Goal: Transaction & Acquisition: Download file/media

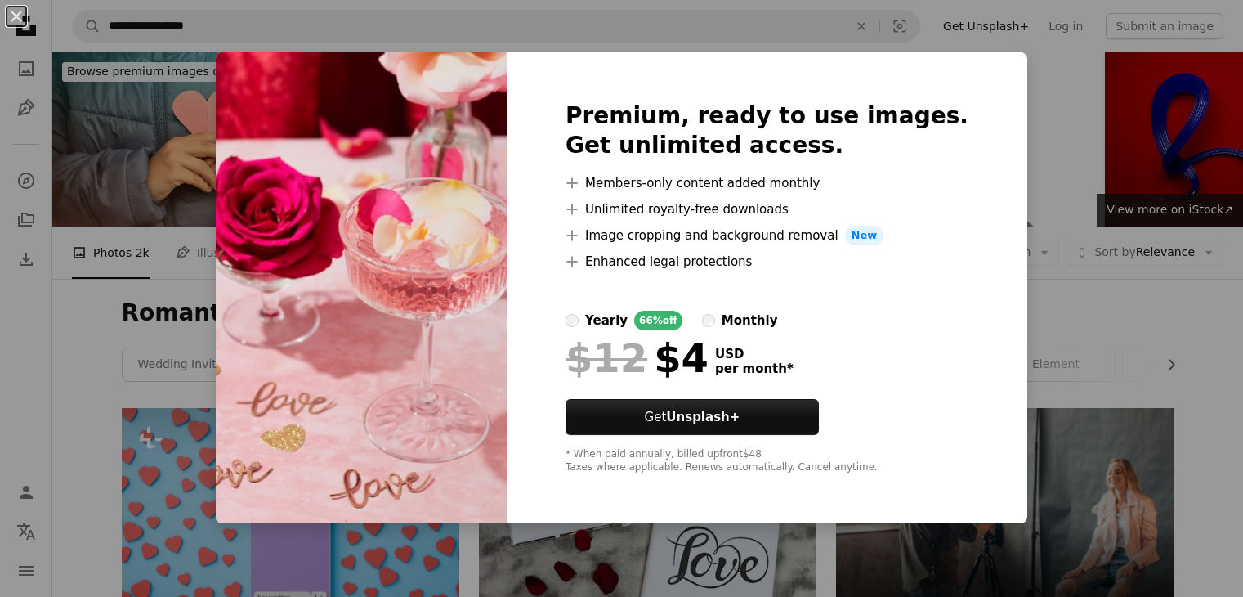
scroll to position [5181, 0]
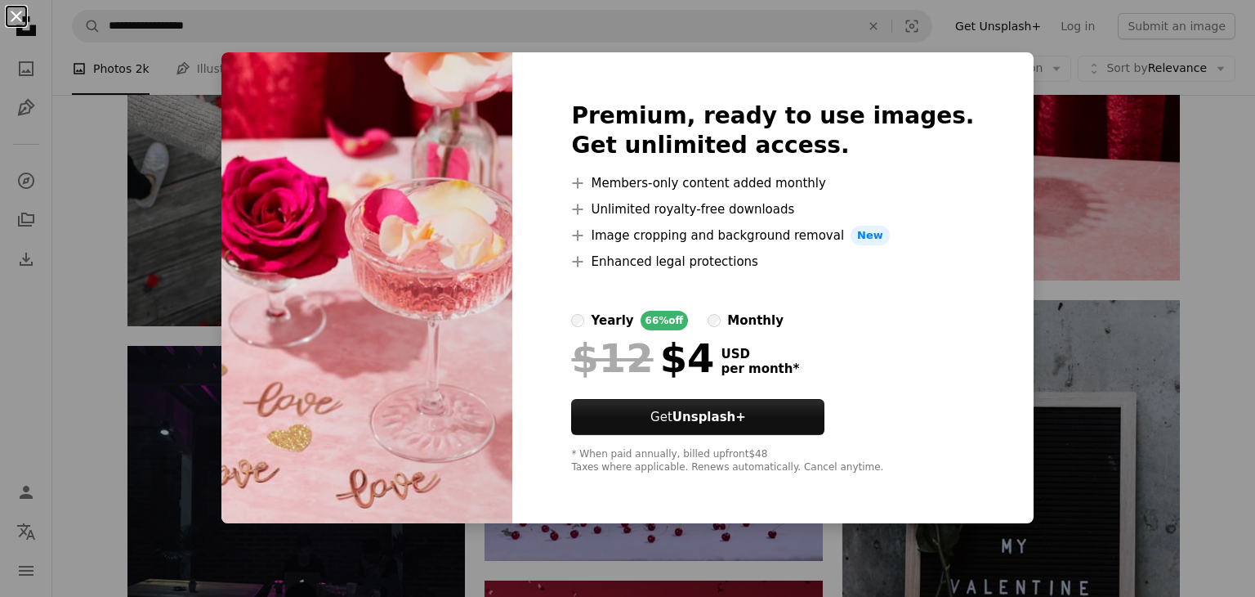
click at [21, 20] on button "An X shape" at bounding box center [17, 17] width 20 height 20
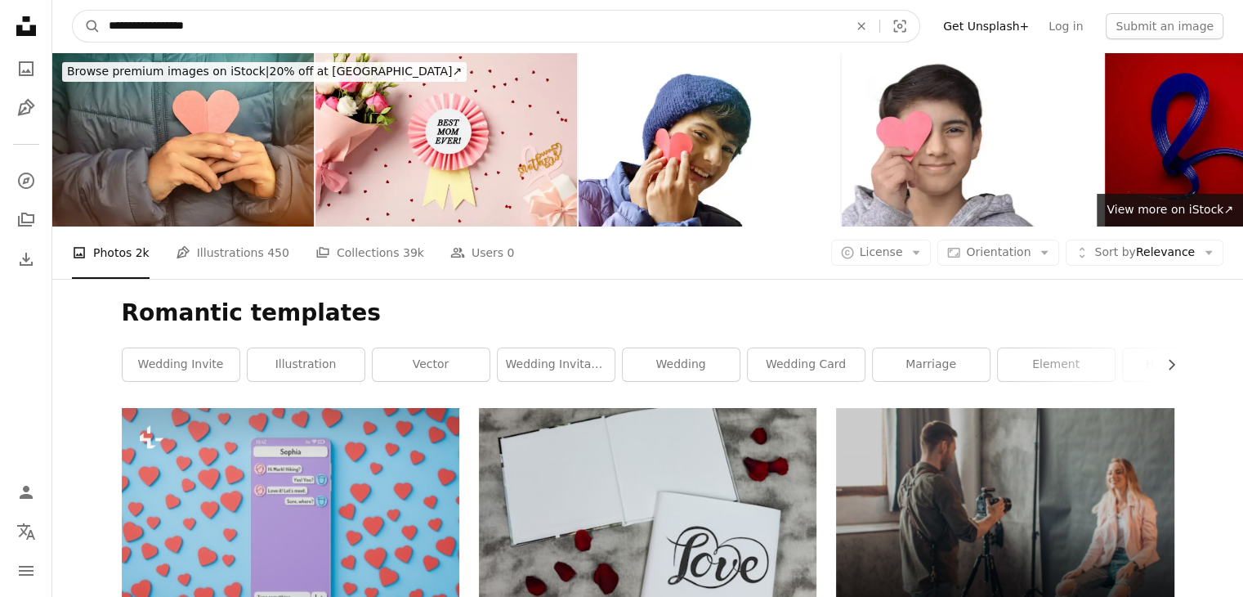
click at [265, 20] on input "**********" at bounding box center [472, 26] width 743 height 31
type input "*"
type input "**********"
click button "A magnifying glass" at bounding box center [87, 26] width 28 height 31
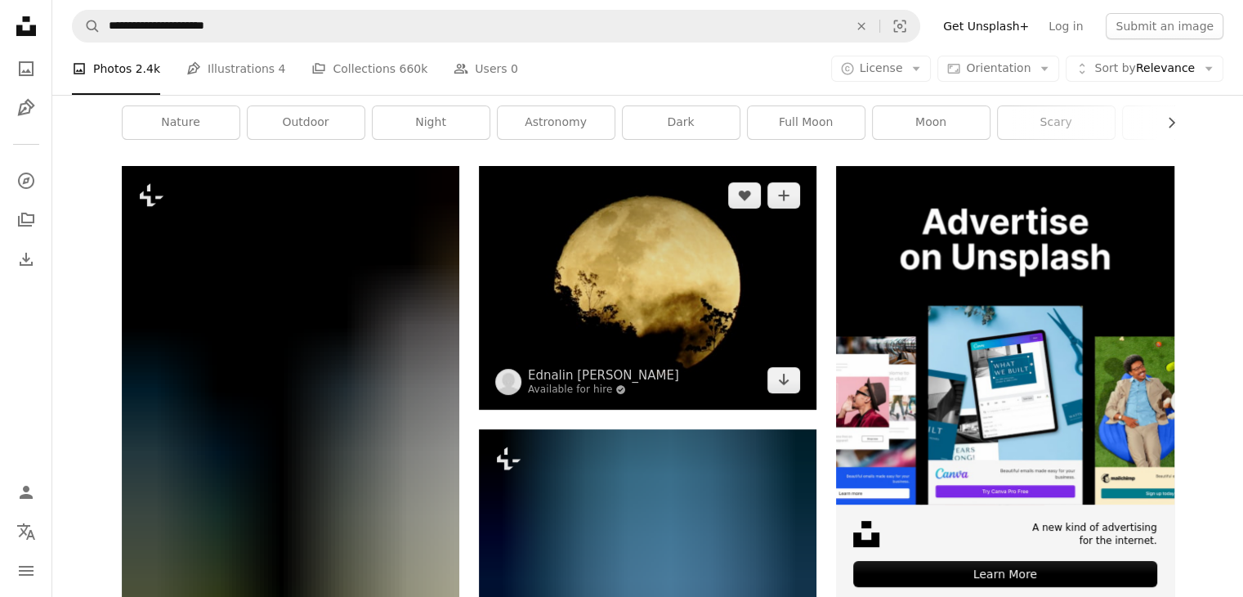
scroll to position [245, 0]
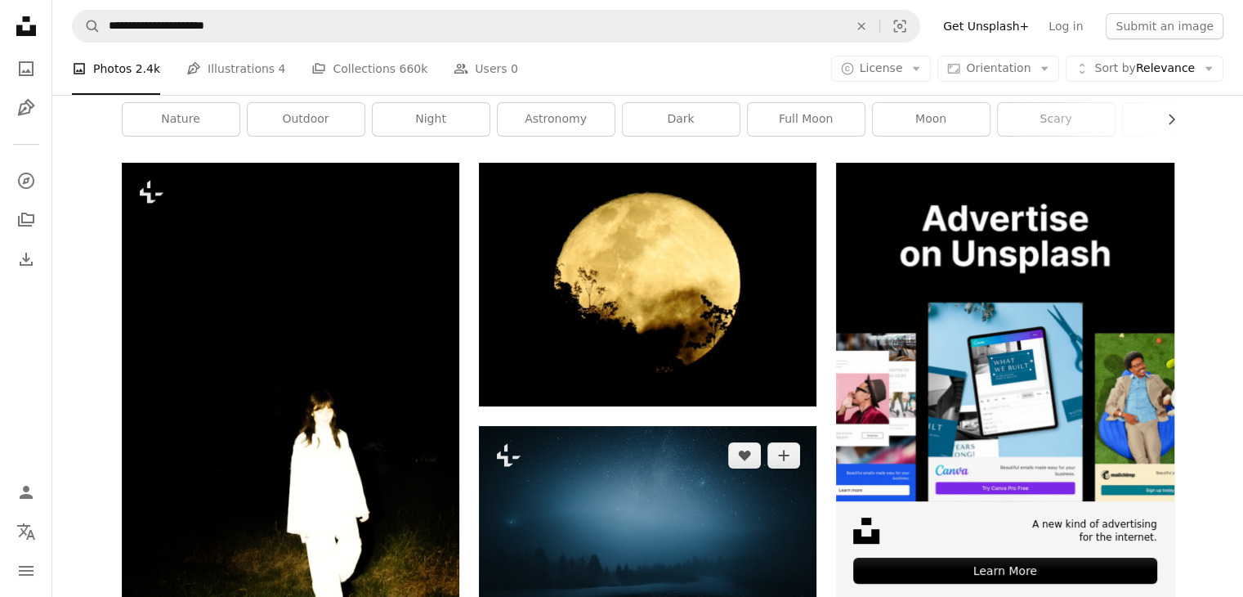
click at [606, 426] on img at bounding box center [647, 539] width 337 height 226
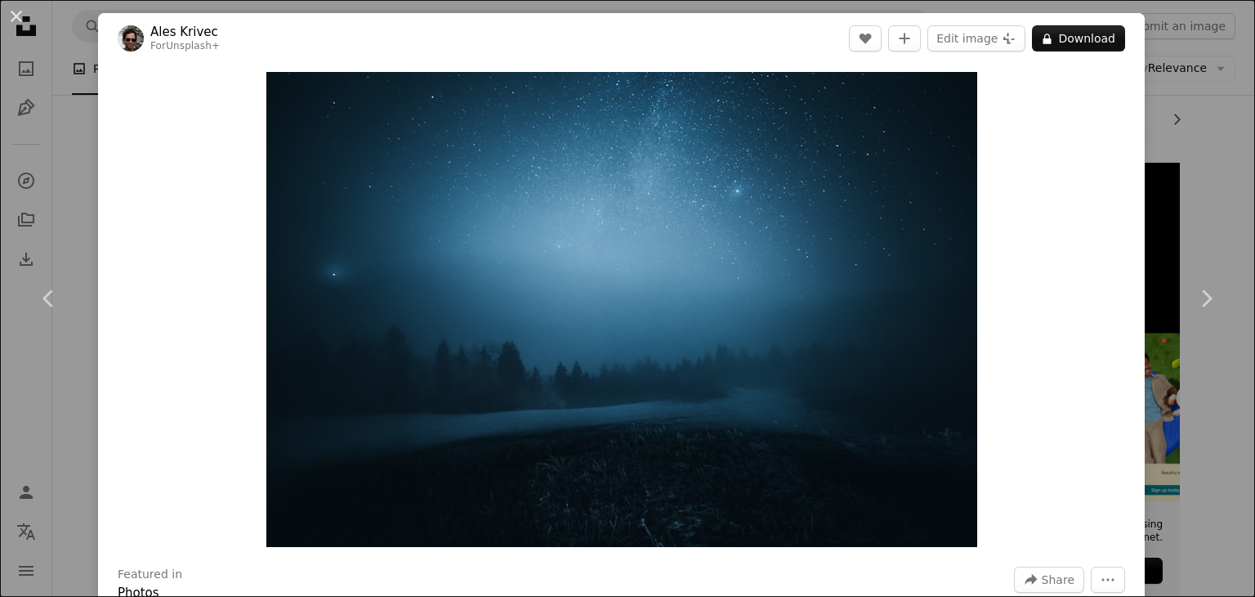
click at [19, 18] on button "An X shape" at bounding box center [17, 17] width 20 height 20
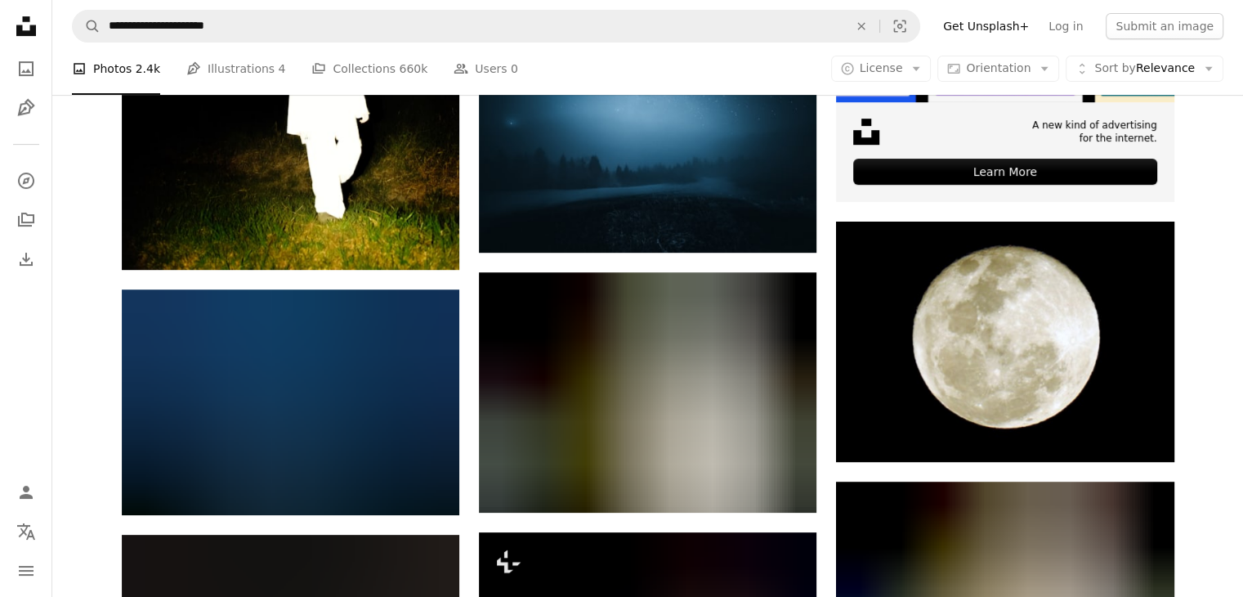
scroll to position [654, 0]
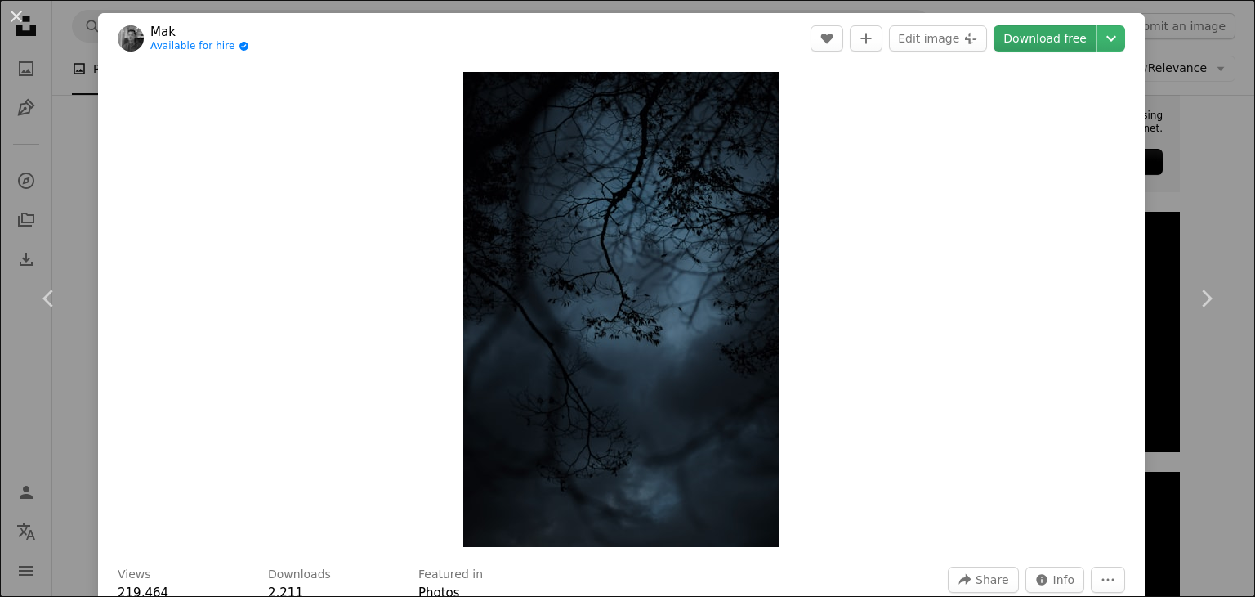
click at [1029, 37] on link "Download free" at bounding box center [1045, 38] width 103 height 26
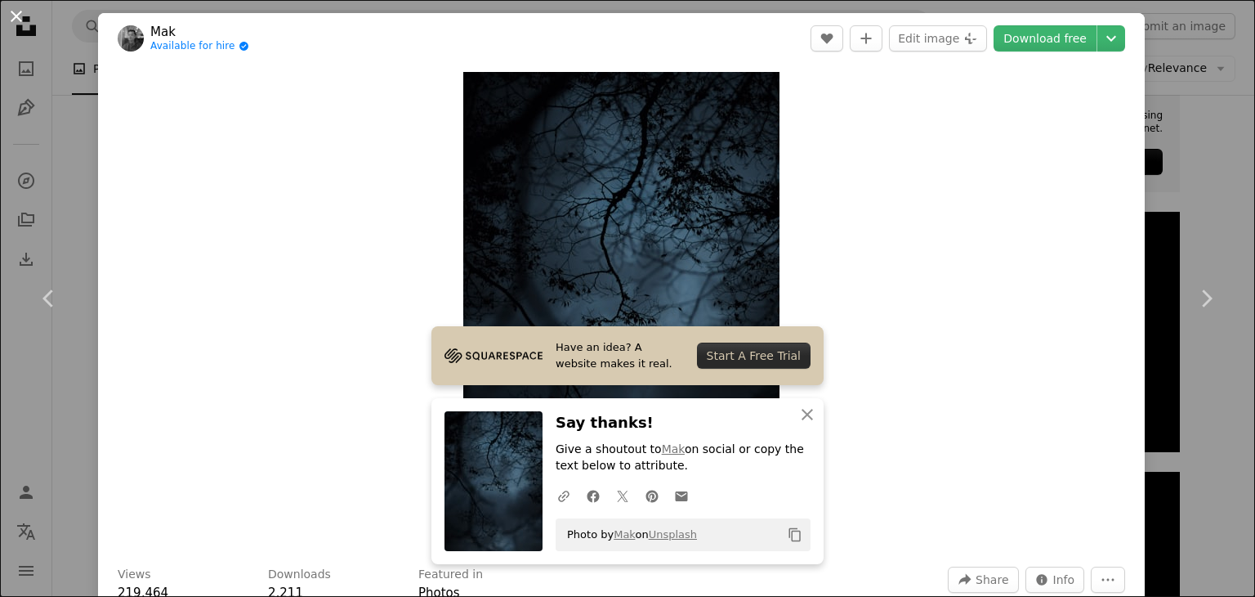
click at [17, 20] on button "An X shape" at bounding box center [17, 17] width 20 height 20
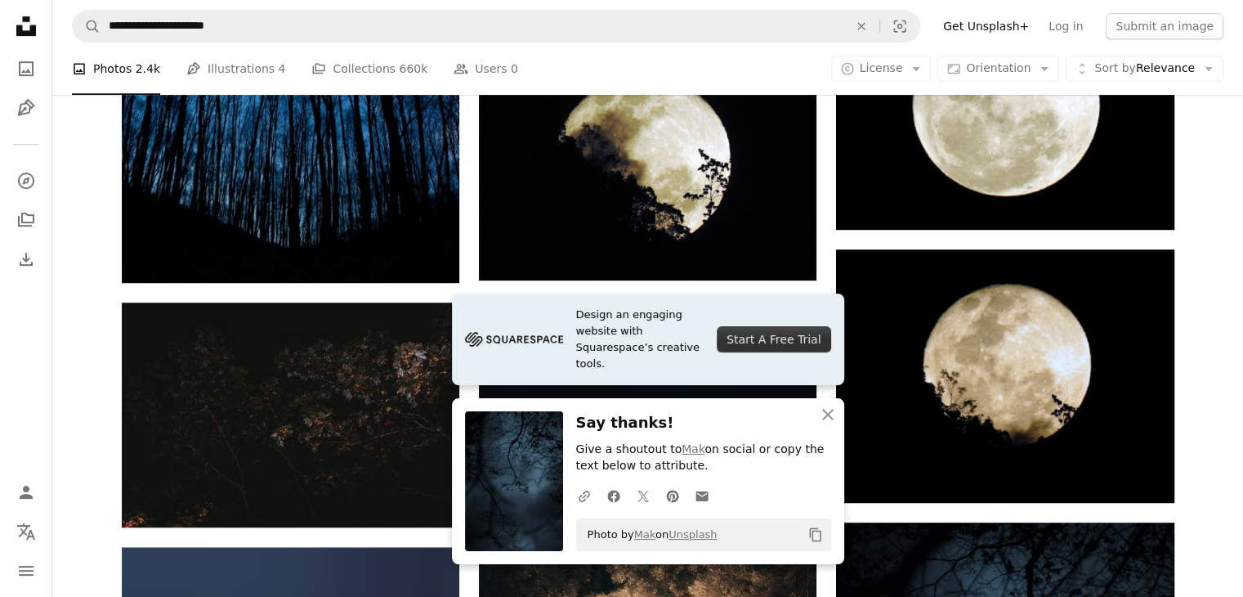
scroll to position [899, 0]
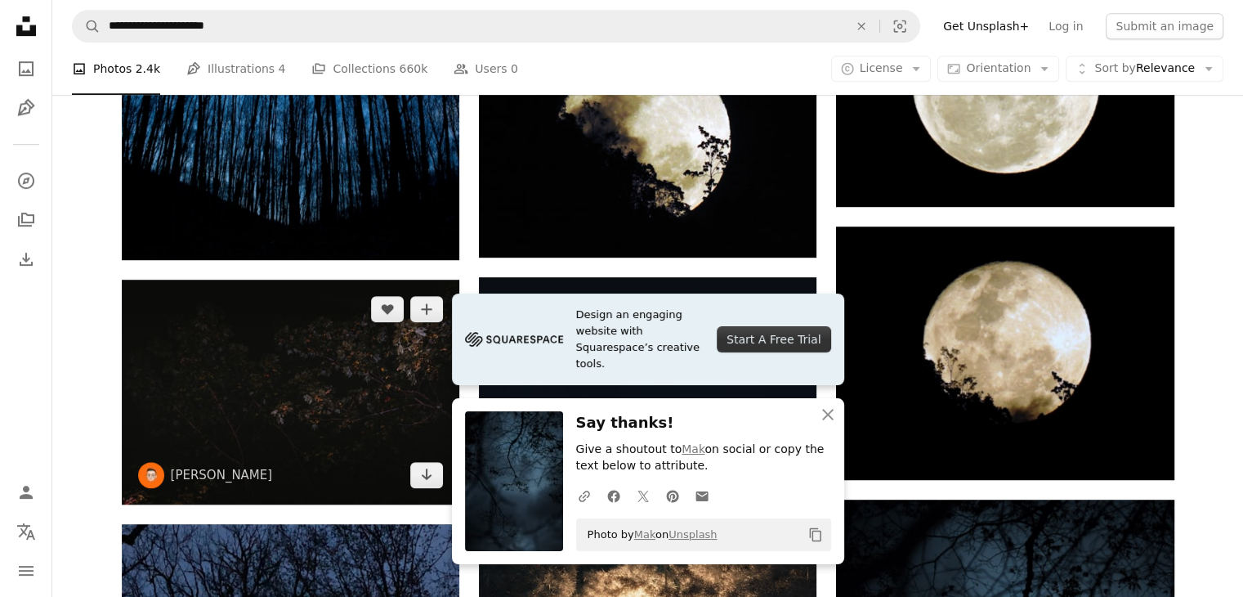
click at [373, 284] on img at bounding box center [290, 391] width 337 height 225
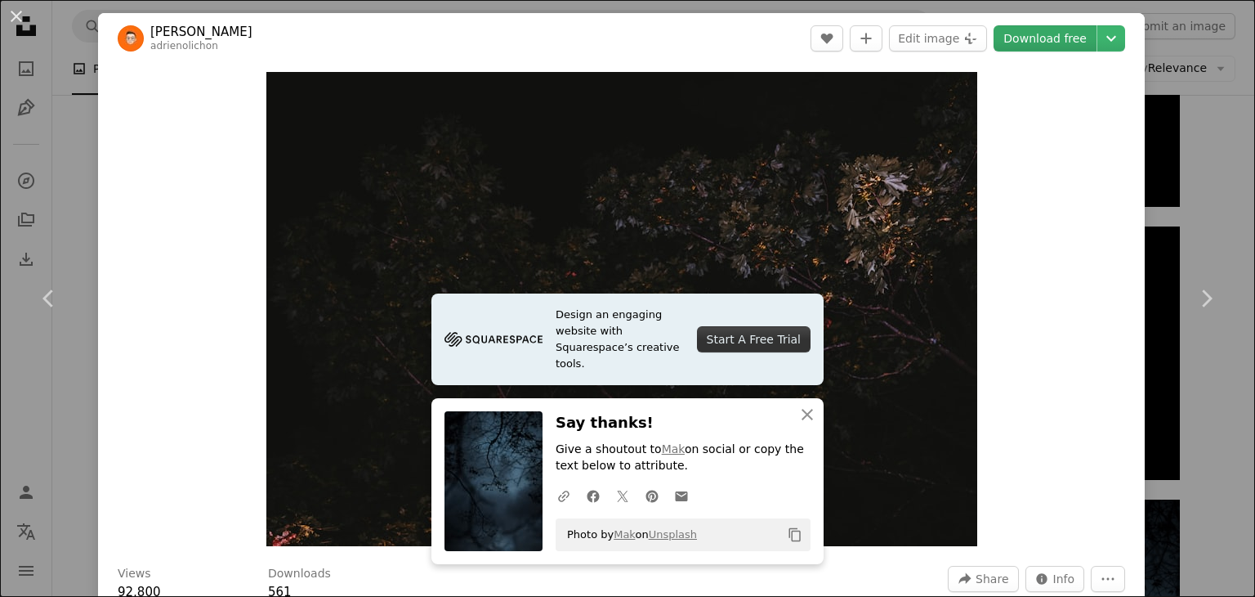
click at [1011, 44] on link "Download free" at bounding box center [1045, 38] width 103 height 26
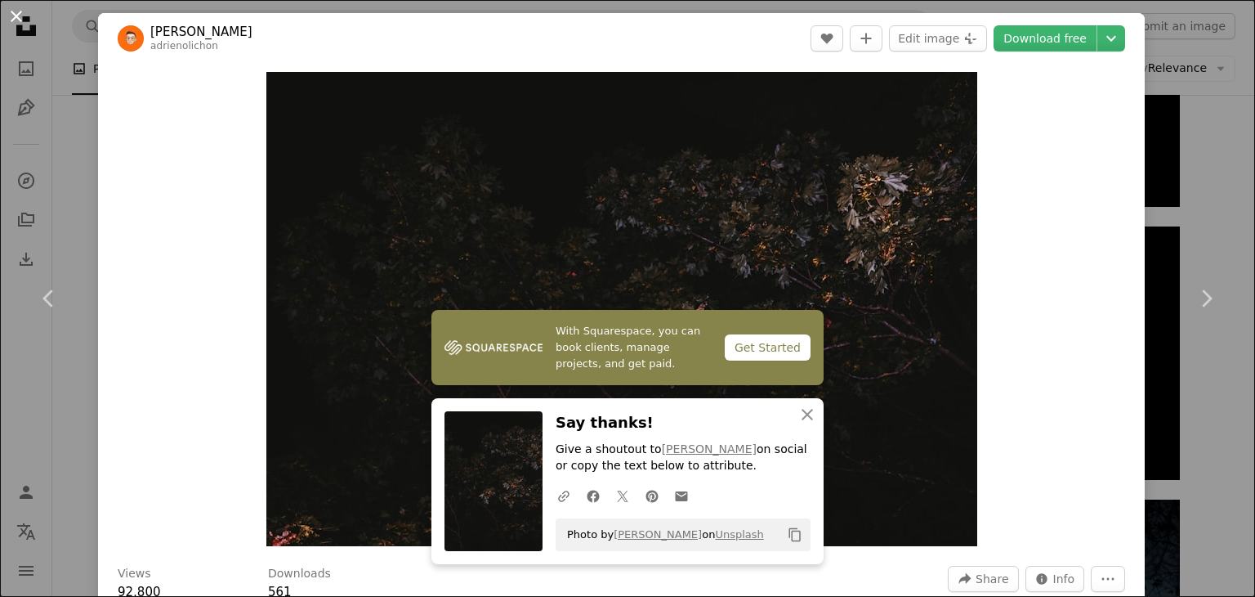
click at [11, 21] on button "An X shape" at bounding box center [17, 17] width 20 height 20
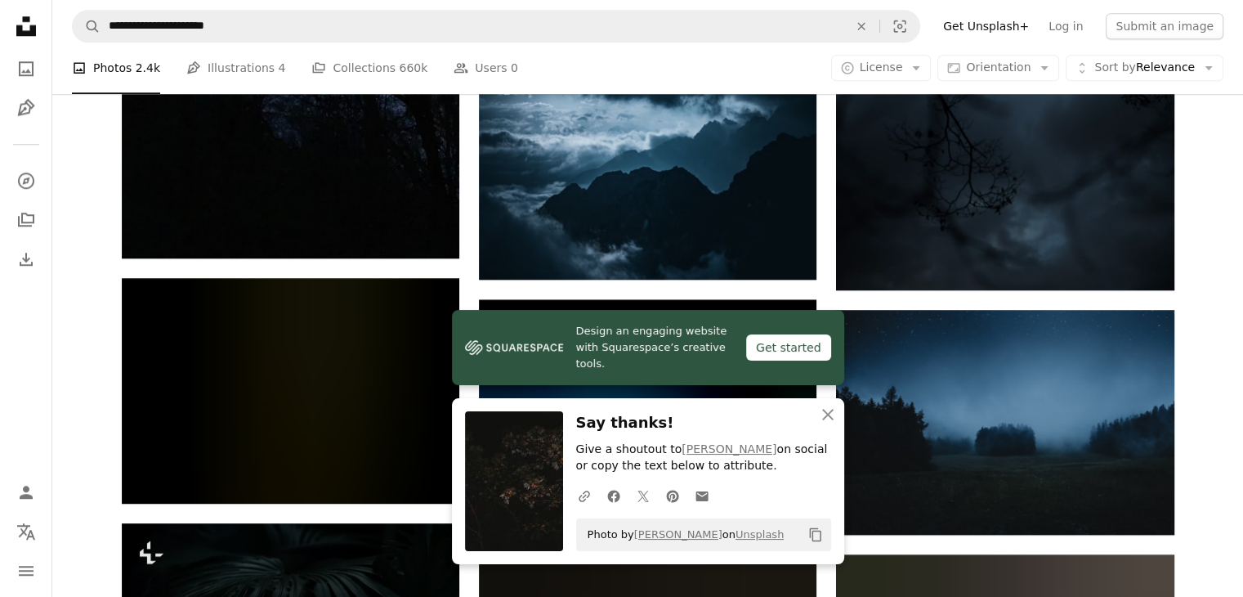
scroll to position [1634, 0]
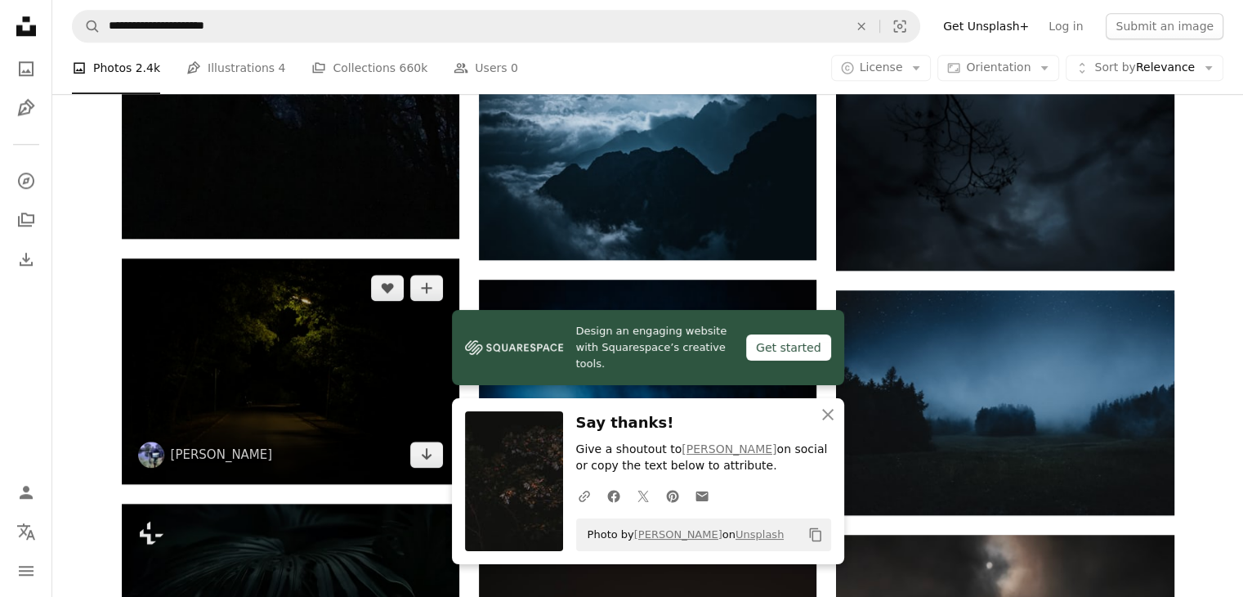
click at [360, 258] on img at bounding box center [290, 370] width 337 height 225
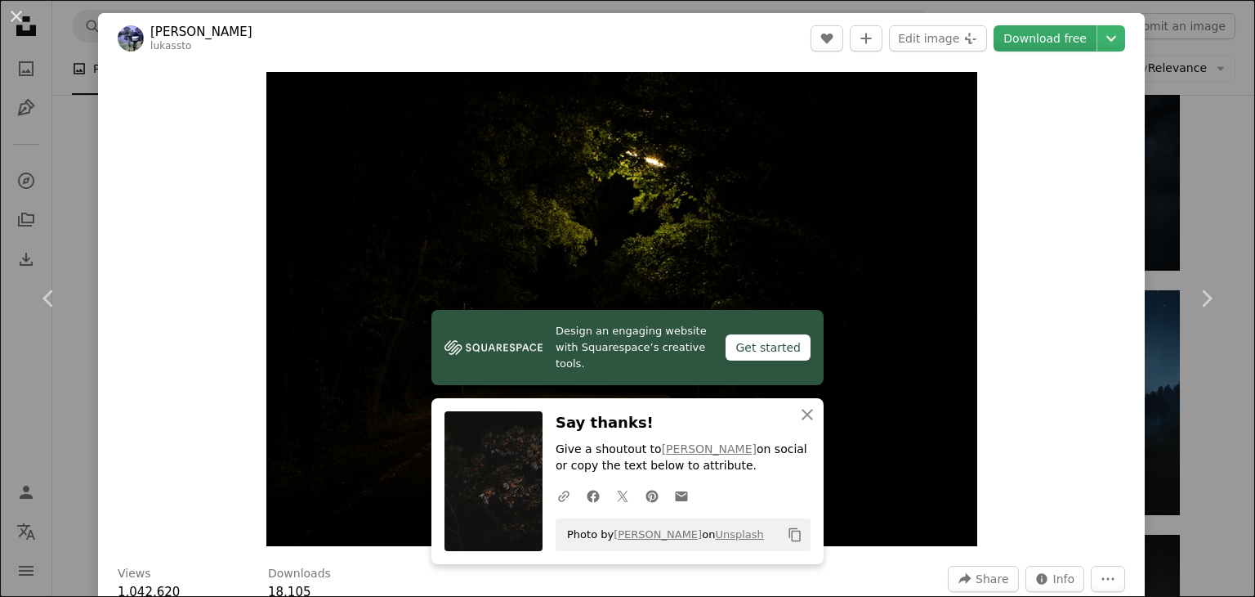
click at [1043, 43] on link "Download free" at bounding box center [1045, 38] width 103 height 26
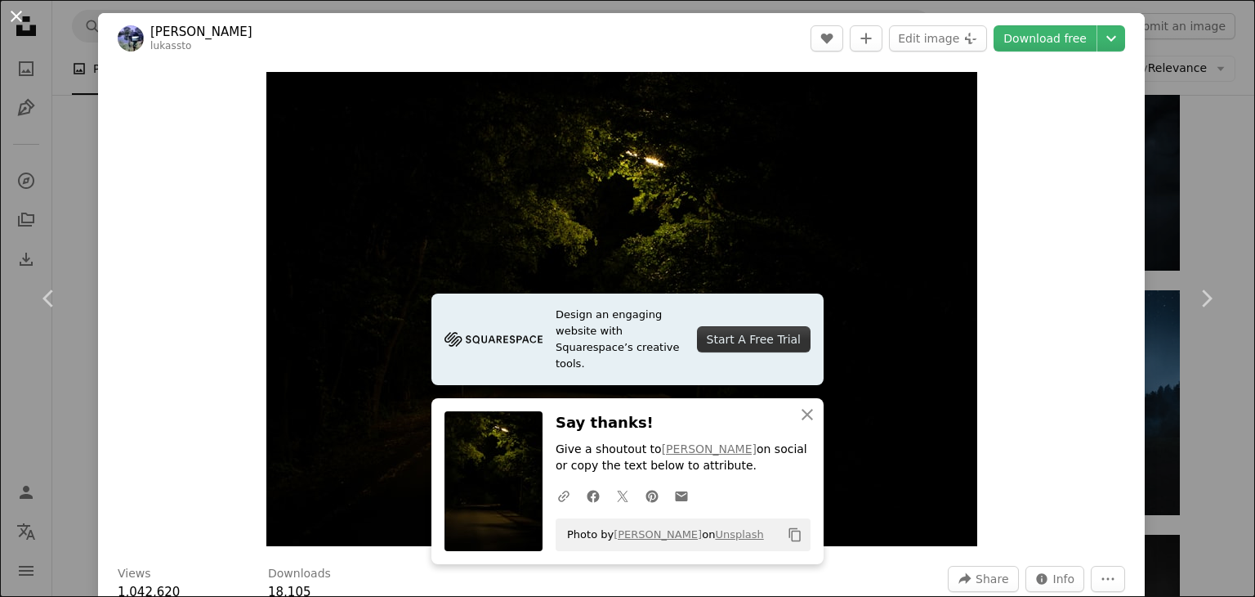
click at [18, 26] on button "An X shape" at bounding box center [17, 17] width 20 height 20
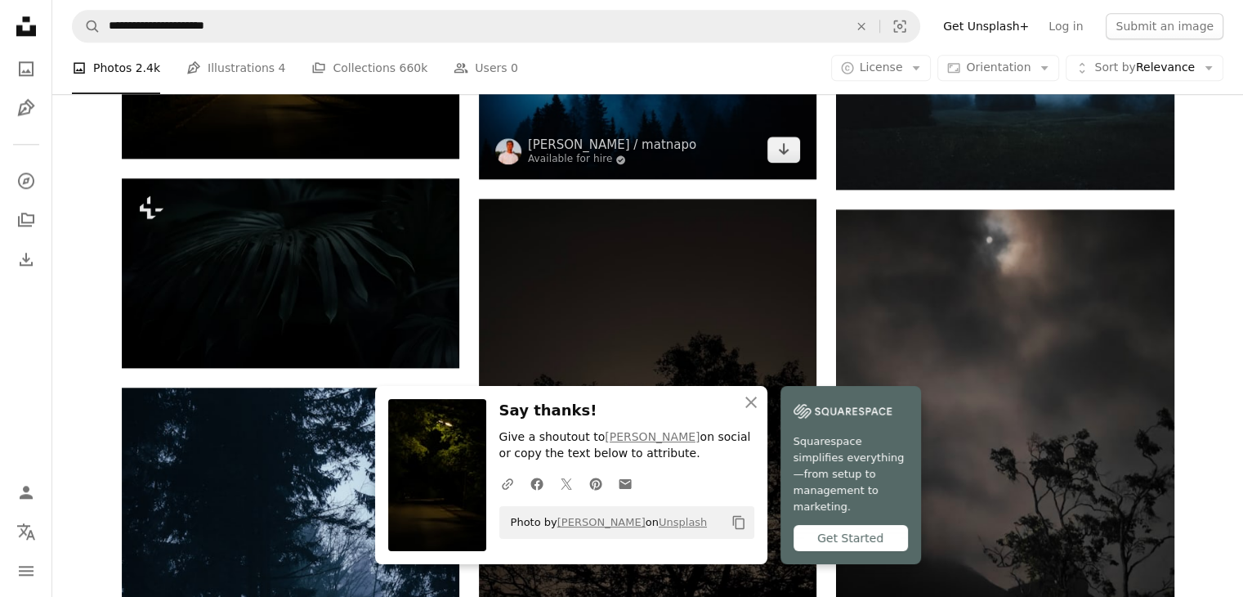
scroll to position [1961, 0]
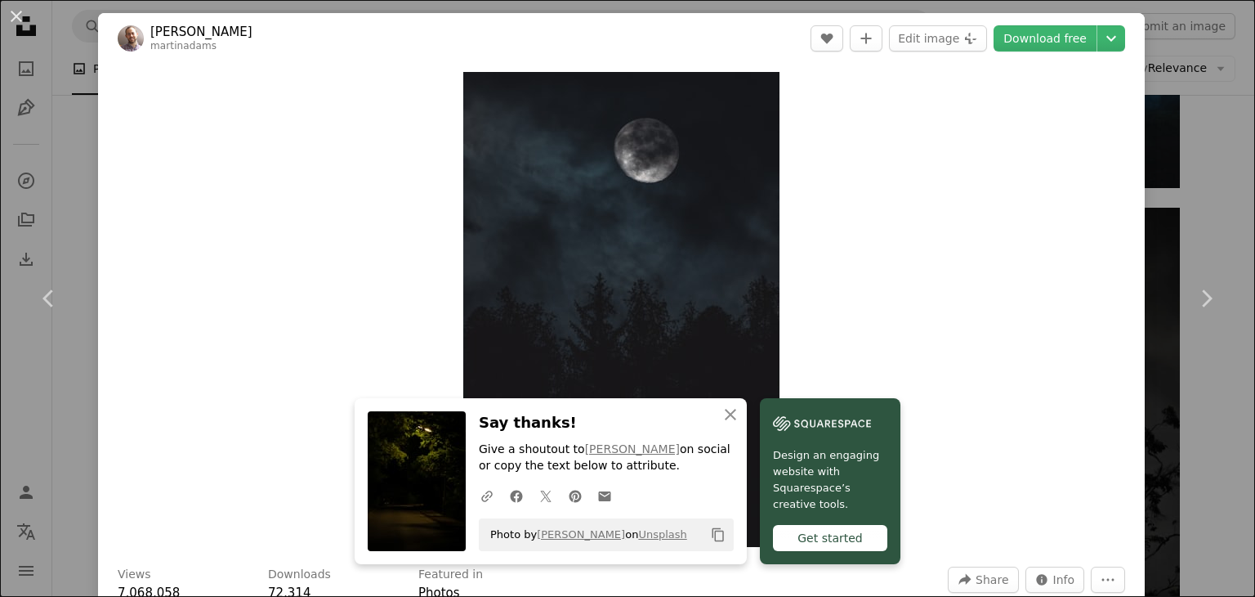
click at [7, 20] on button "An X shape" at bounding box center [17, 17] width 20 height 20
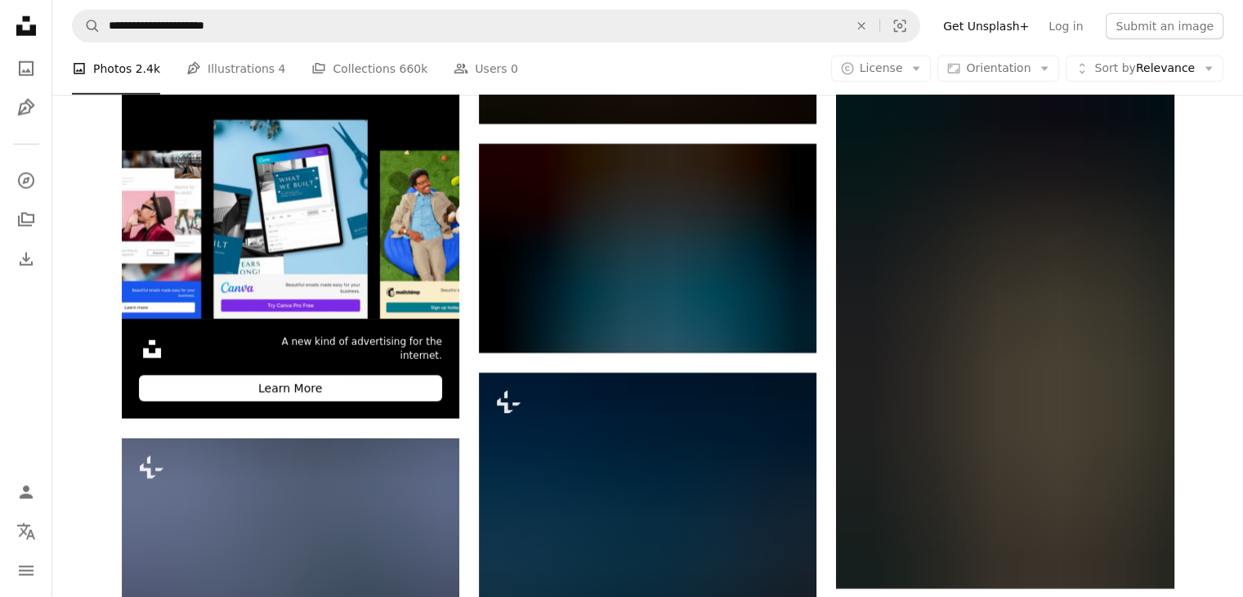
scroll to position [4167, 0]
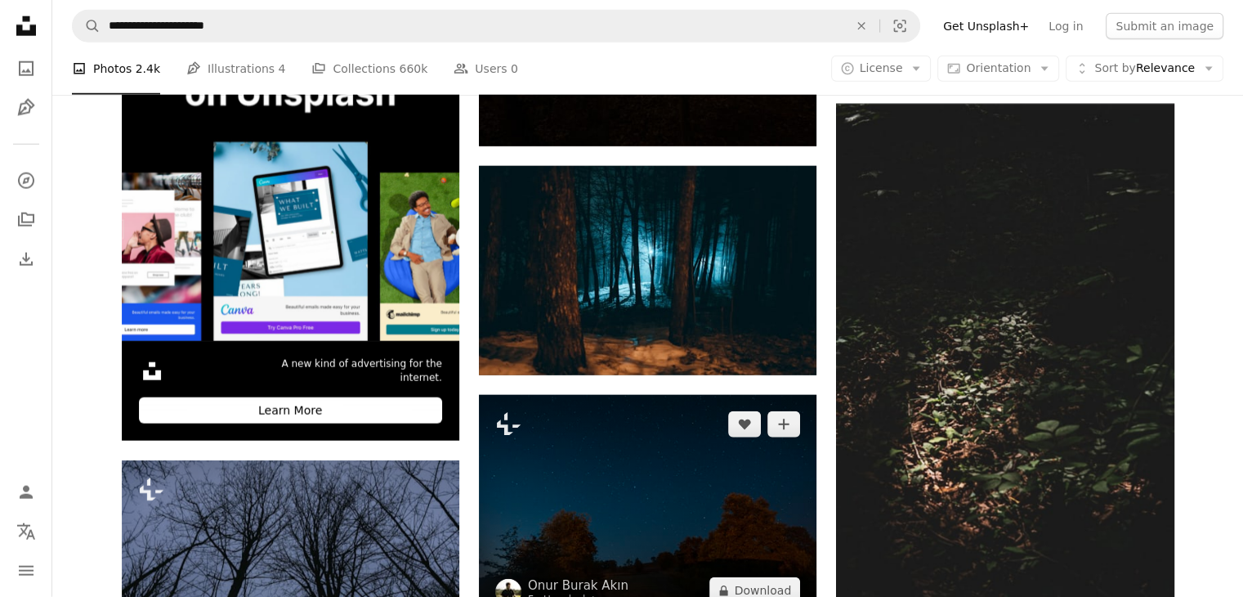
click at [690, 395] on img at bounding box center [647, 507] width 337 height 225
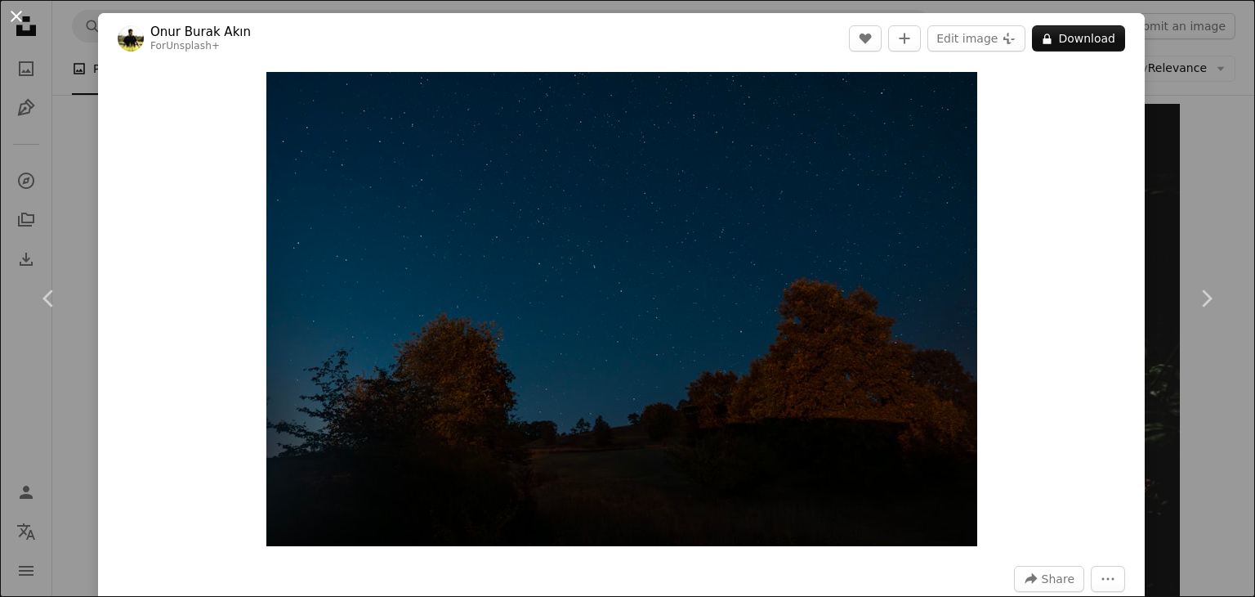
click at [11, 13] on button "An X shape" at bounding box center [17, 17] width 20 height 20
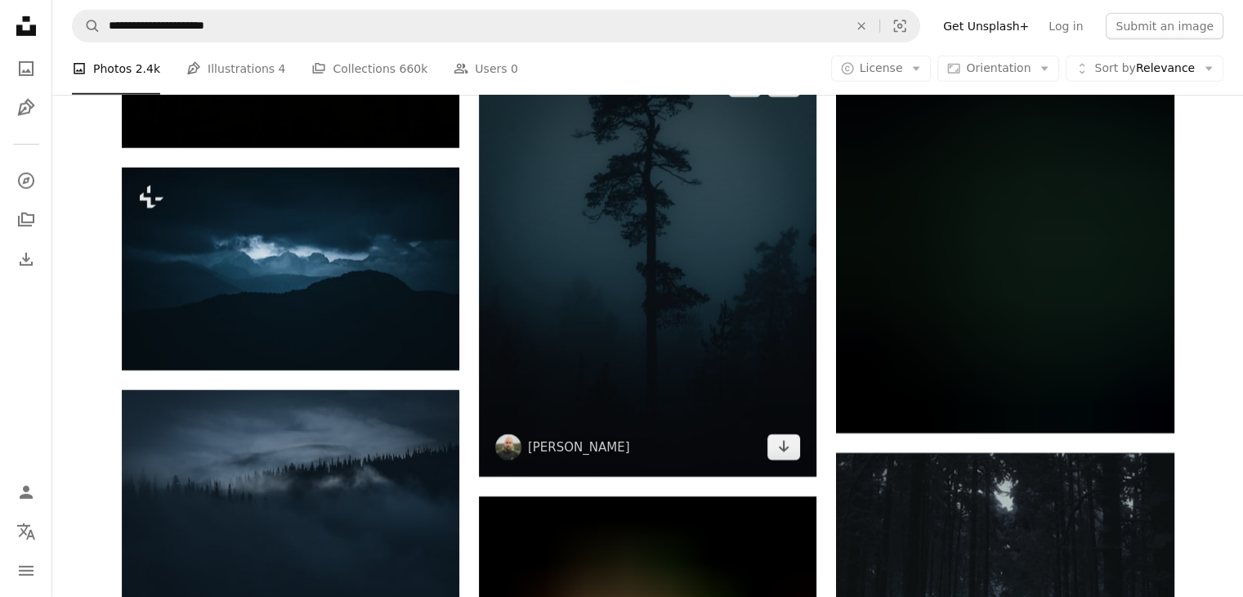
scroll to position [5230, 0]
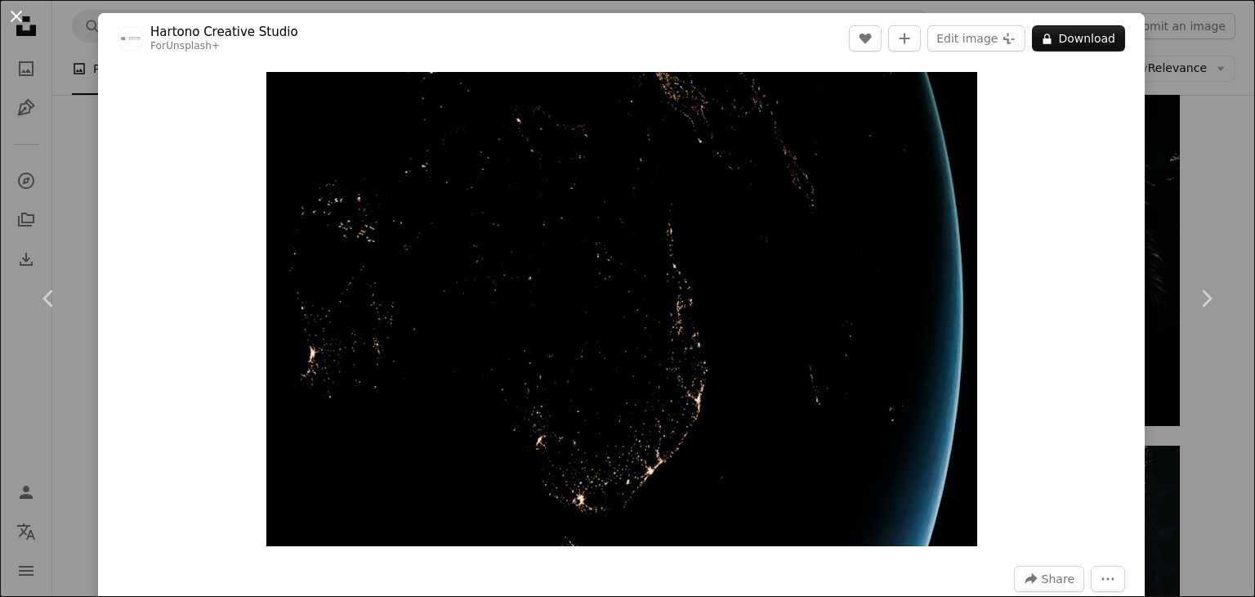
click at [26, 19] on button "An X shape" at bounding box center [17, 17] width 20 height 20
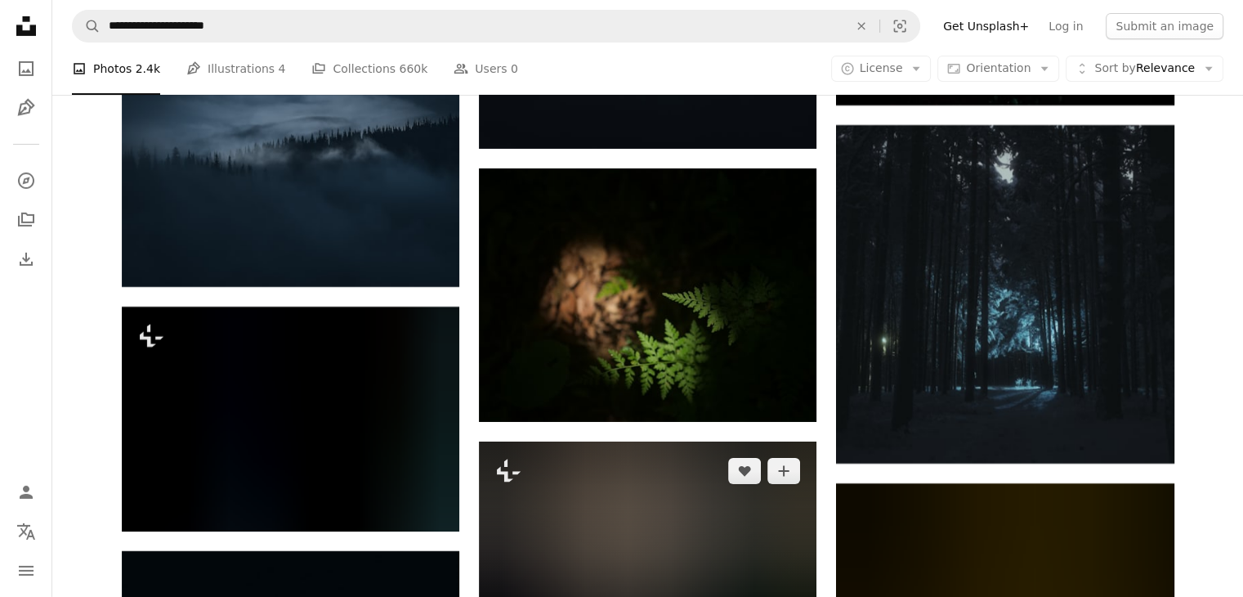
scroll to position [5557, 0]
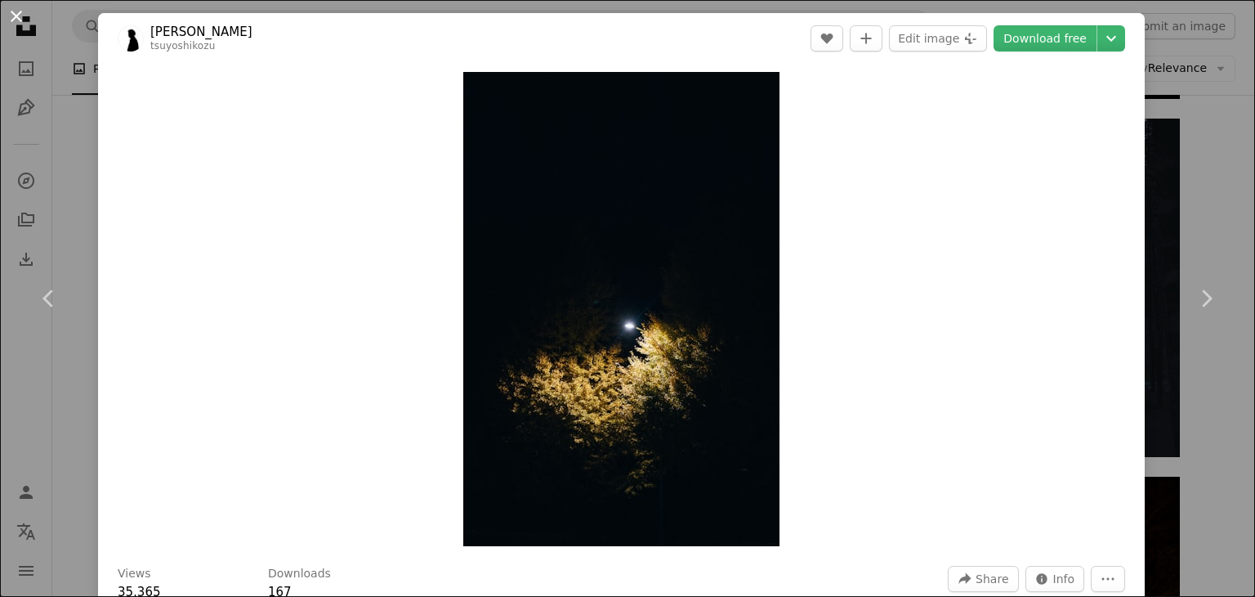
click at [16, 10] on button "An X shape" at bounding box center [17, 17] width 20 height 20
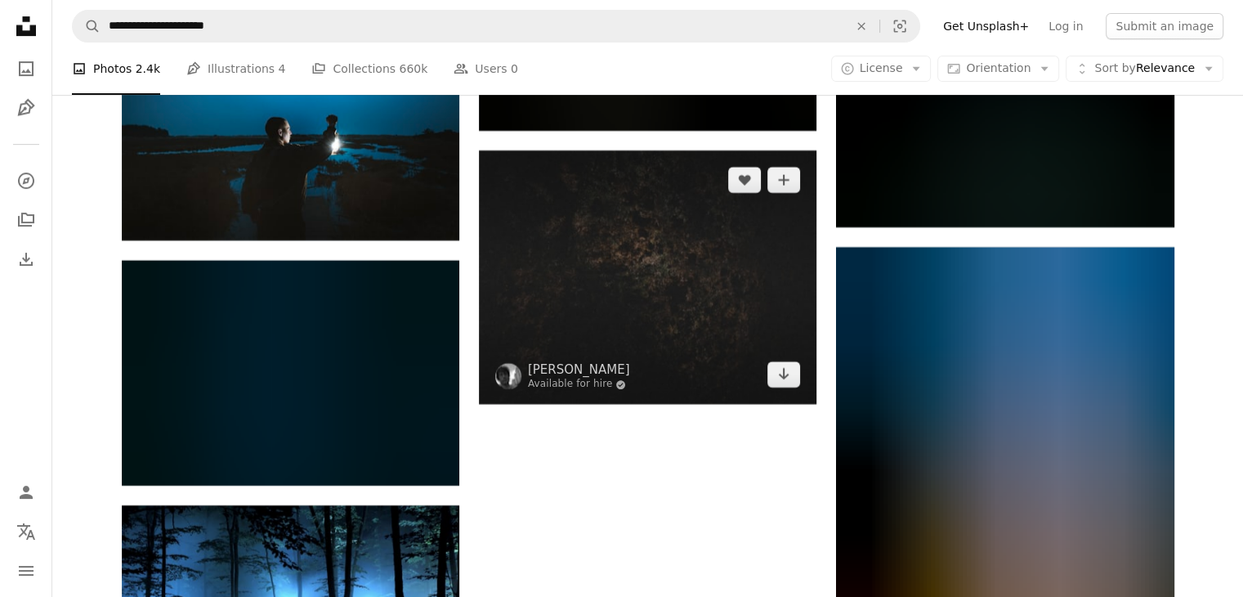
scroll to position [6864, 0]
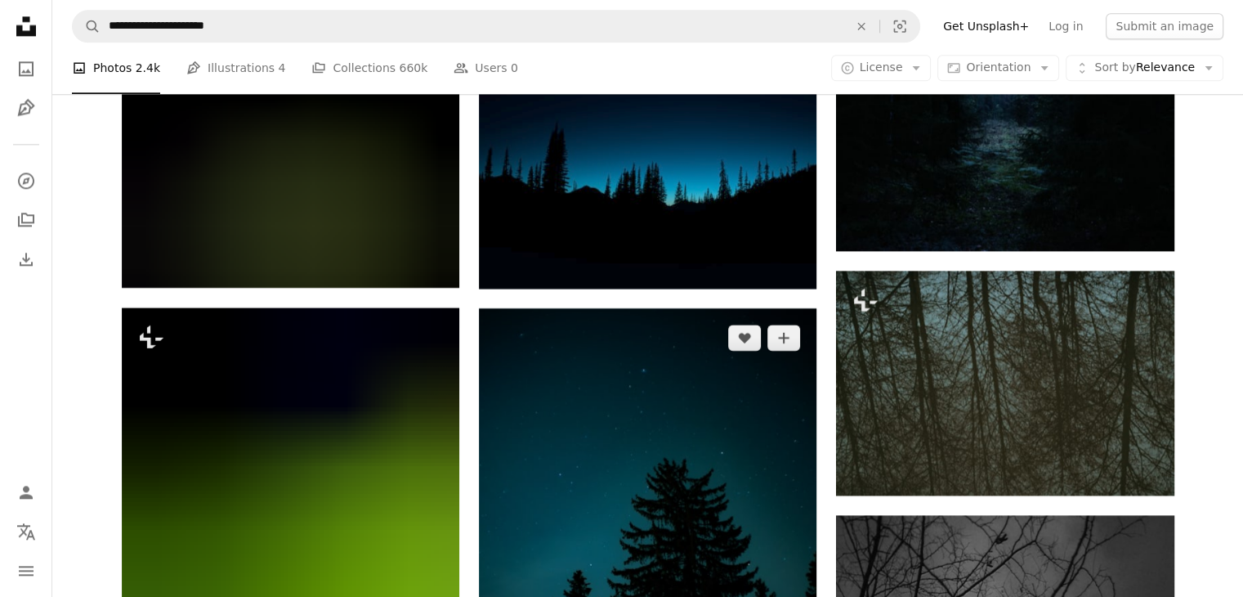
scroll to position [8335, 0]
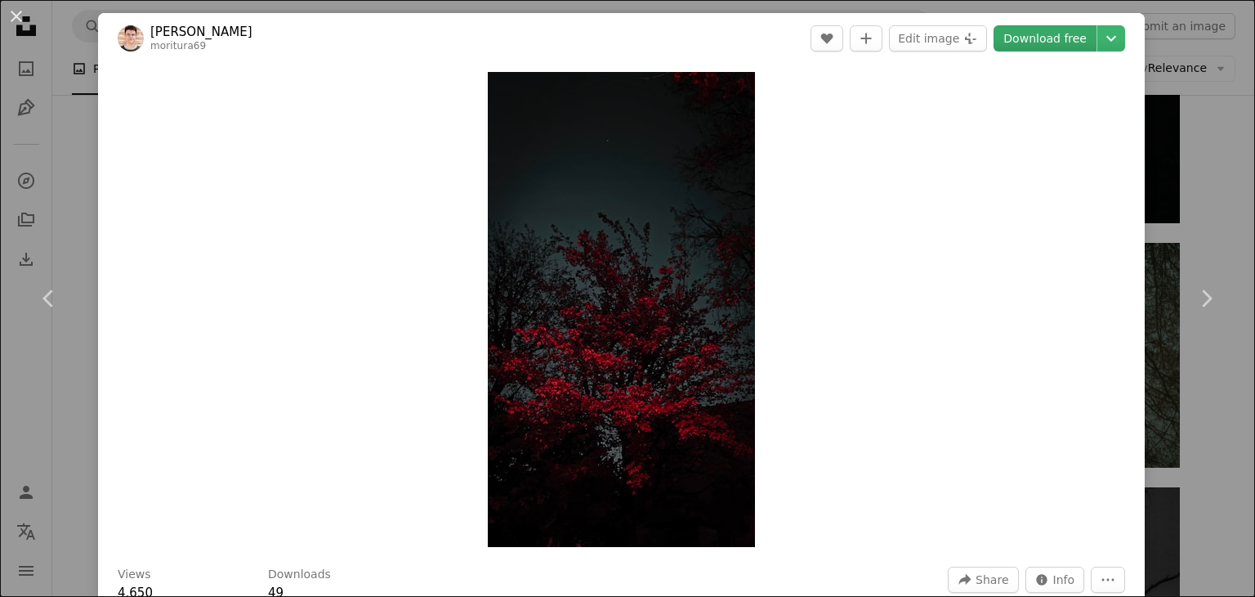
click at [1026, 39] on link "Download free" at bounding box center [1045, 38] width 103 height 26
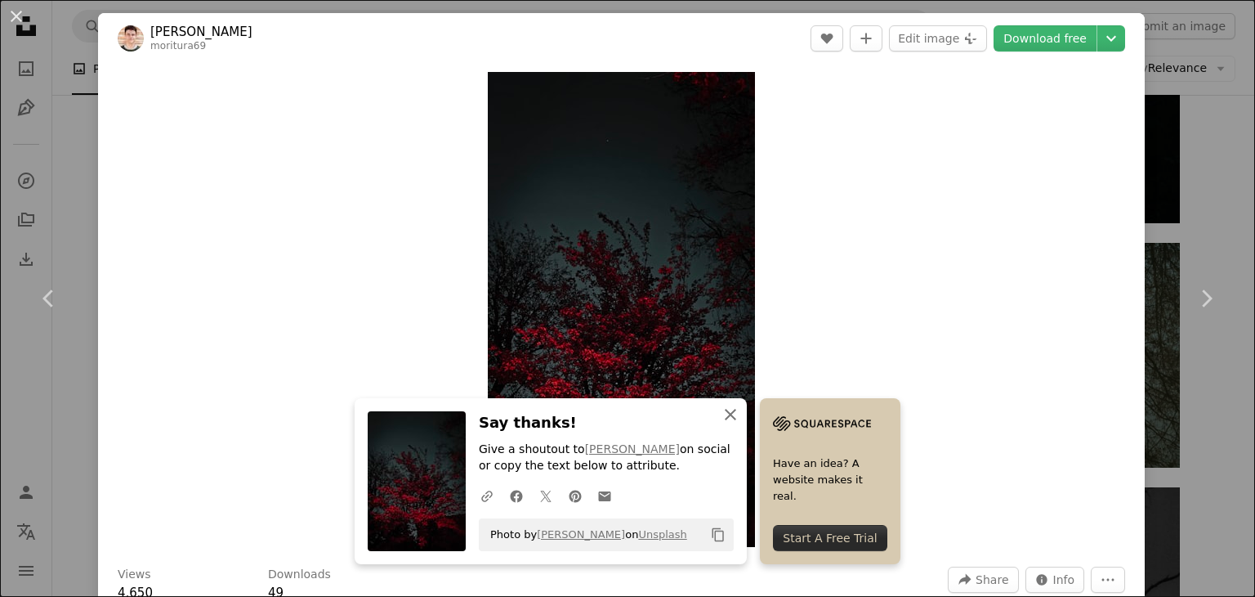
click at [740, 410] on icon "An X shape" at bounding box center [731, 414] width 20 height 20
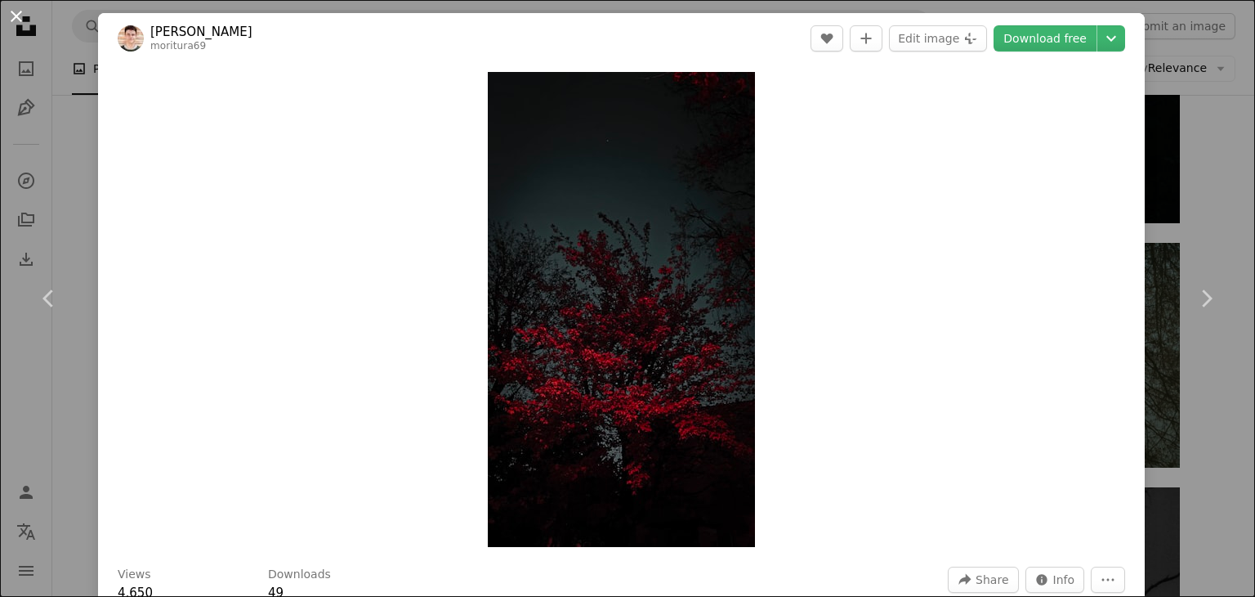
click at [23, 25] on button "An X shape" at bounding box center [17, 17] width 20 height 20
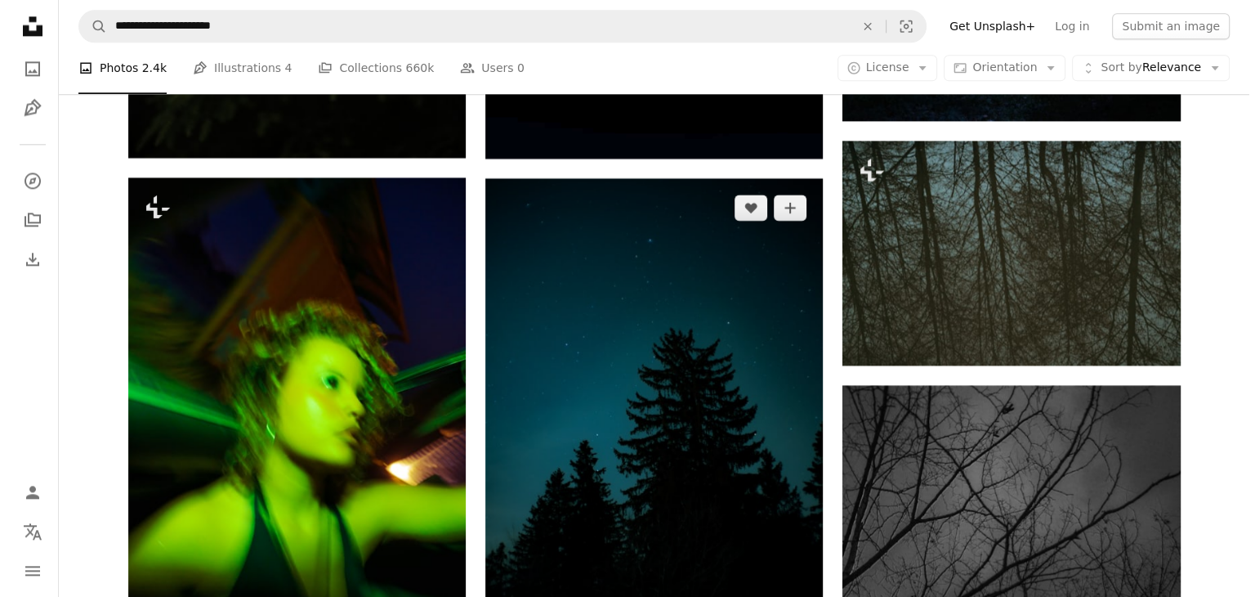
scroll to position [8417, 0]
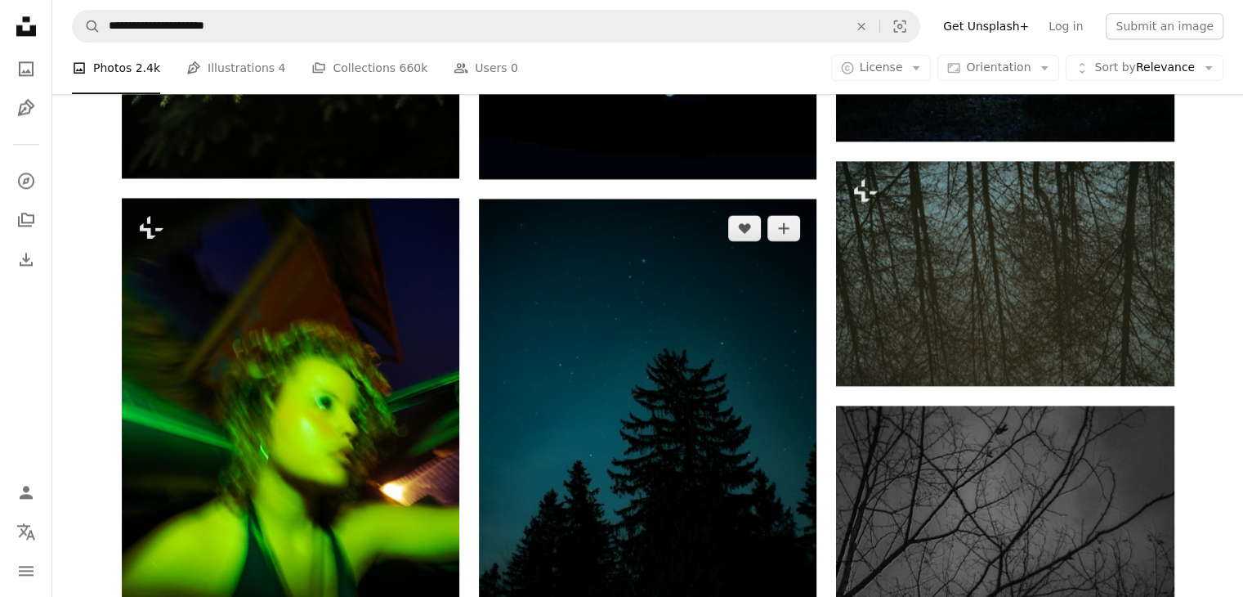
click at [706, 305] on img at bounding box center [647, 452] width 337 height 507
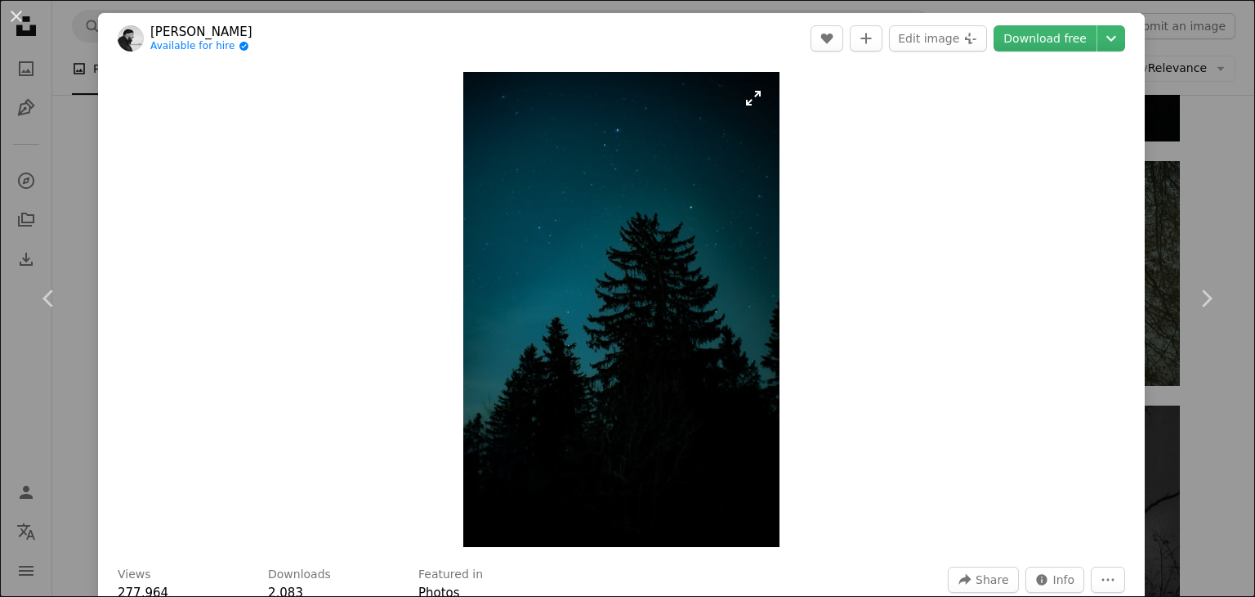
click at [749, 226] on img "Zoom in on this image" at bounding box center [621, 309] width 316 height 475
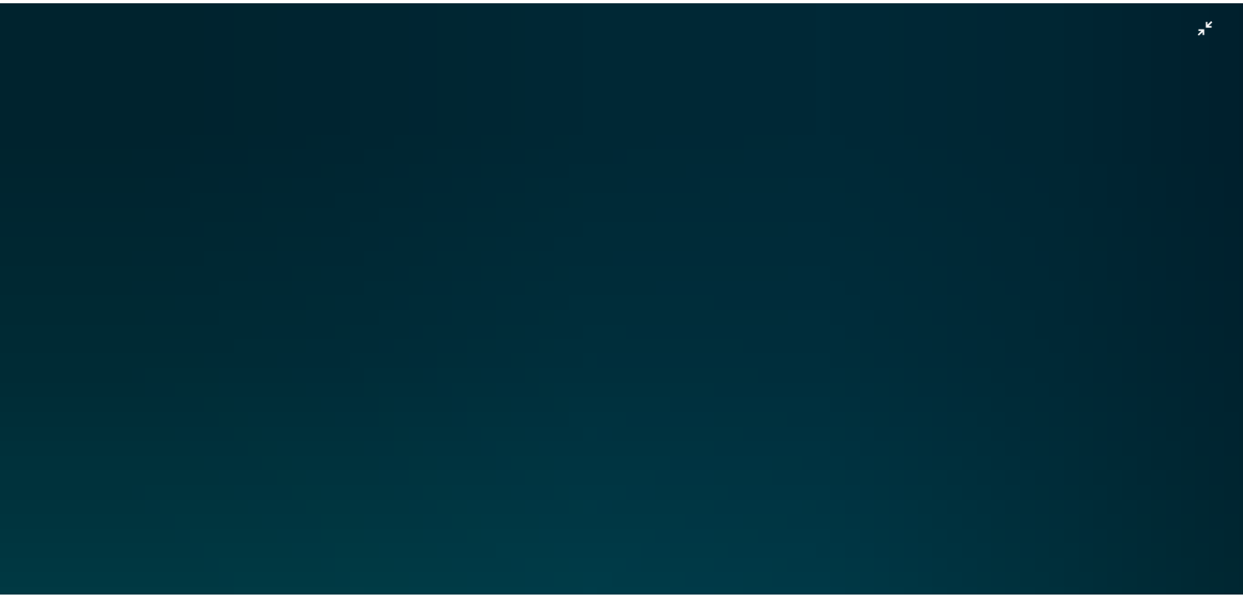
scroll to position [626, 0]
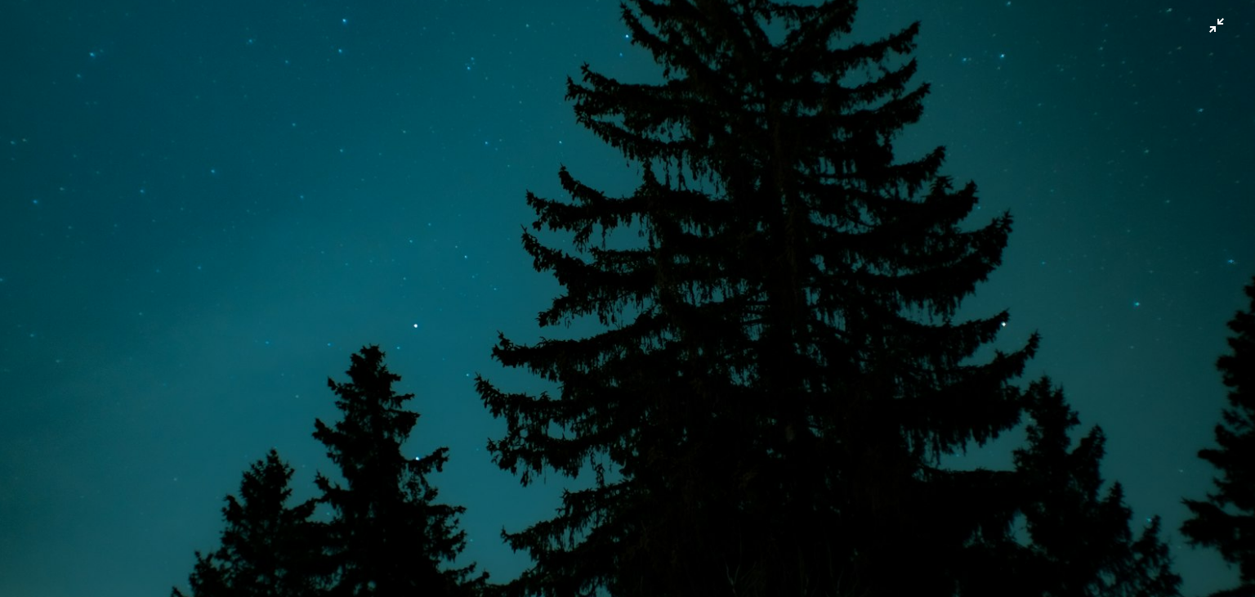
click at [1204, 38] on img "Zoom out on this image" at bounding box center [627, 315] width 1257 height 1885
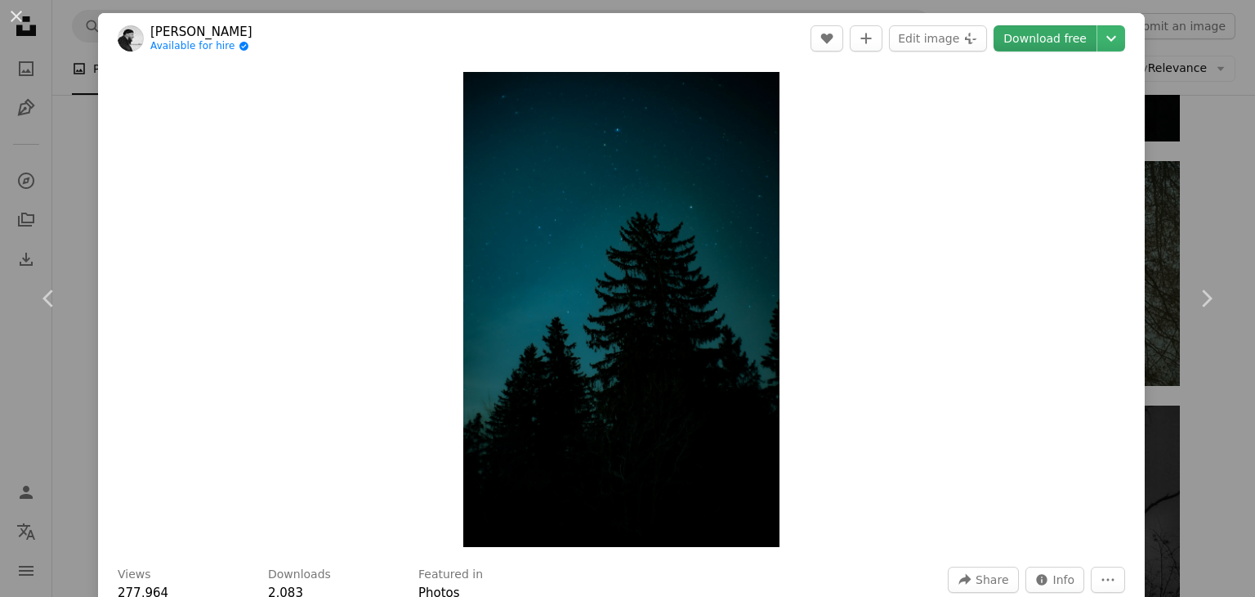
click at [1035, 43] on link "Download free" at bounding box center [1045, 38] width 103 height 26
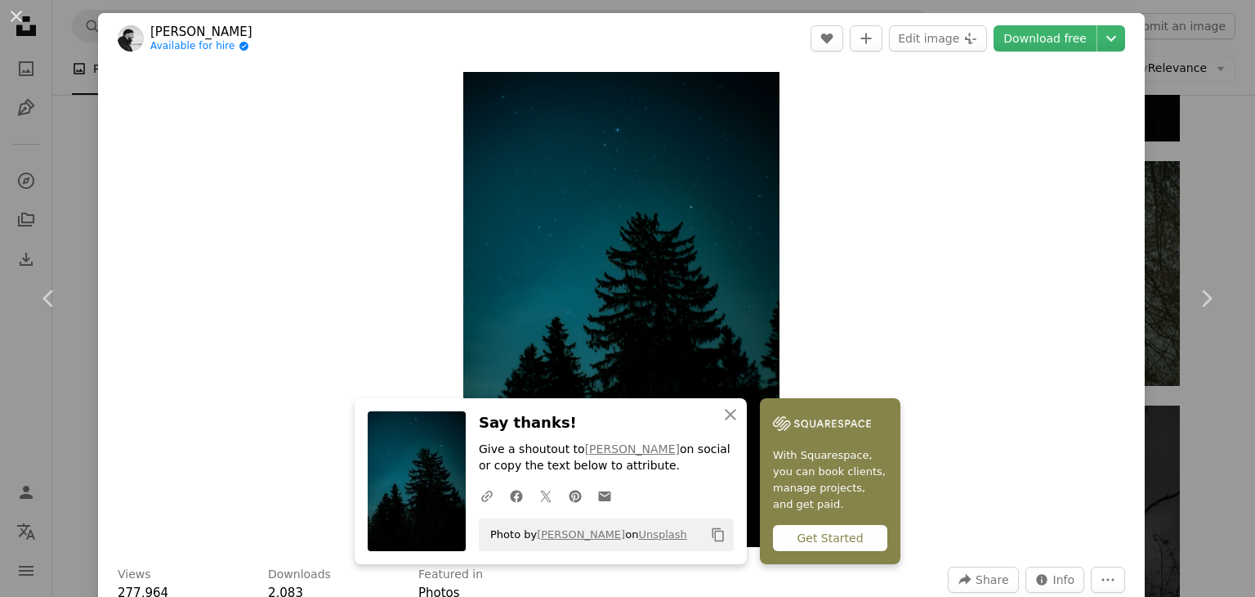
drag, startPoint x: 16, startPoint y: 7, endPoint x: 42, endPoint y: 32, distance: 35.3
click at [16, 7] on button "An X shape" at bounding box center [17, 17] width 20 height 20
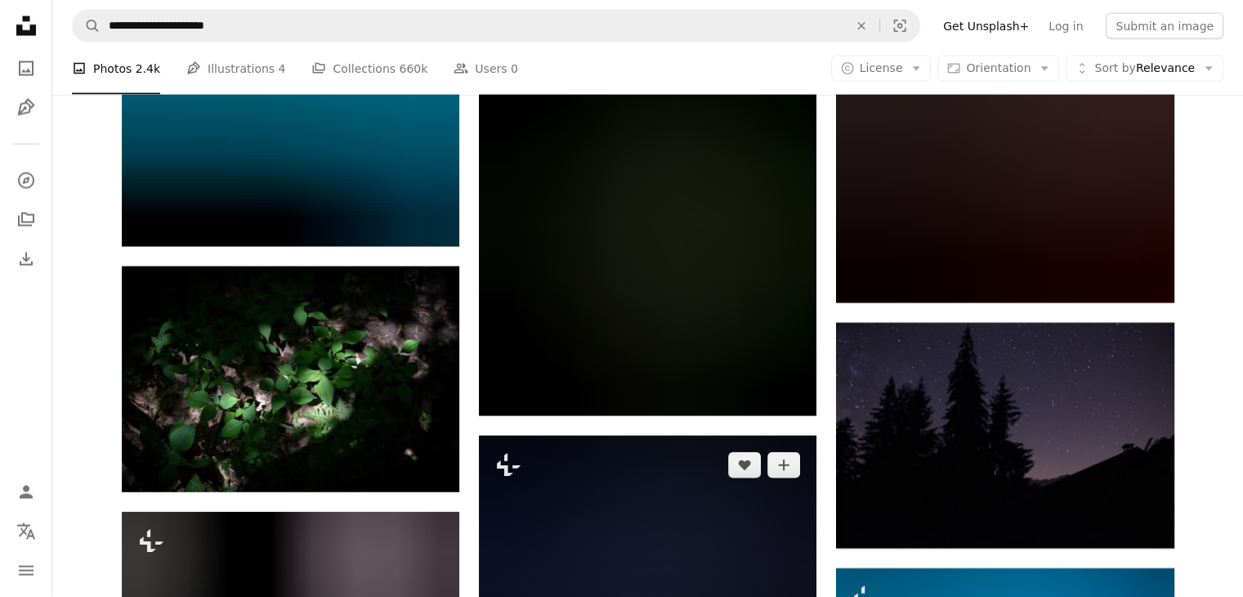
scroll to position [9642, 0]
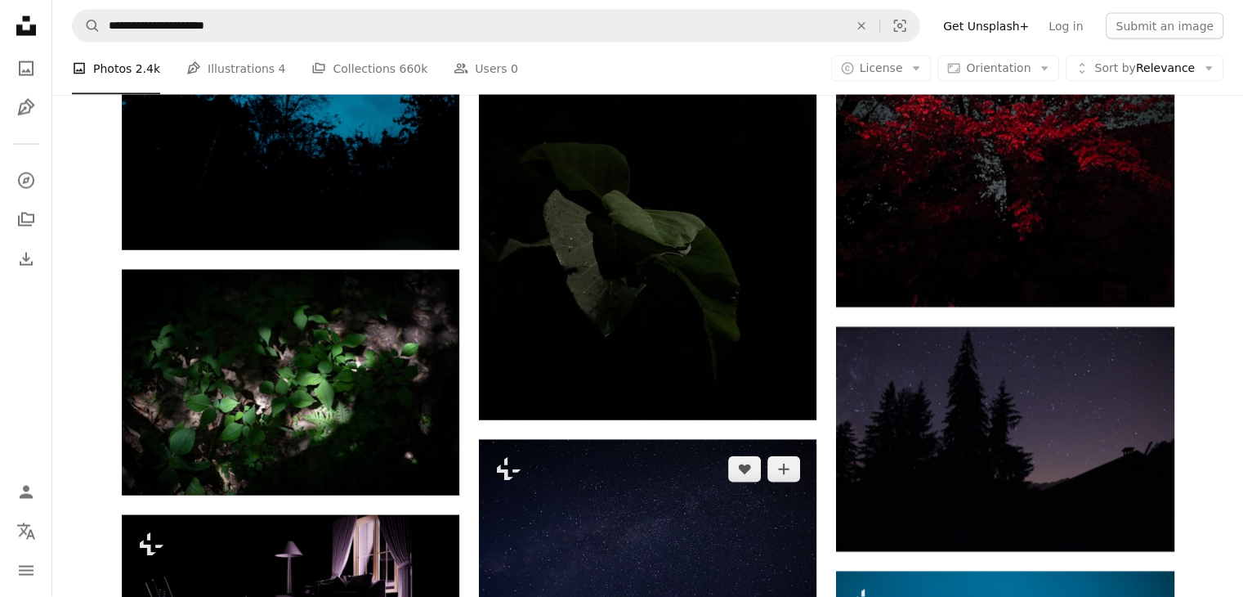
click at [585, 440] on img at bounding box center [647, 552] width 337 height 225
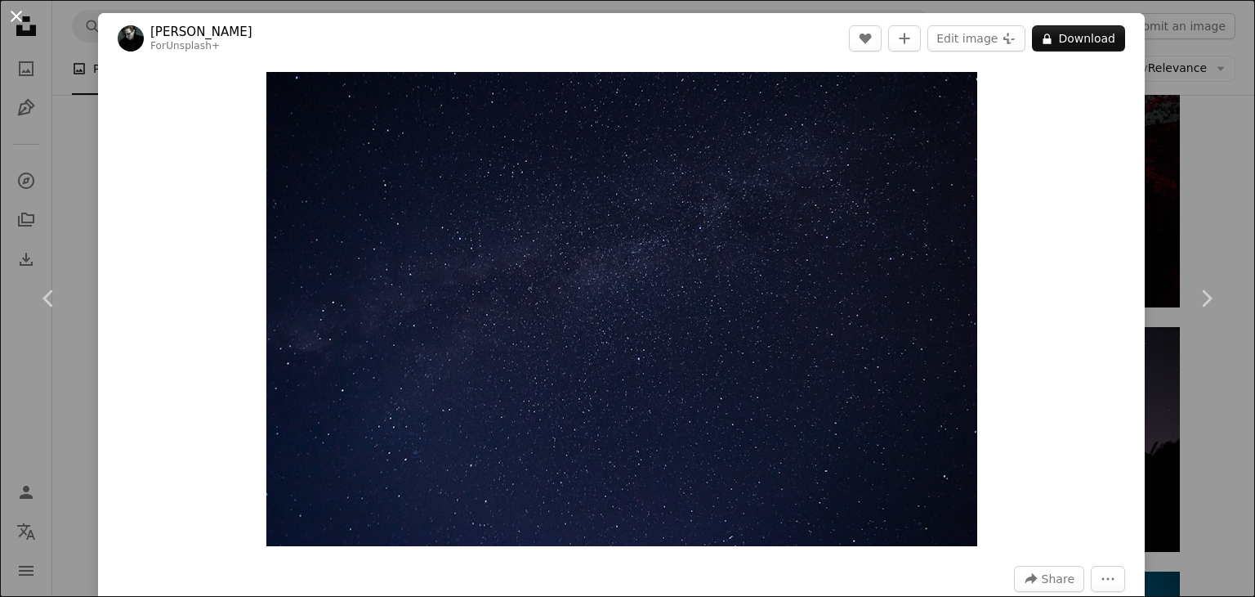
click at [20, 19] on button "An X shape" at bounding box center [17, 17] width 20 height 20
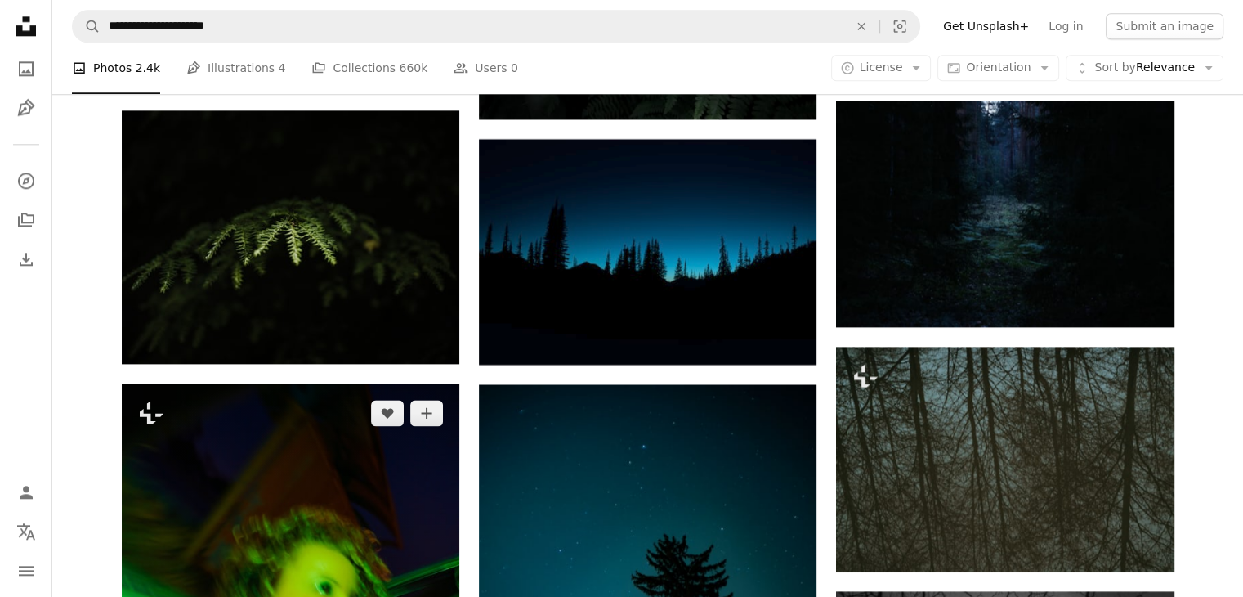
scroll to position [7926, 0]
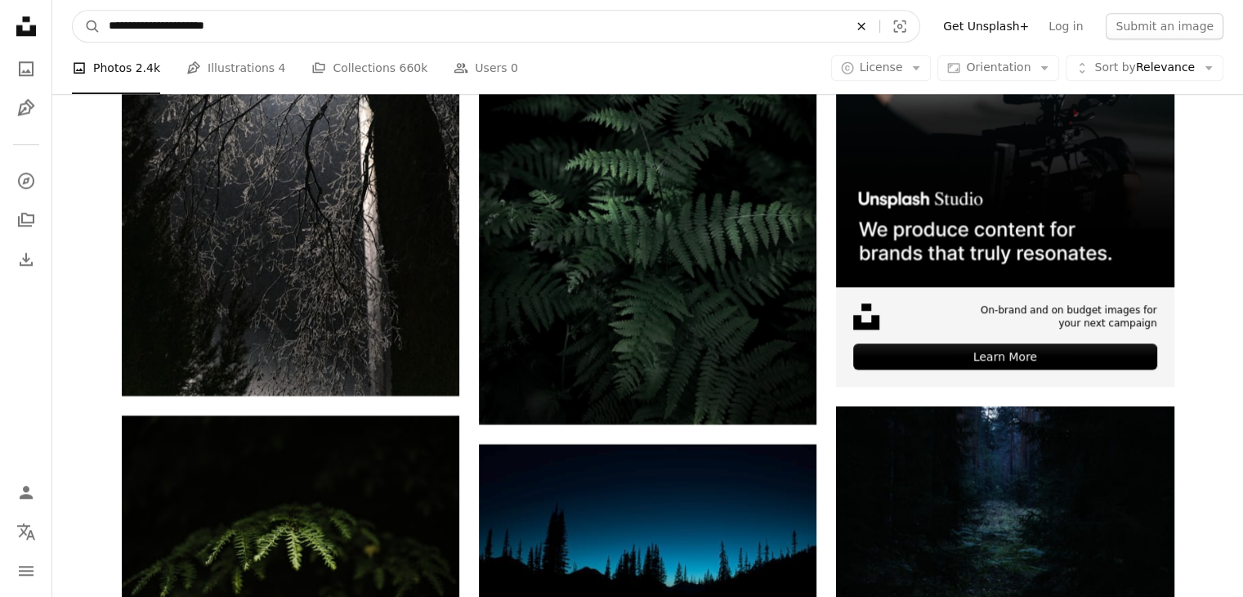
click at [876, 28] on icon "An X shape" at bounding box center [861, 26] width 36 height 13
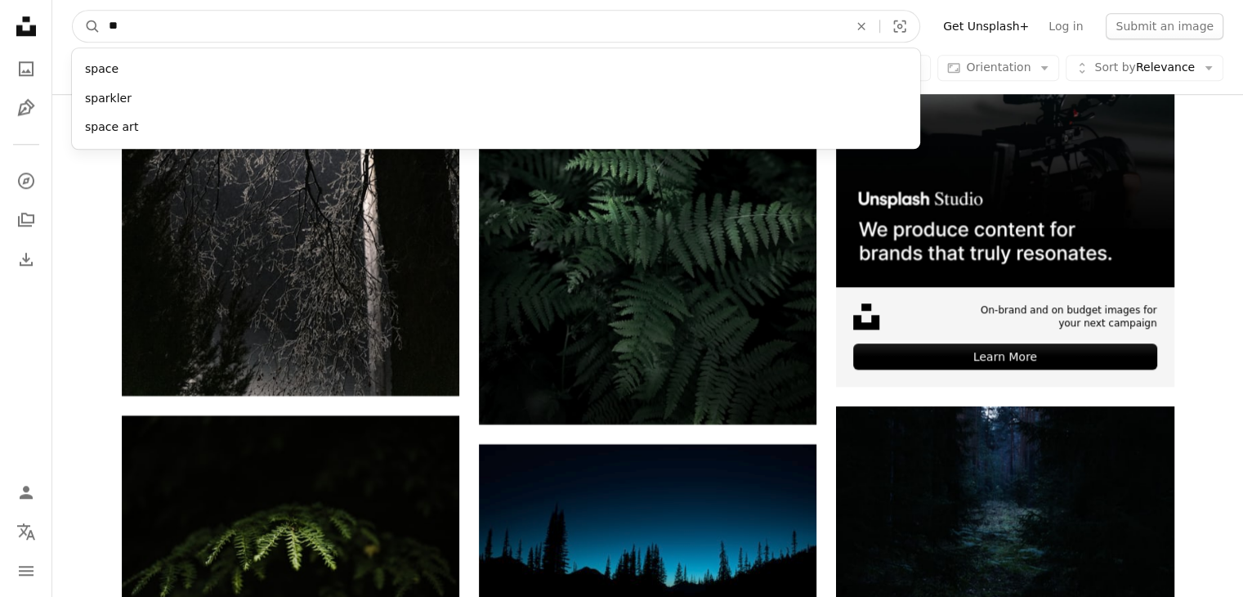
type input "*"
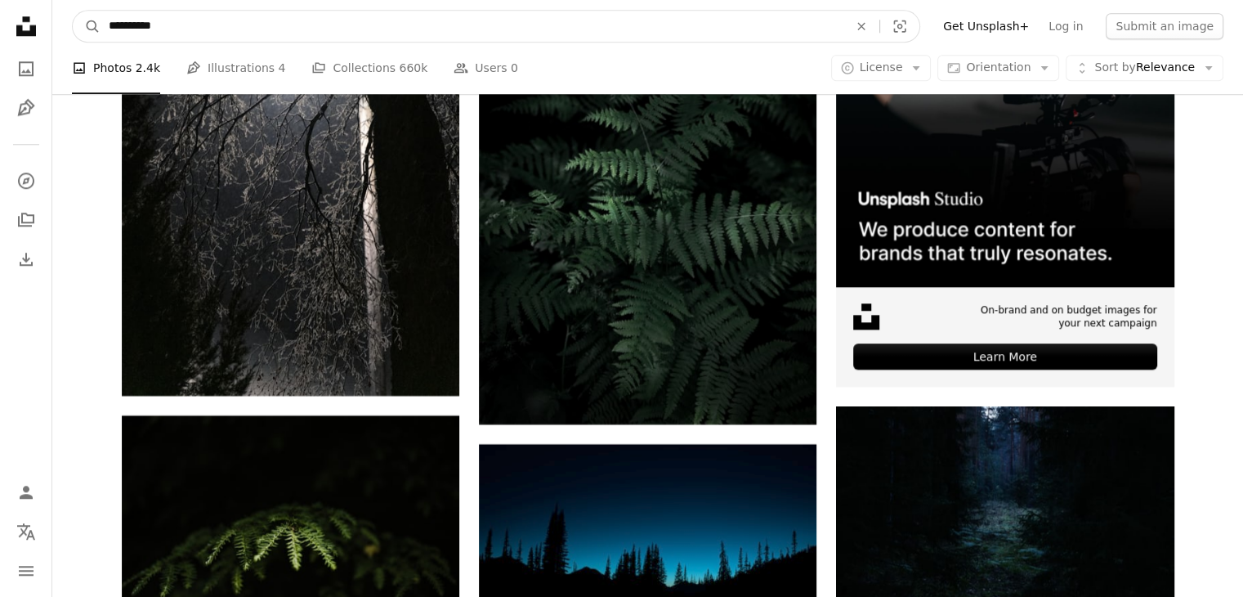
type input "**********"
click button "A magnifying glass" at bounding box center [87, 26] width 28 height 31
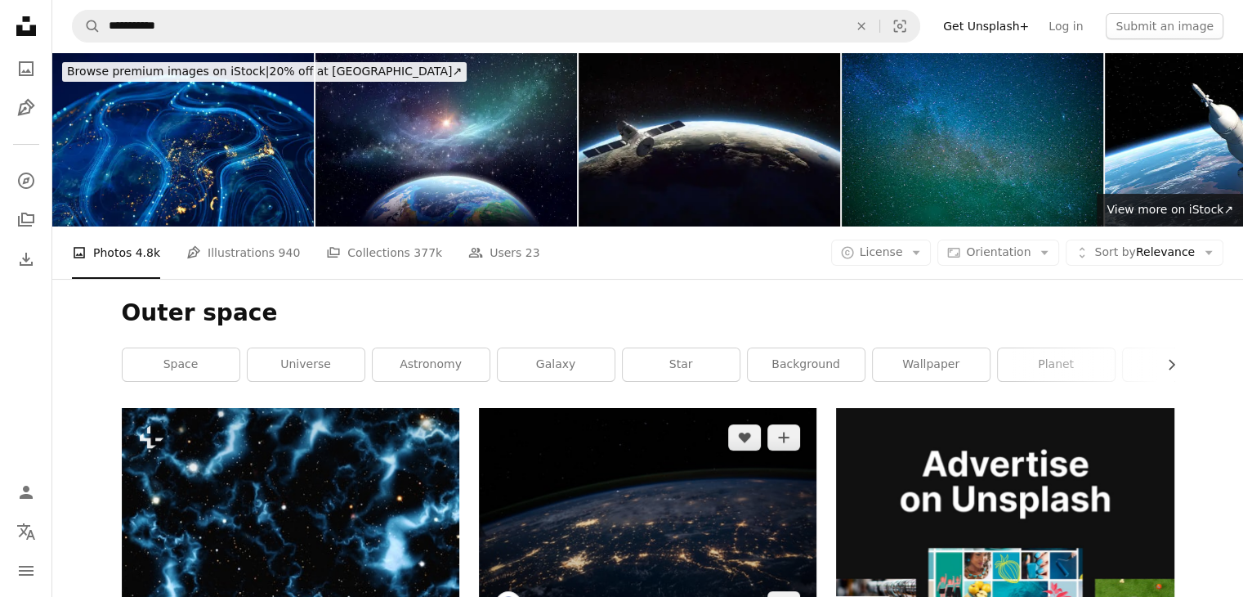
click at [753, 408] on img at bounding box center [647, 520] width 337 height 225
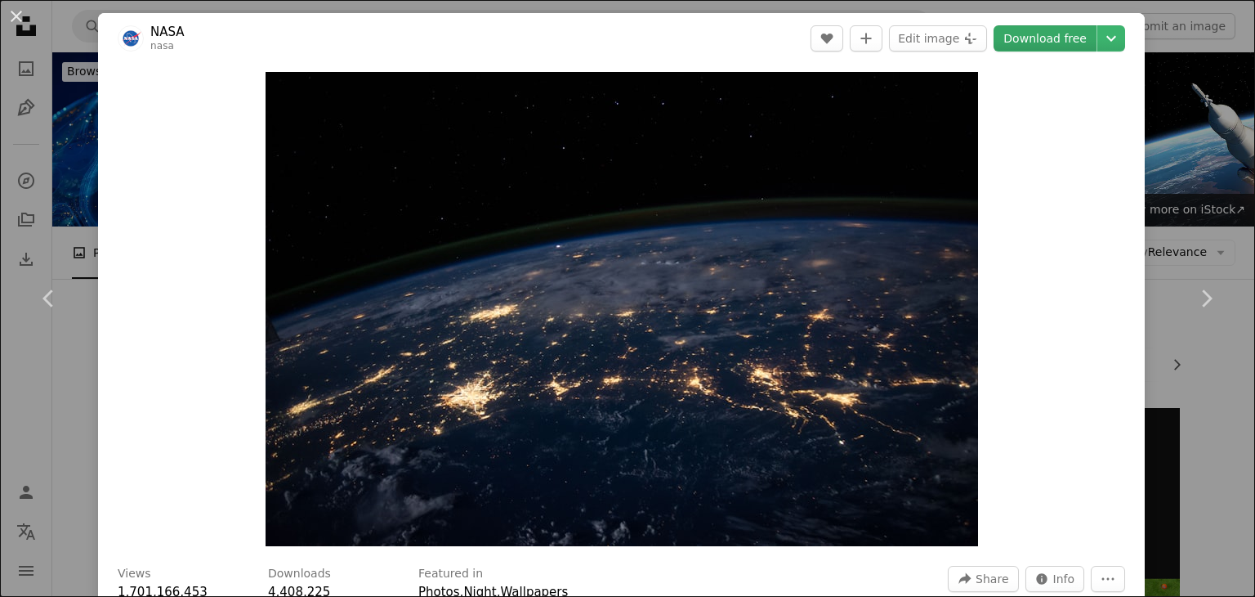
click at [1046, 30] on link "Download free" at bounding box center [1045, 38] width 103 height 26
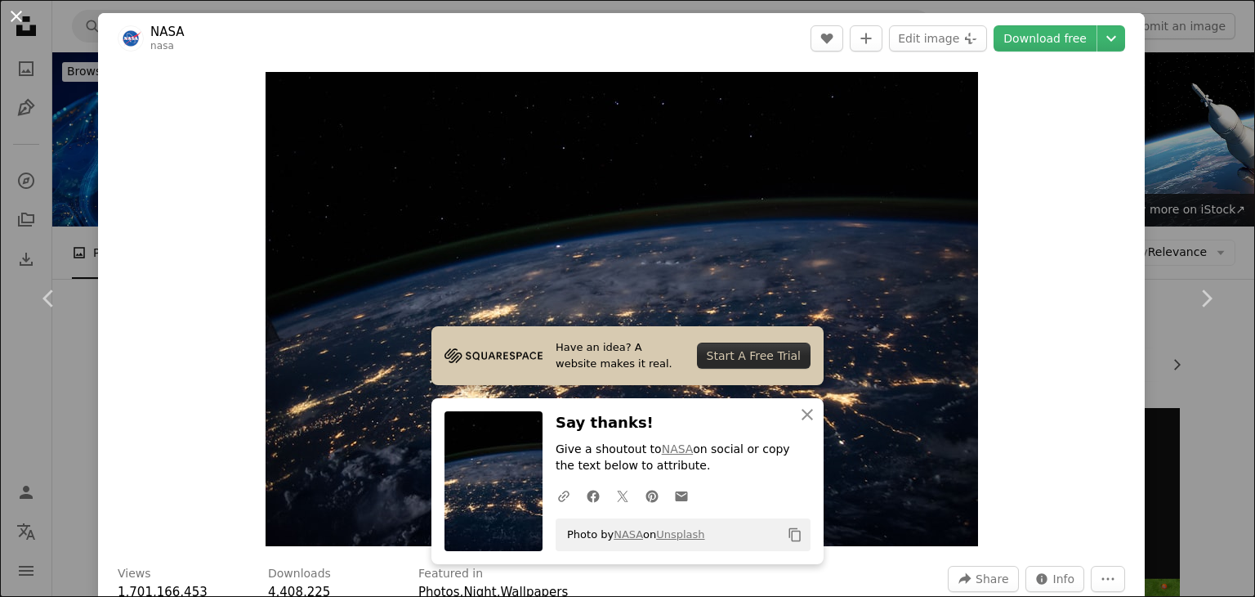
click at [24, 17] on button "An X shape" at bounding box center [17, 17] width 20 height 20
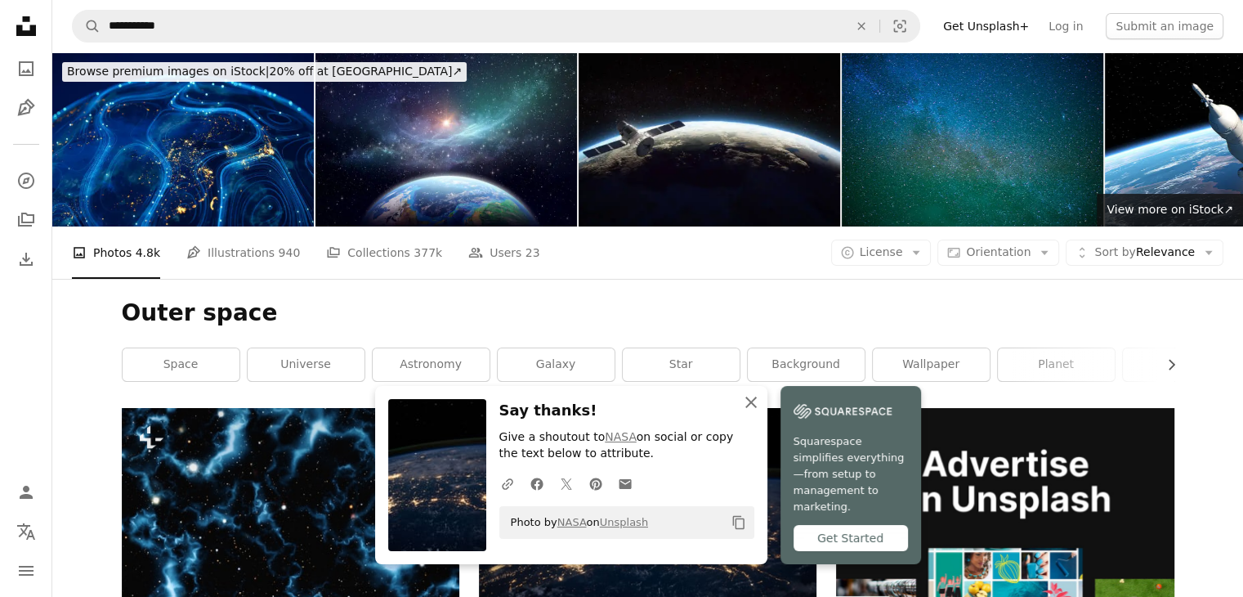
click at [761, 409] on icon "An X shape" at bounding box center [751, 402] width 20 height 20
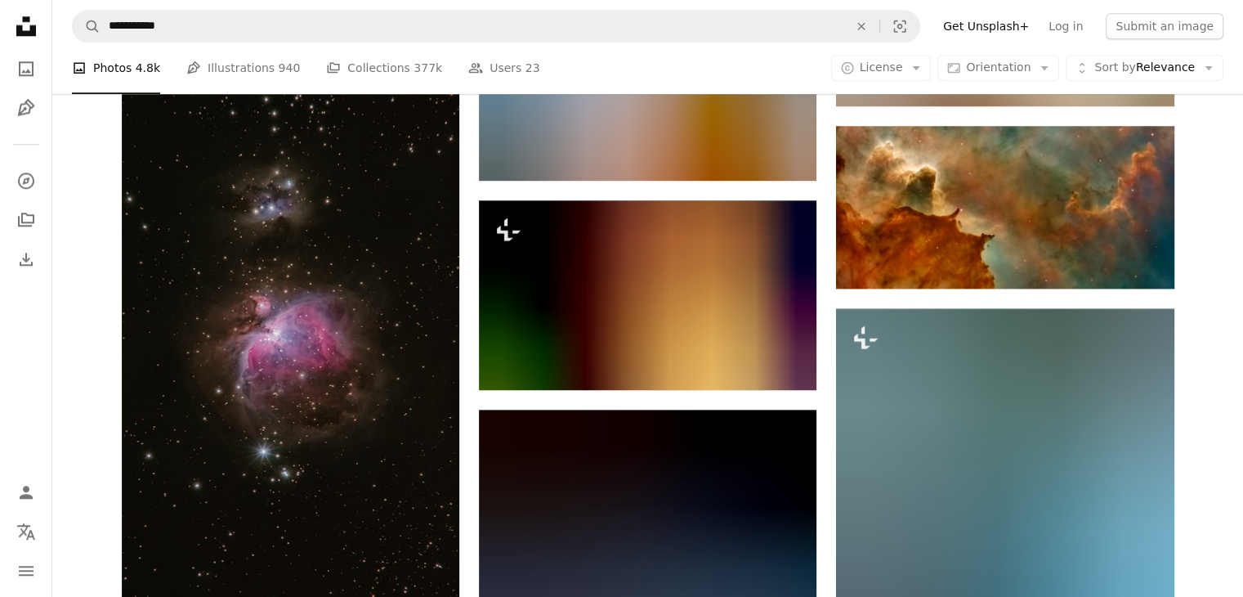
scroll to position [1798, 0]
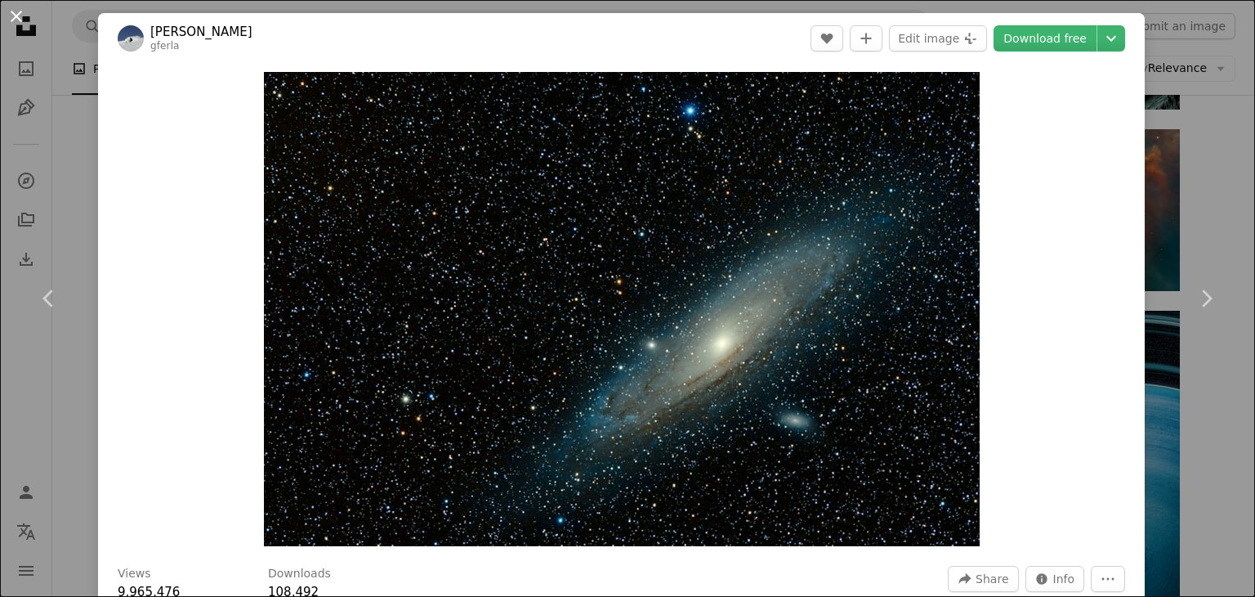
click at [13, 19] on button "An X shape" at bounding box center [17, 17] width 20 height 20
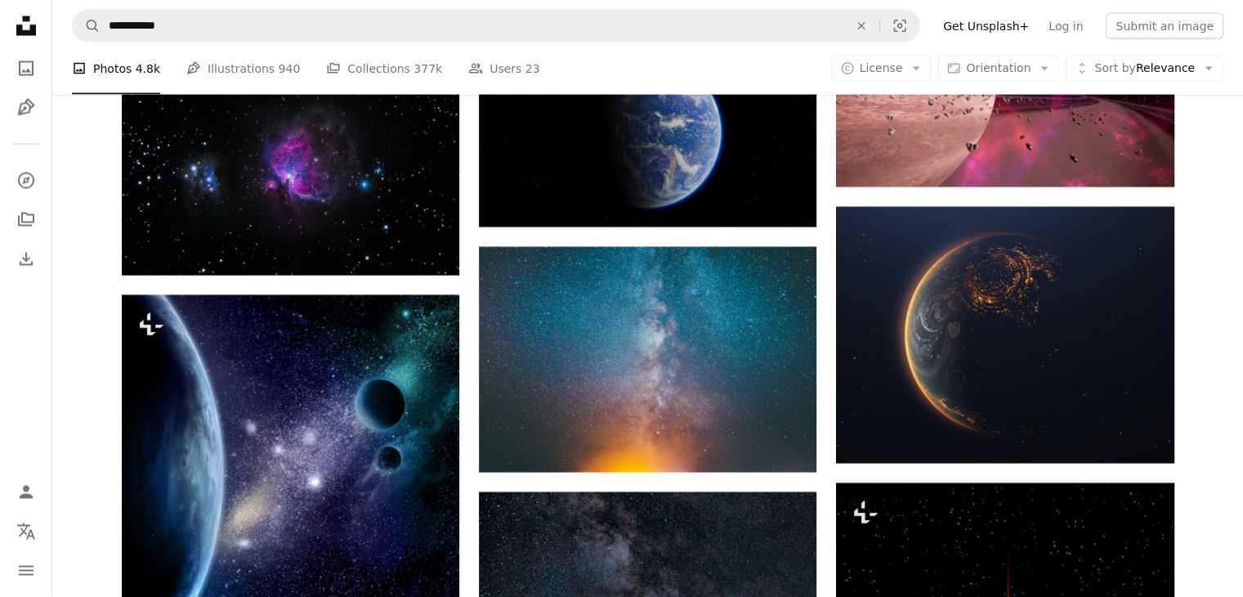
scroll to position [3595, 0]
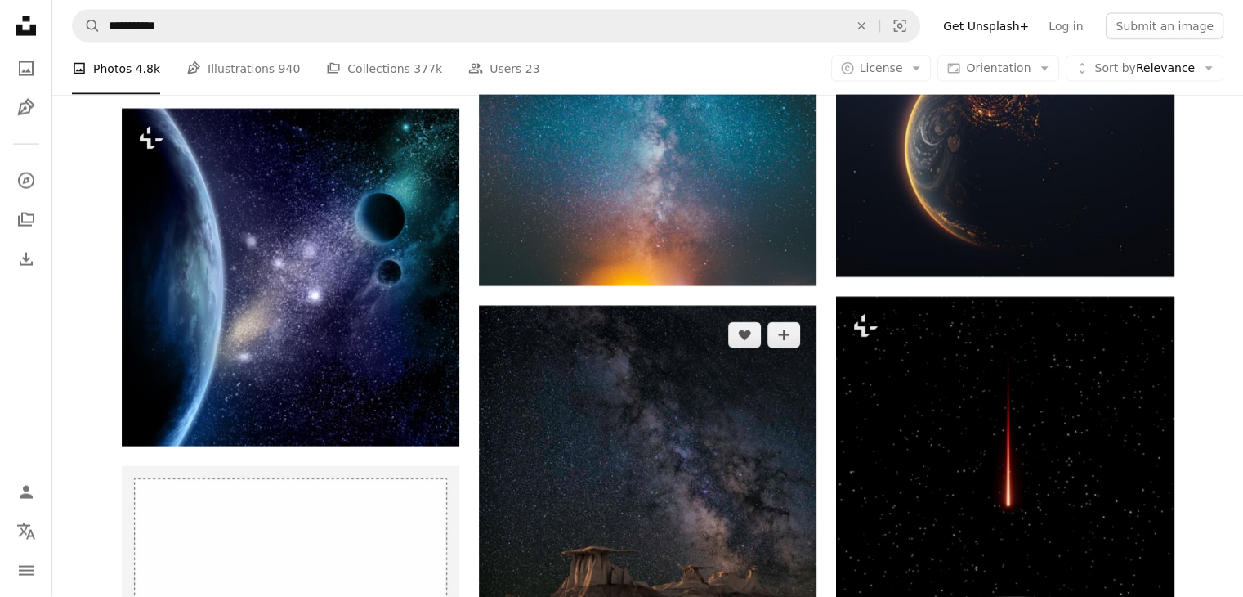
click at [602, 365] on img at bounding box center [647, 495] width 337 height 378
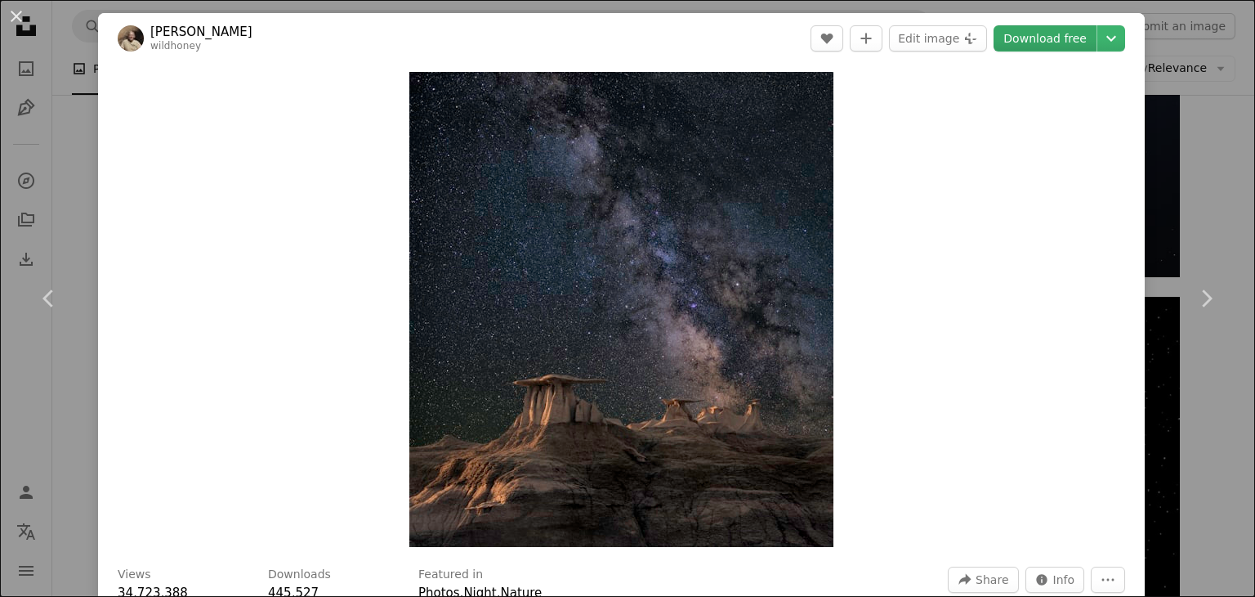
click at [1036, 45] on link "Download free" at bounding box center [1045, 38] width 103 height 26
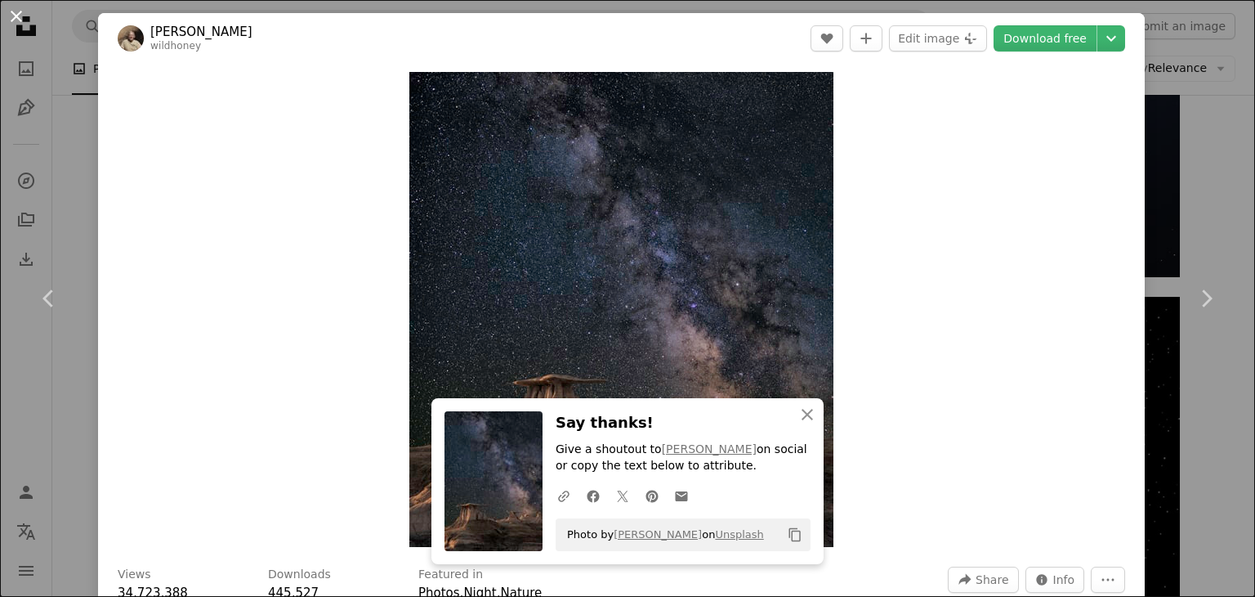
click at [11, 10] on button "An X shape" at bounding box center [17, 17] width 20 height 20
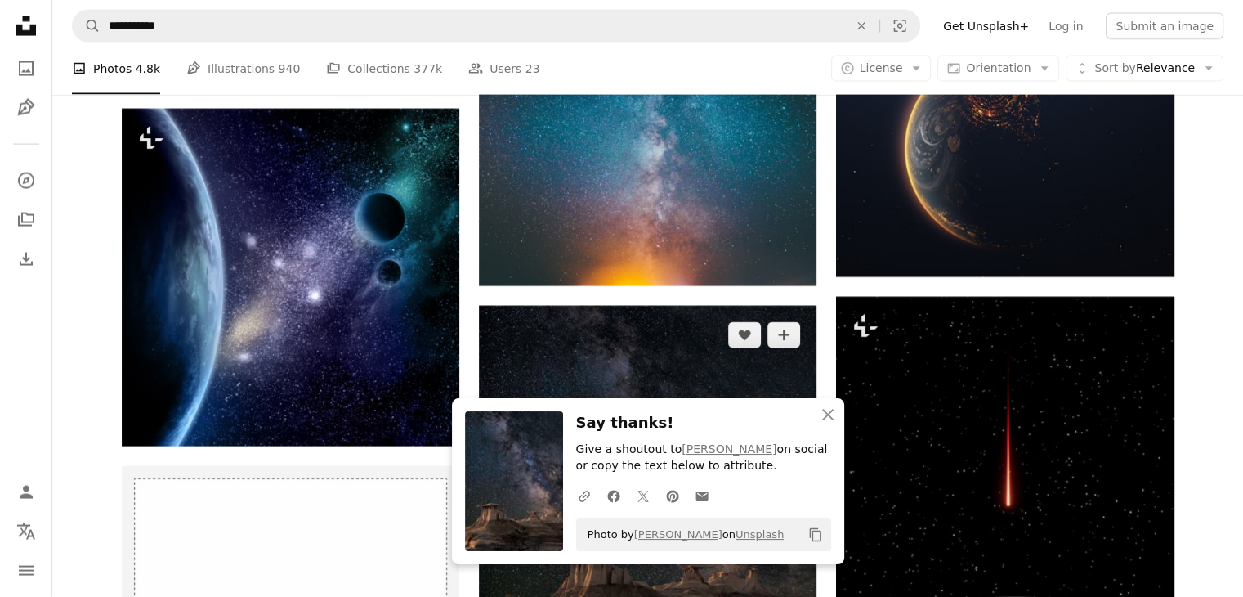
click at [601, 325] on img at bounding box center [647, 495] width 337 height 378
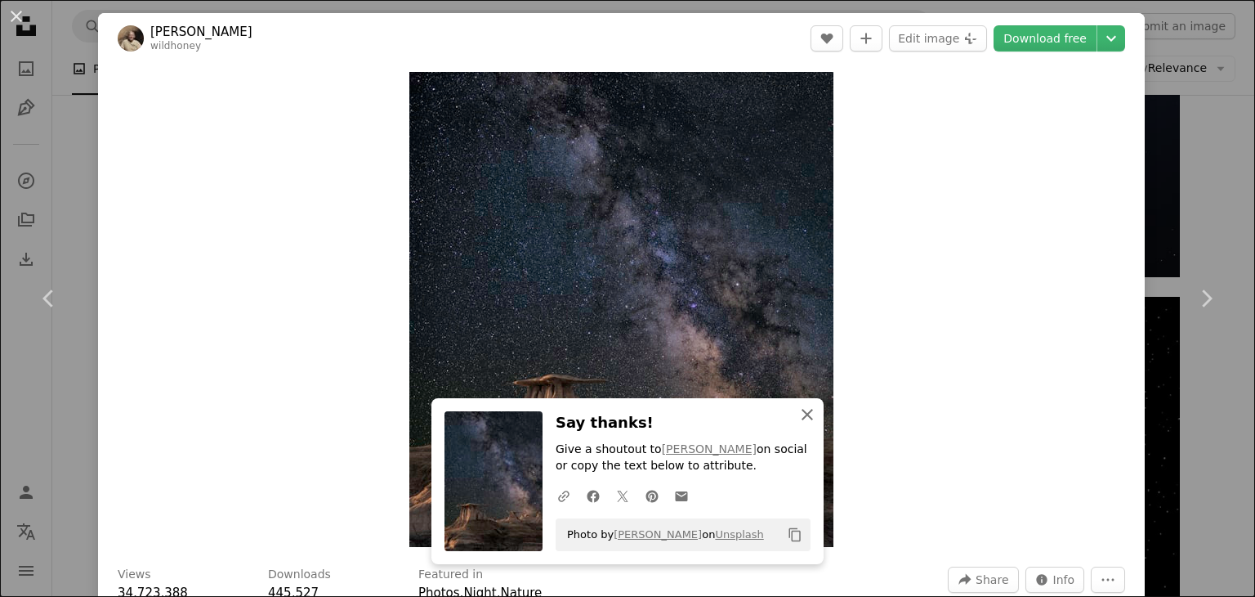
click at [802, 417] on icon "An X shape" at bounding box center [808, 414] width 20 height 20
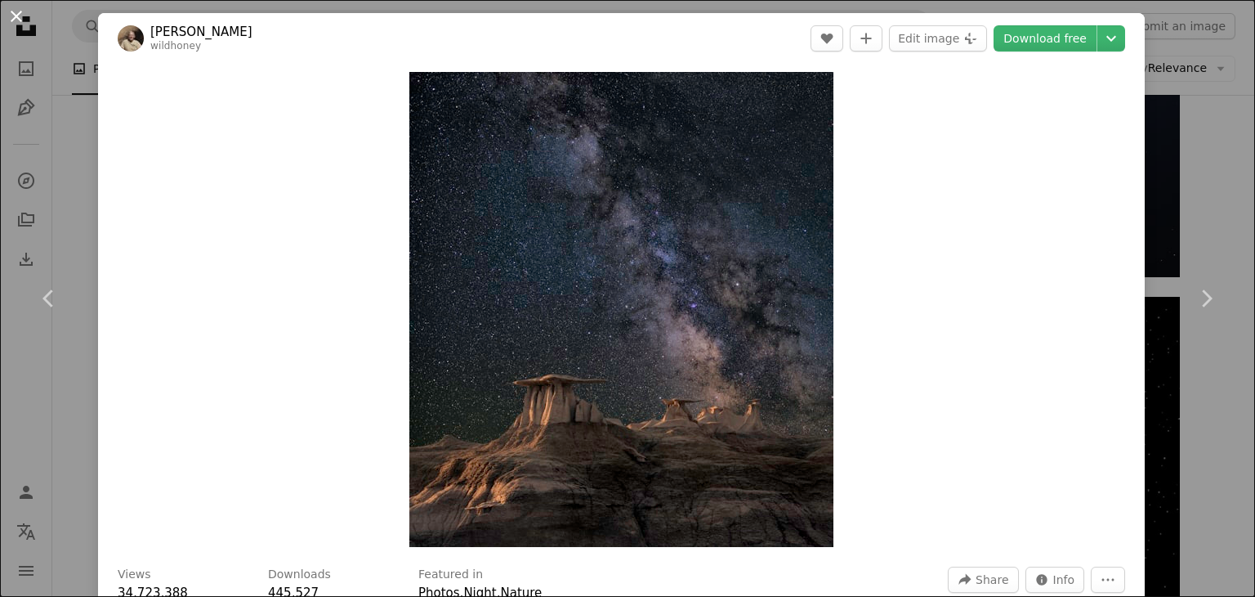
click at [7, 18] on button "An X shape" at bounding box center [17, 17] width 20 height 20
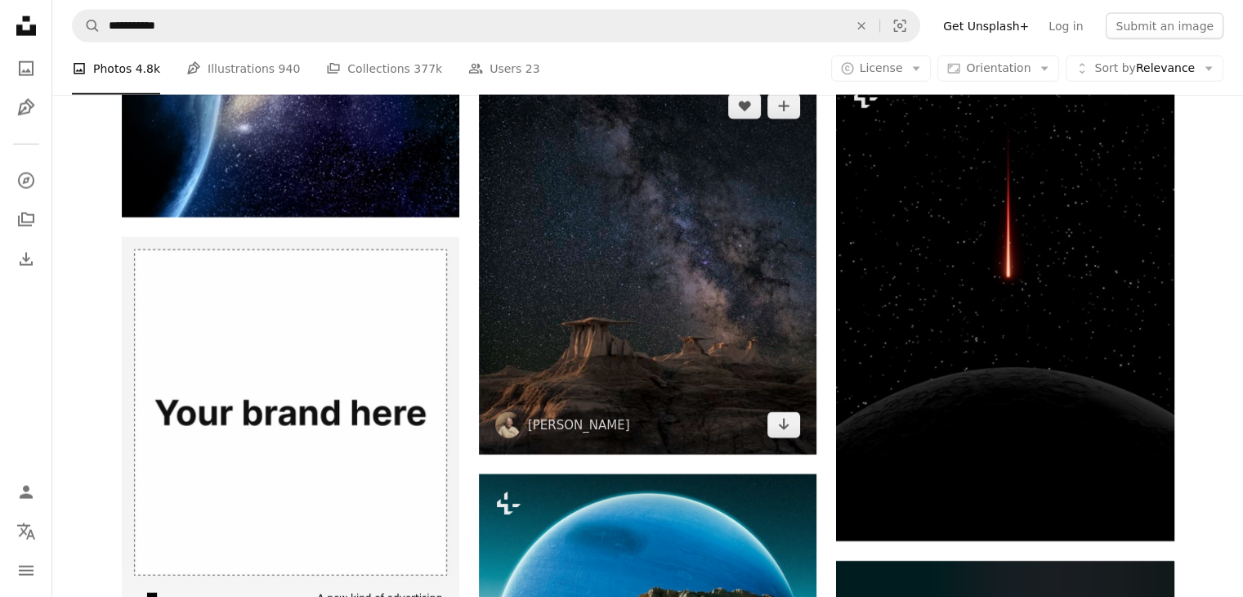
scroll to position [3841, 0]
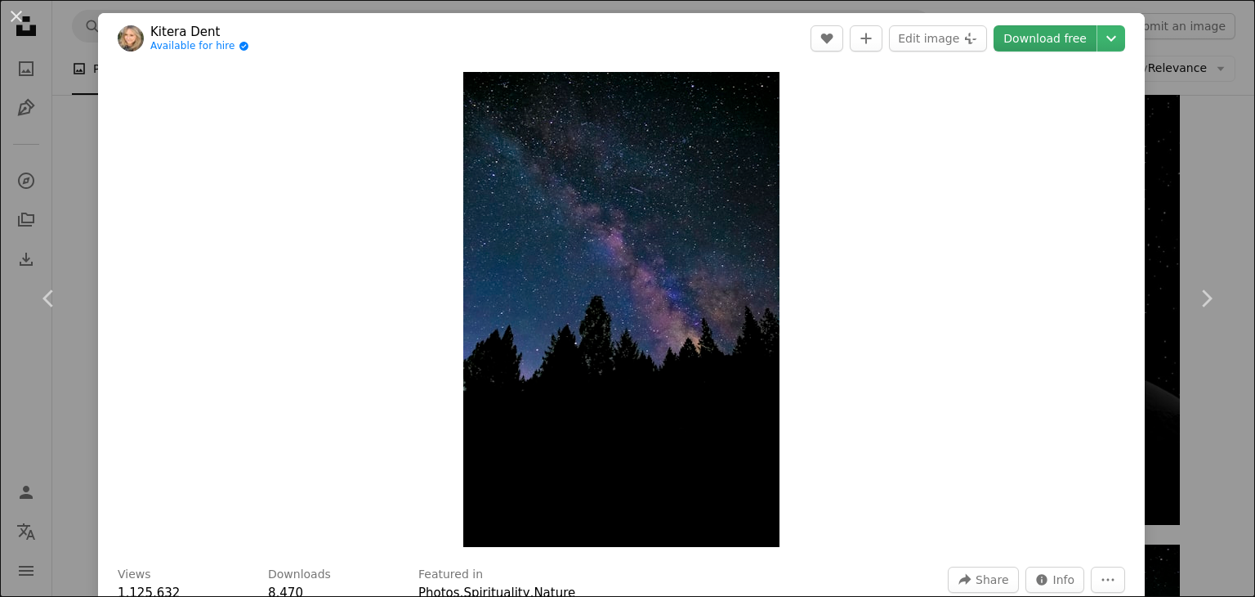
click at [1031, 35] on link "Download free" at bounding box center [1045, 38] width 103 height 26
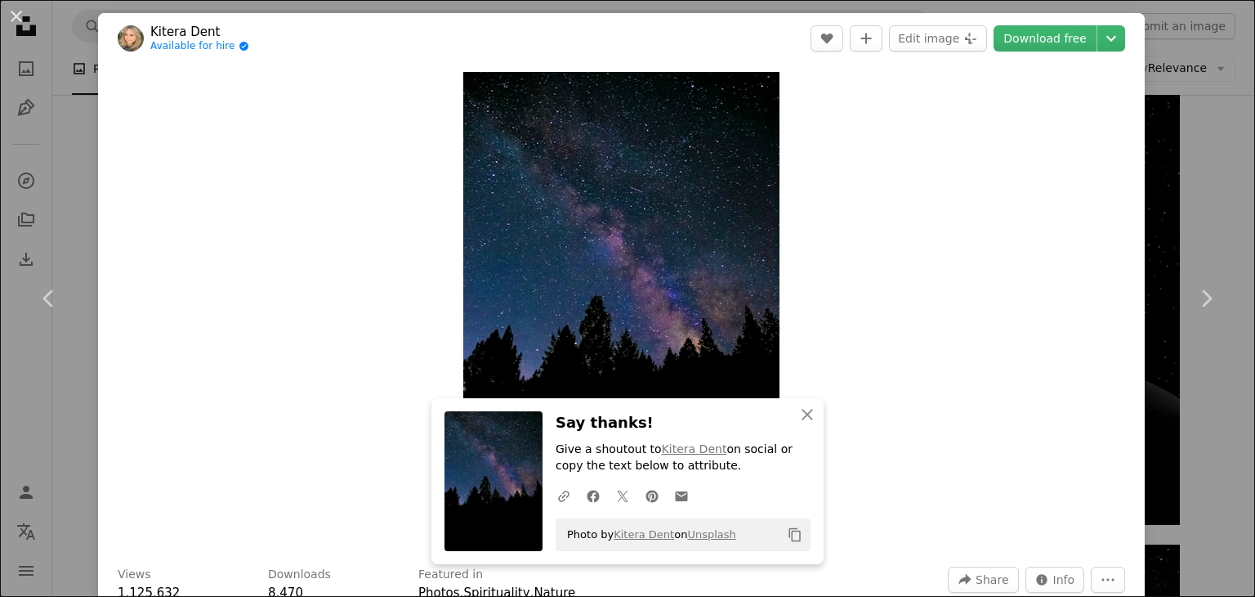
click at [24, 14] on button "An X shape" at bounding box center [17, 17] width 20 height 20
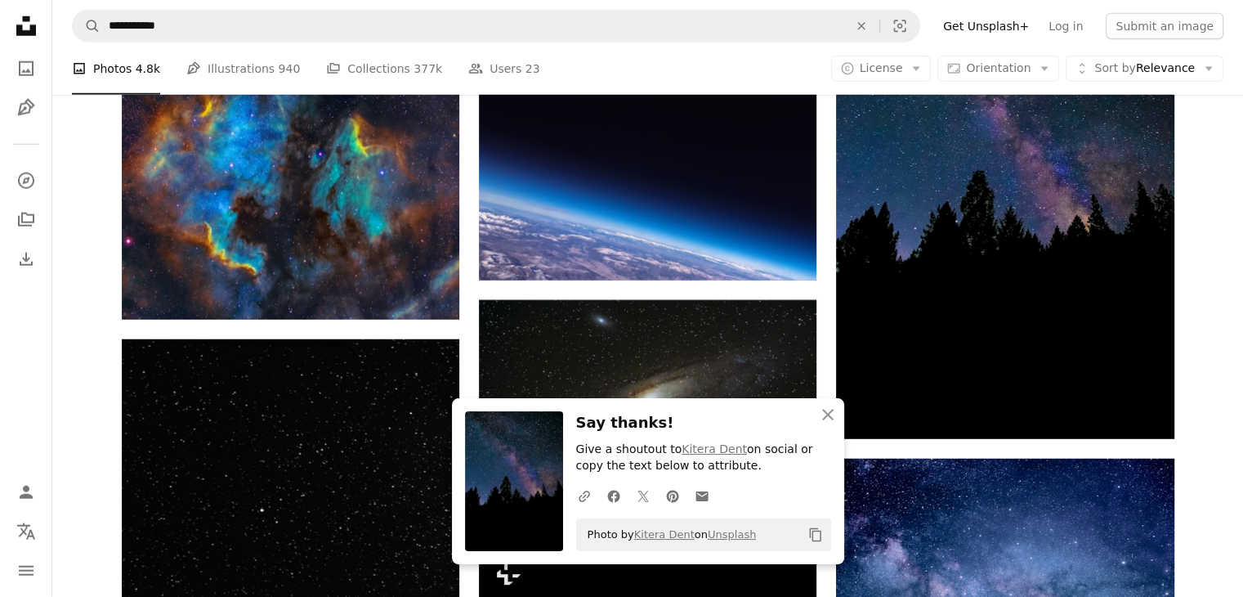
scroll to position [4576, 0]
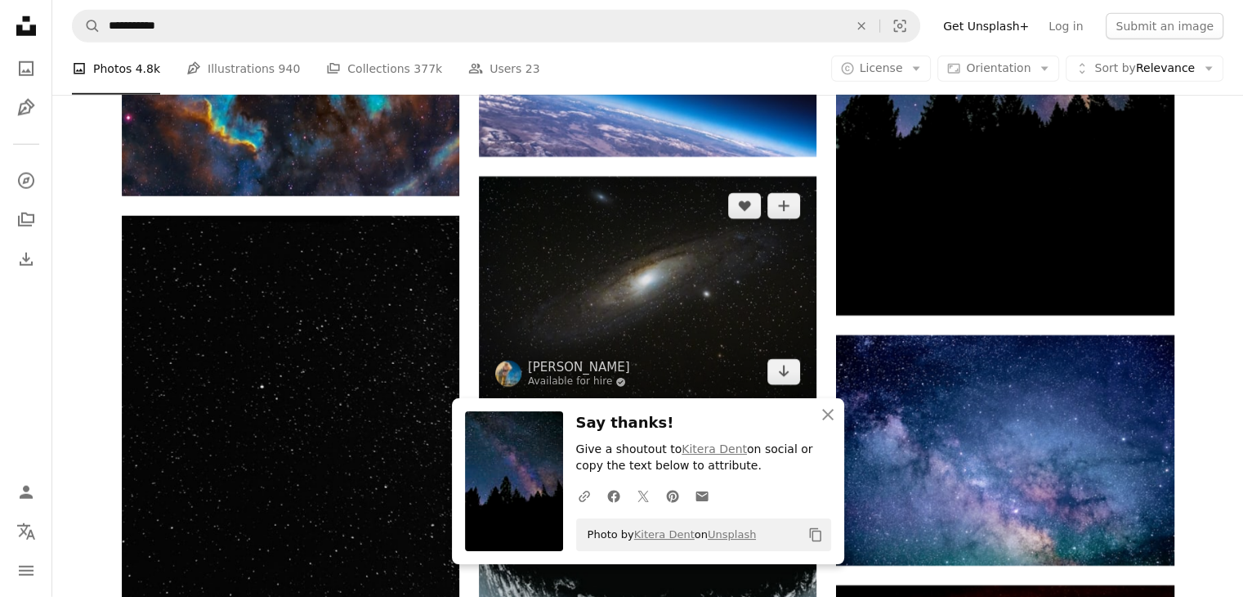
click at [741, 177] on img at bounding box center [647, 289] width 337 height 225
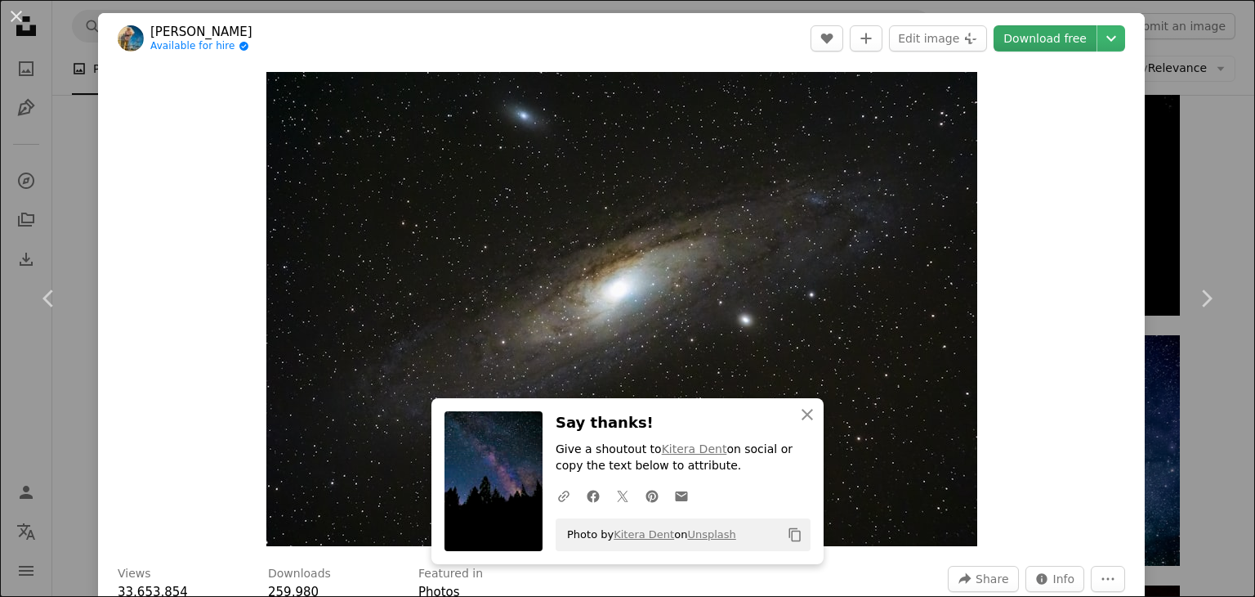
click at [1012, 45] on link "Download free" at bounding box center [1045, 38] width 103 height 26
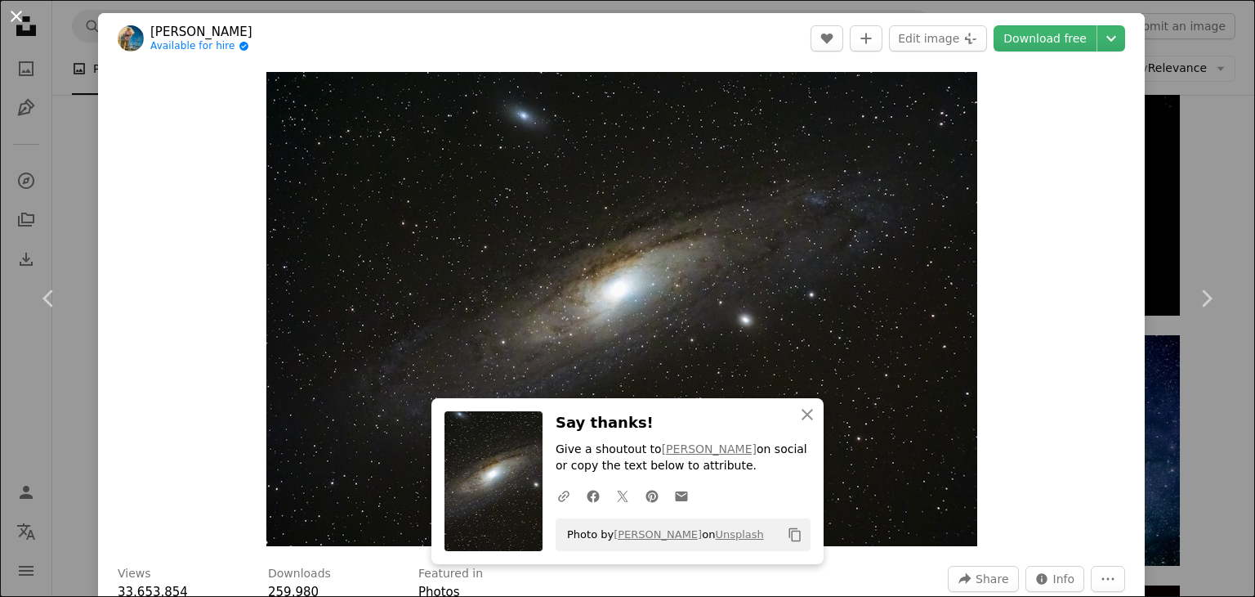
click at [17, 22] on button "An X shape" at bounding box center [17, 17] width 20 height 20
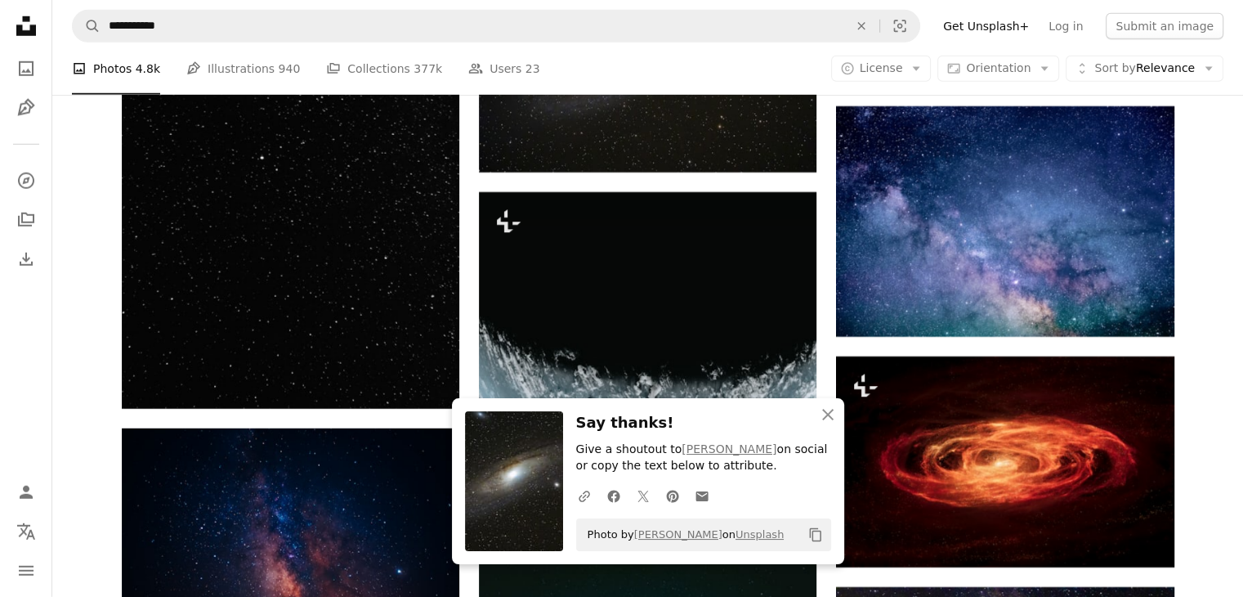
scroll to position [4821, 0]
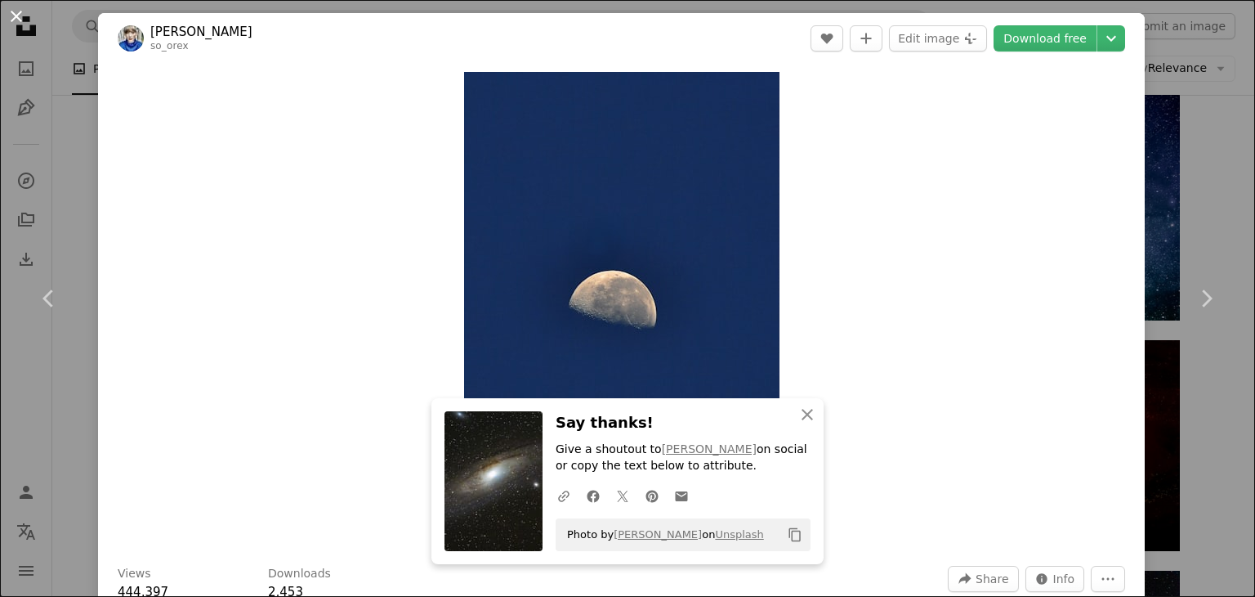
click at [16, 9] on button "An X shape" at bounding box center [17, 17] width 20 height 20
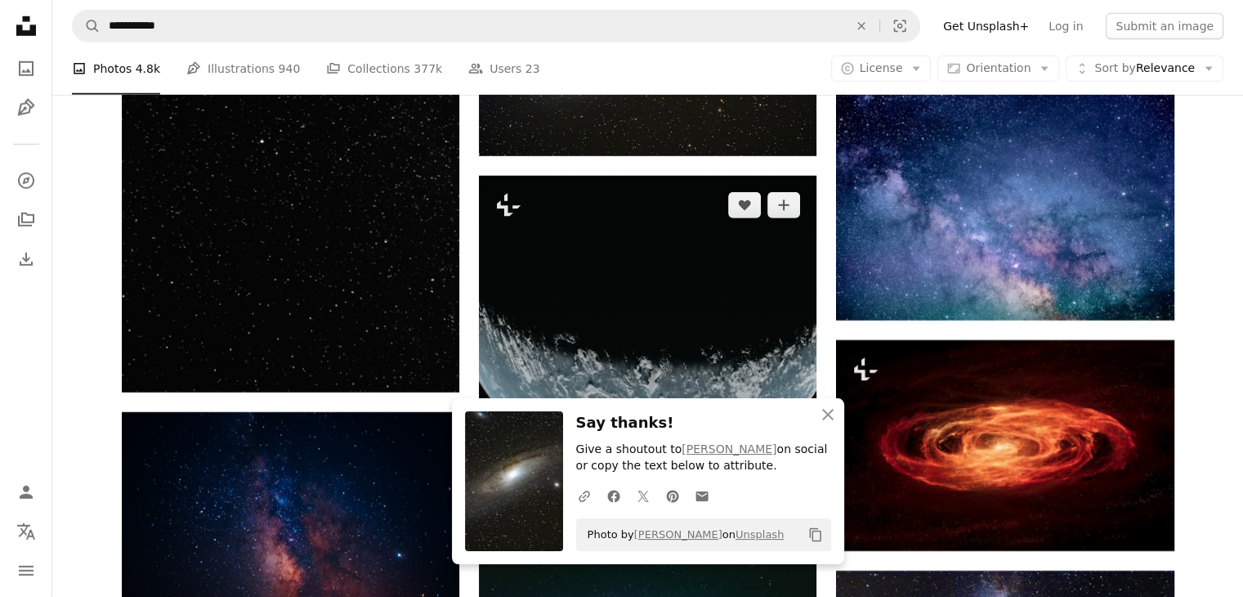
click at [636, 279] on img at bounding box center [647, 351] width 337 height 351
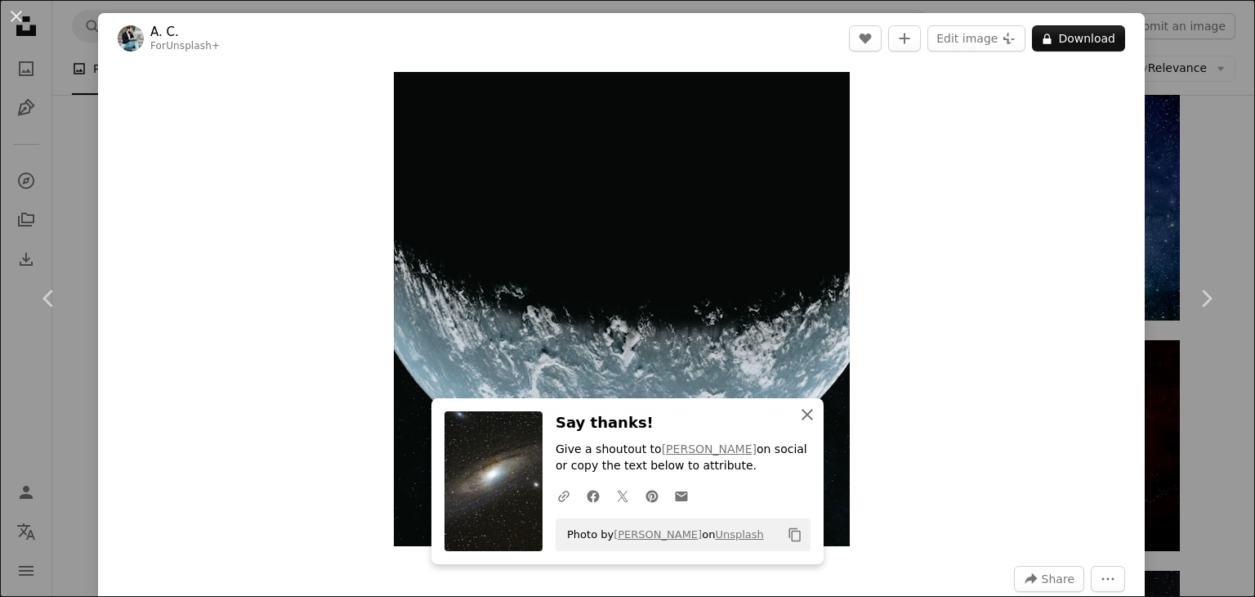
click at [801, 416] on icon "An X shape" at bounding box center [808, 414] width 20 height 20
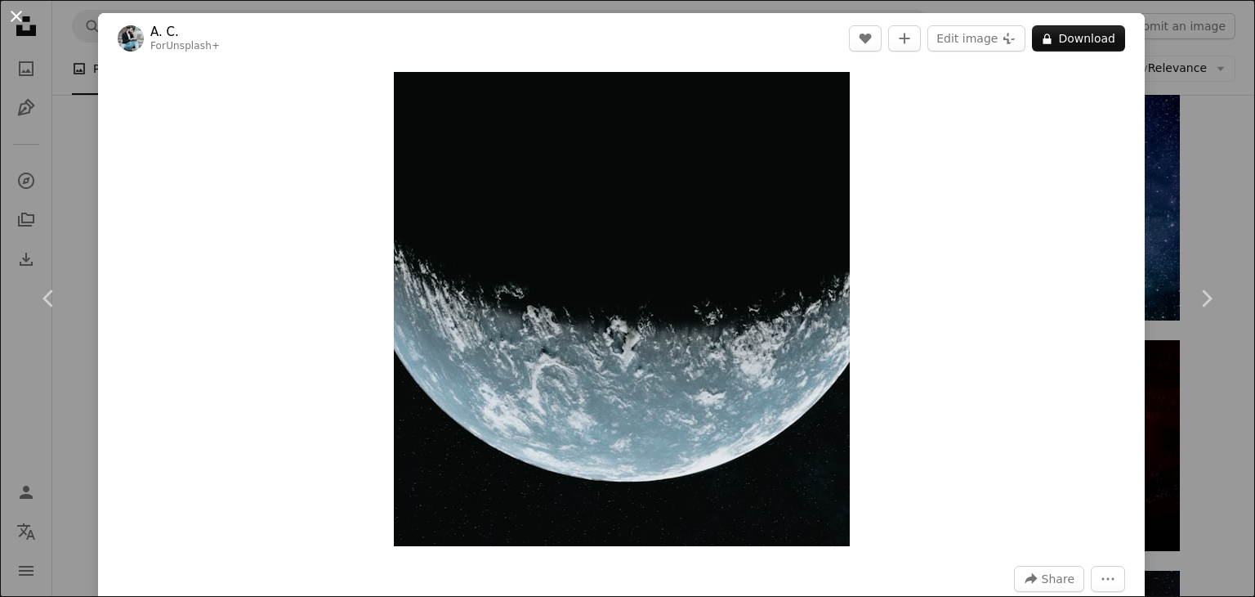
click at [14, 25] on button "An X shape" at bounding box center [17, 17] width 20 height 20
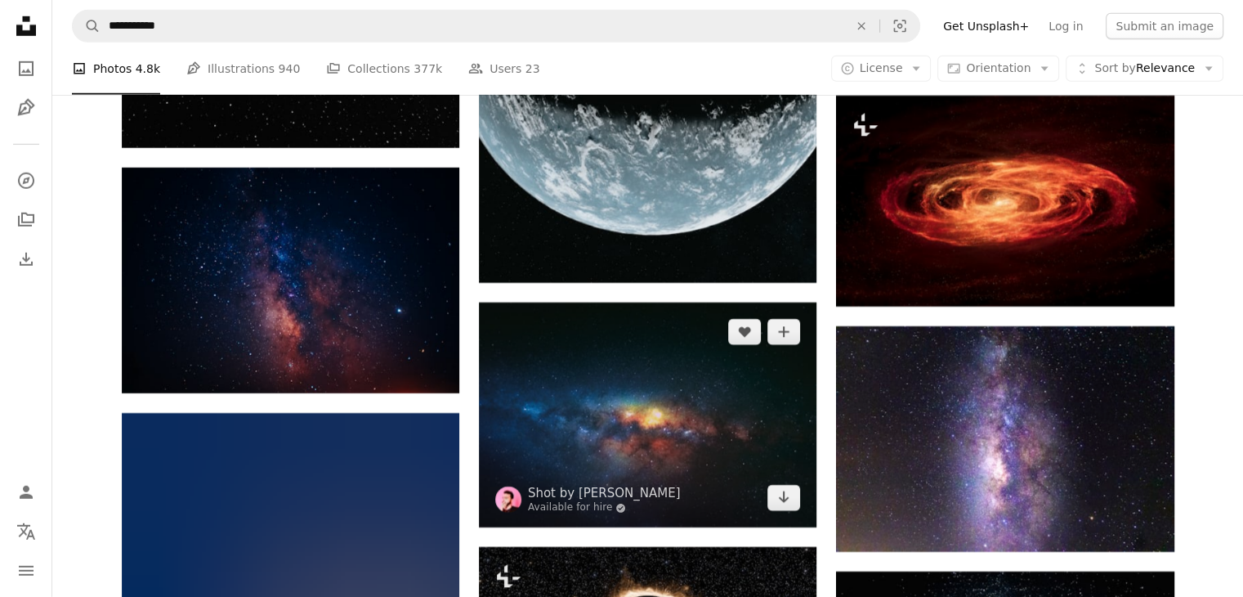
scroll to position [5066, 0]
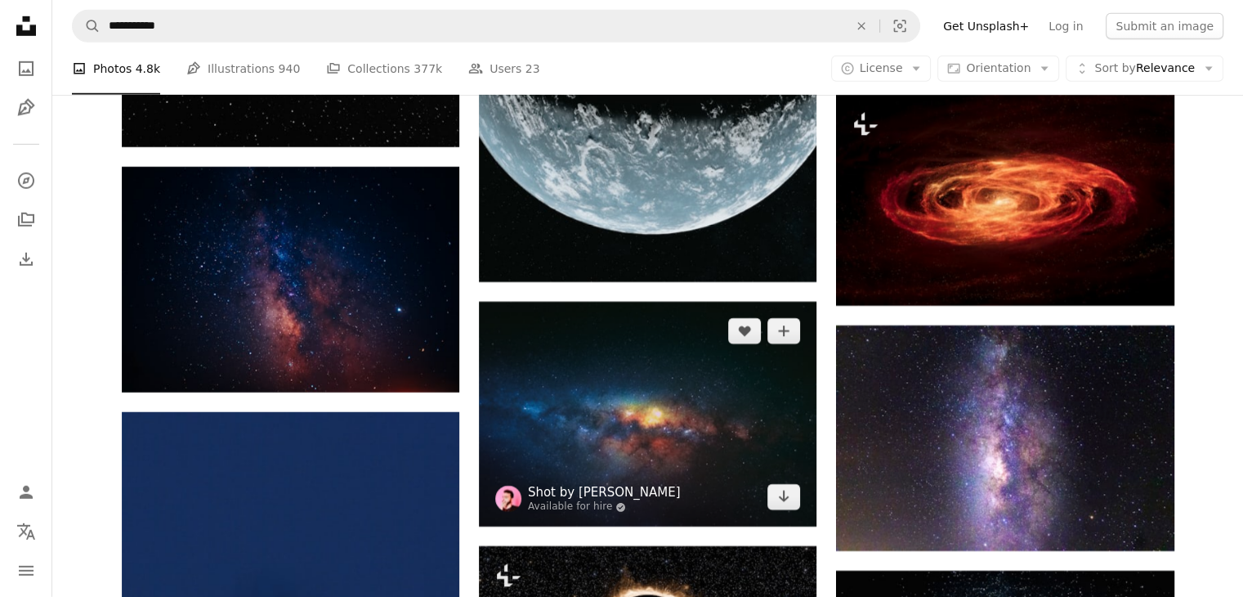
click at [614, 484] on link "Shot by [PERSON_NAME]" at bounding box center [604, 492] width 153 height 16
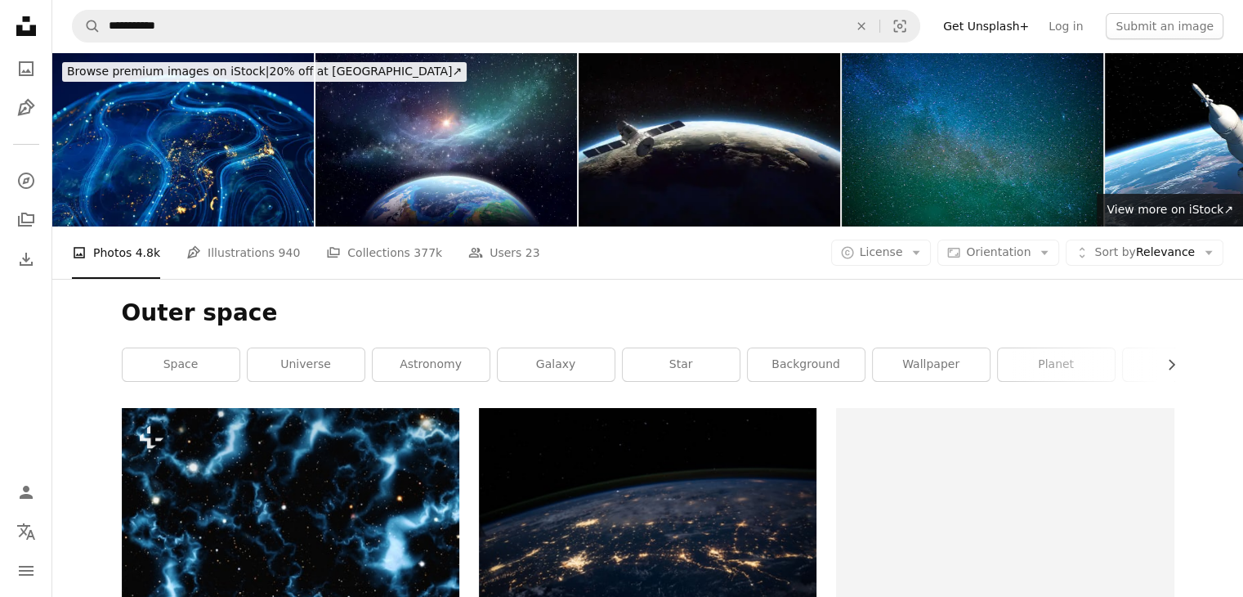
scroll to position [5066, 0]
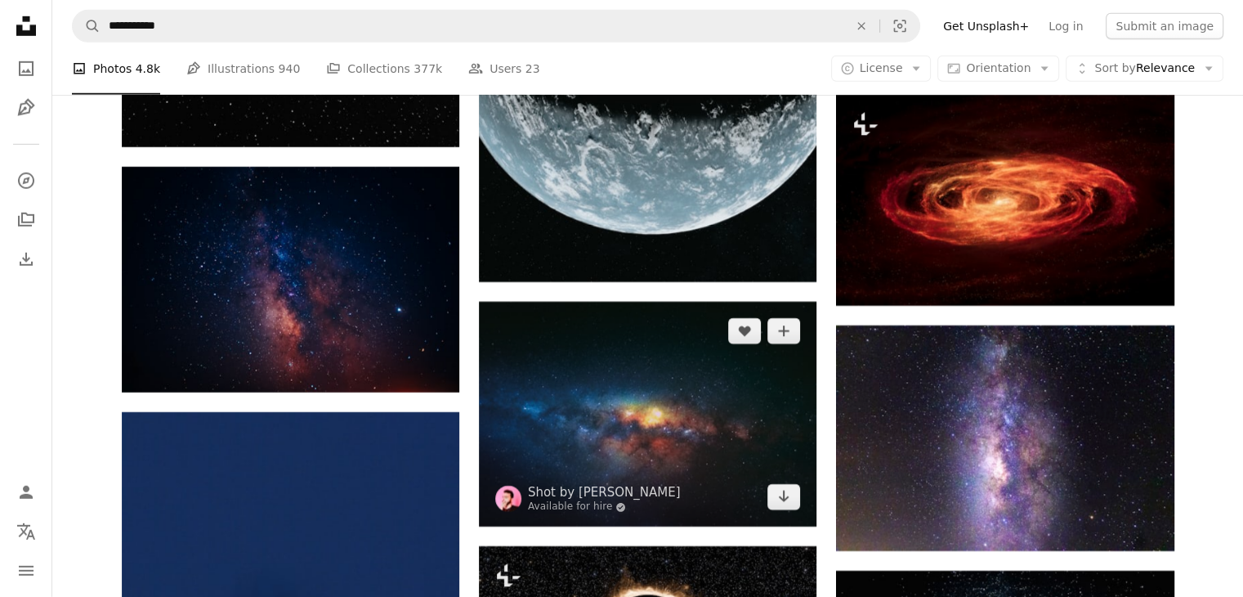
click at [713, 302] on img at bounding box center [647, 414] width 337 height 225
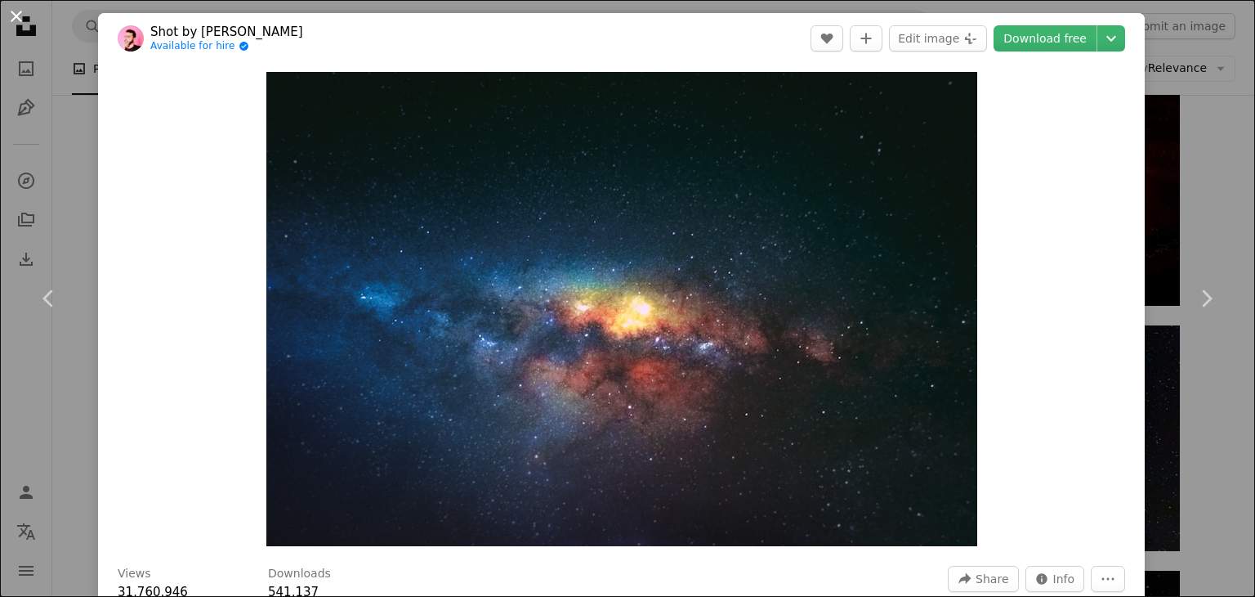
click at [26, 7] on button "An X shape" at bounding box center [17, 17] width 20 height 20
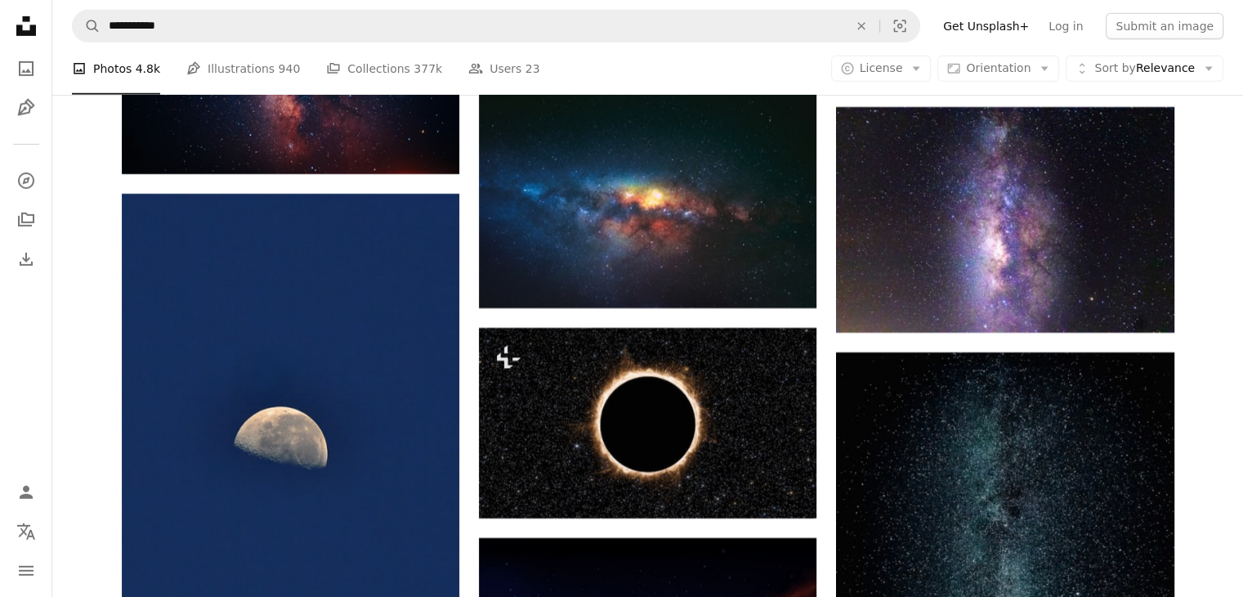
scroll to position [5312, 0]
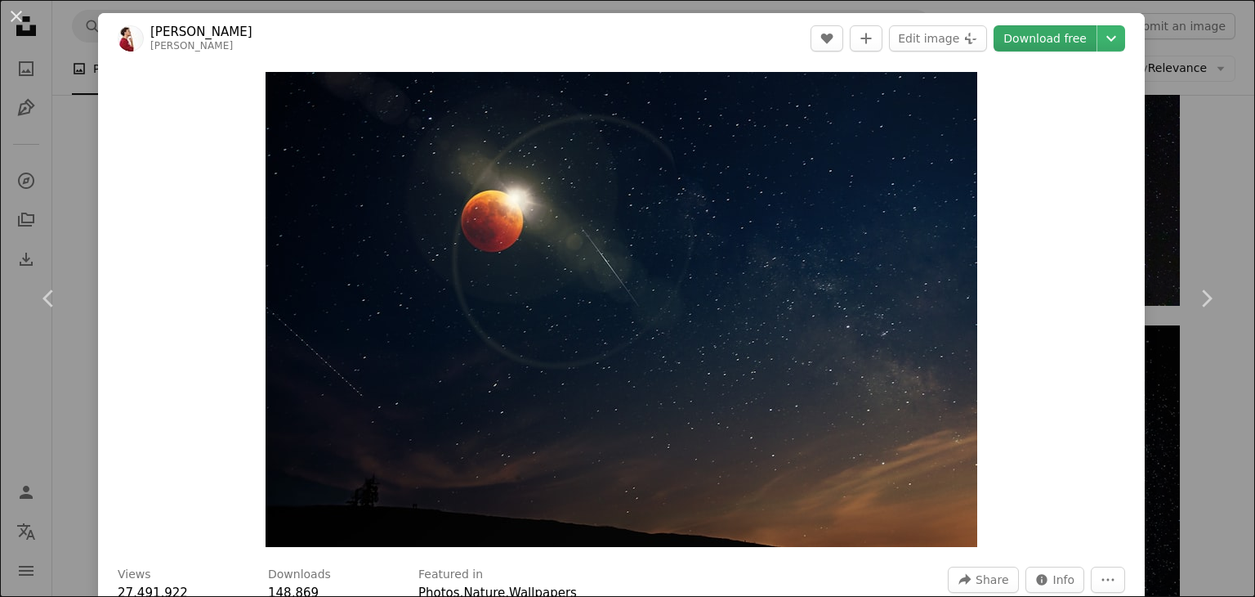
click at [1030, 40] on link "Download free" at bounding box center [1045, 38] width 103 height 26
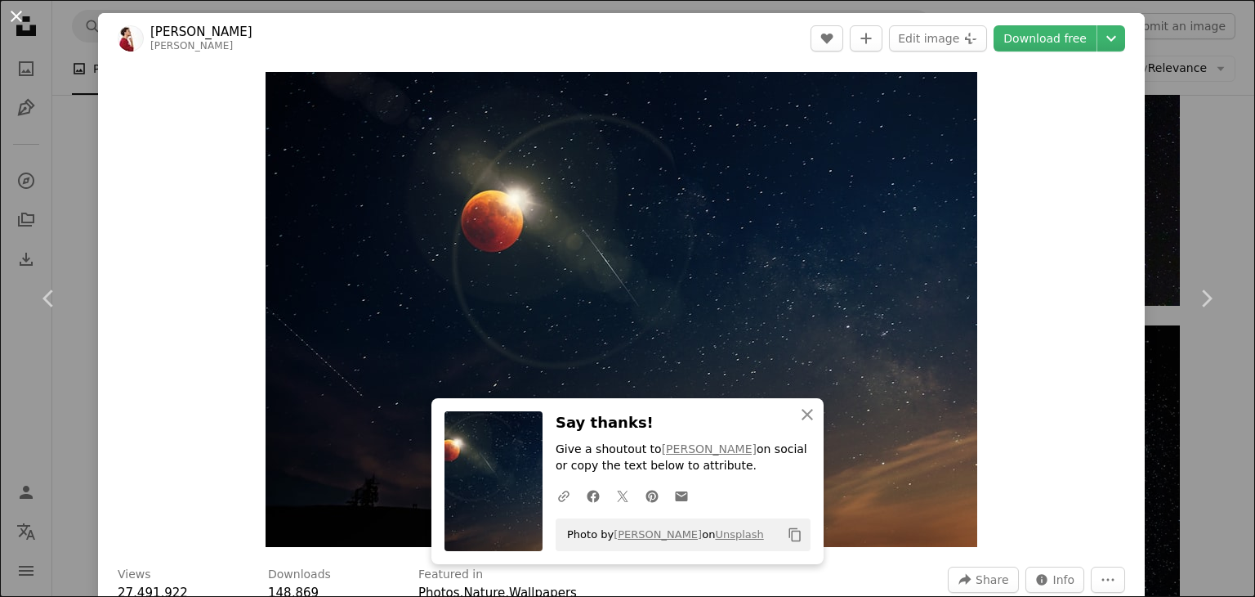
click at [20, 24] on button "An X shape" at bounding box center [17, 17] width 20 height 20
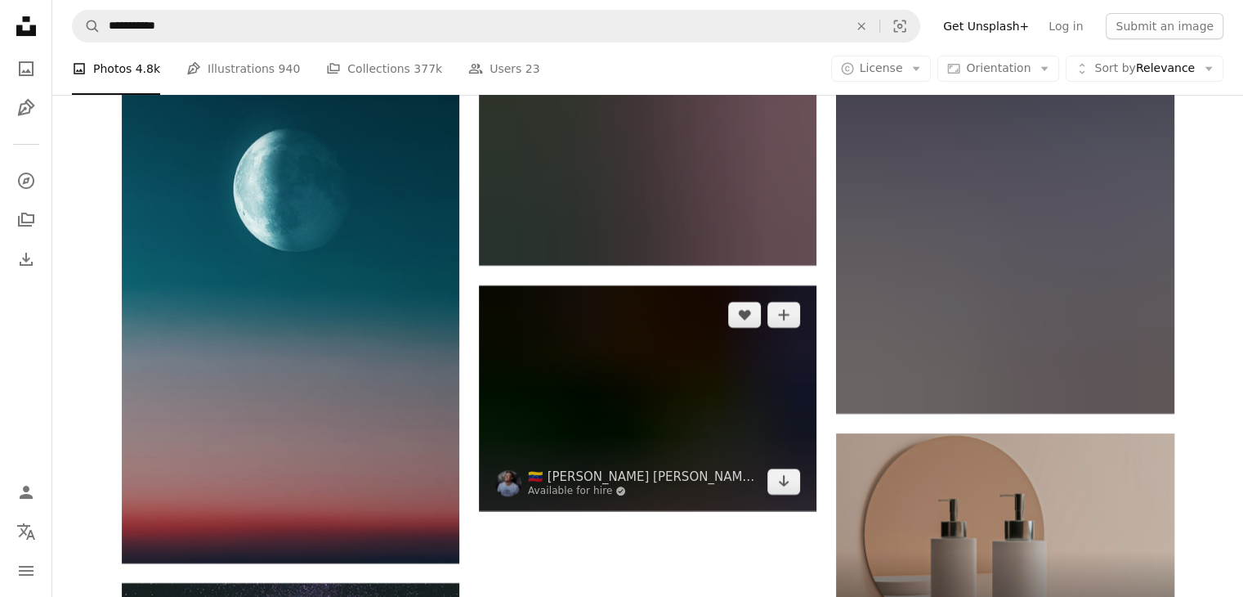
scroll to position [6701, 0]
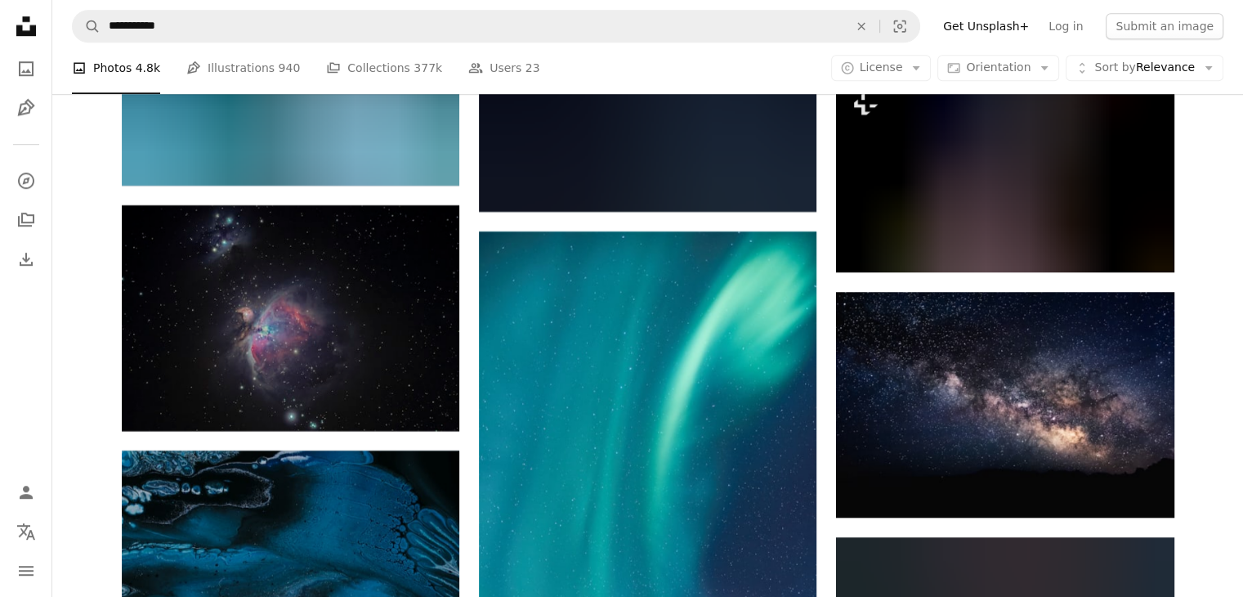
scroll to position [7518, 0]
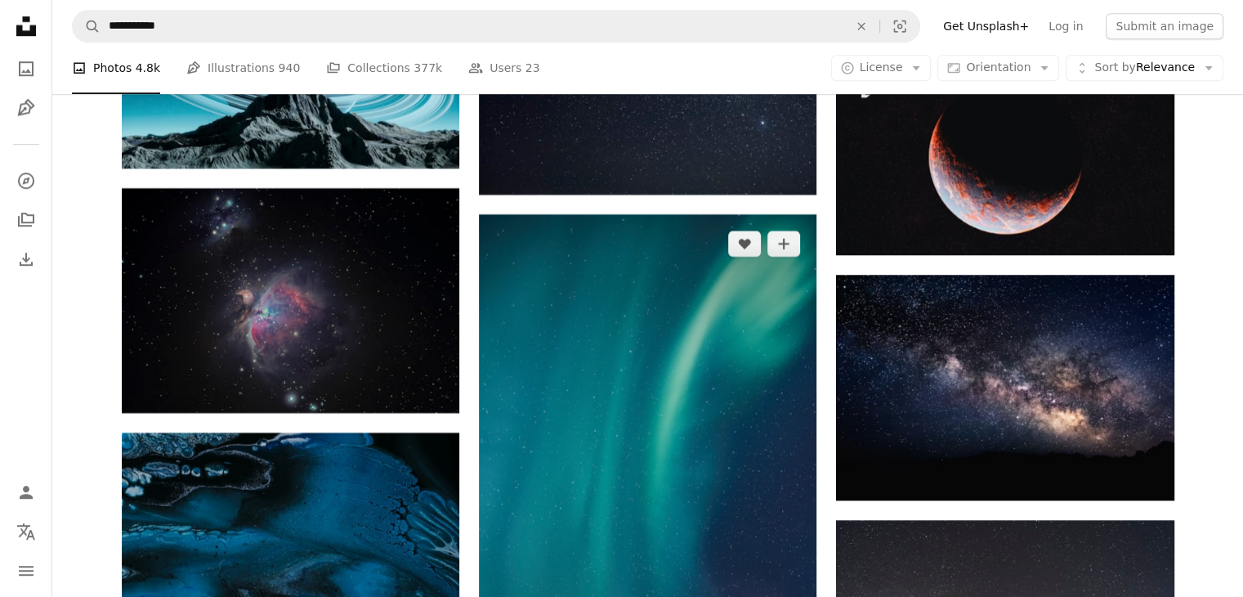
click at [646, 409] on img at bounding box center [647, 467] width 337 height 507
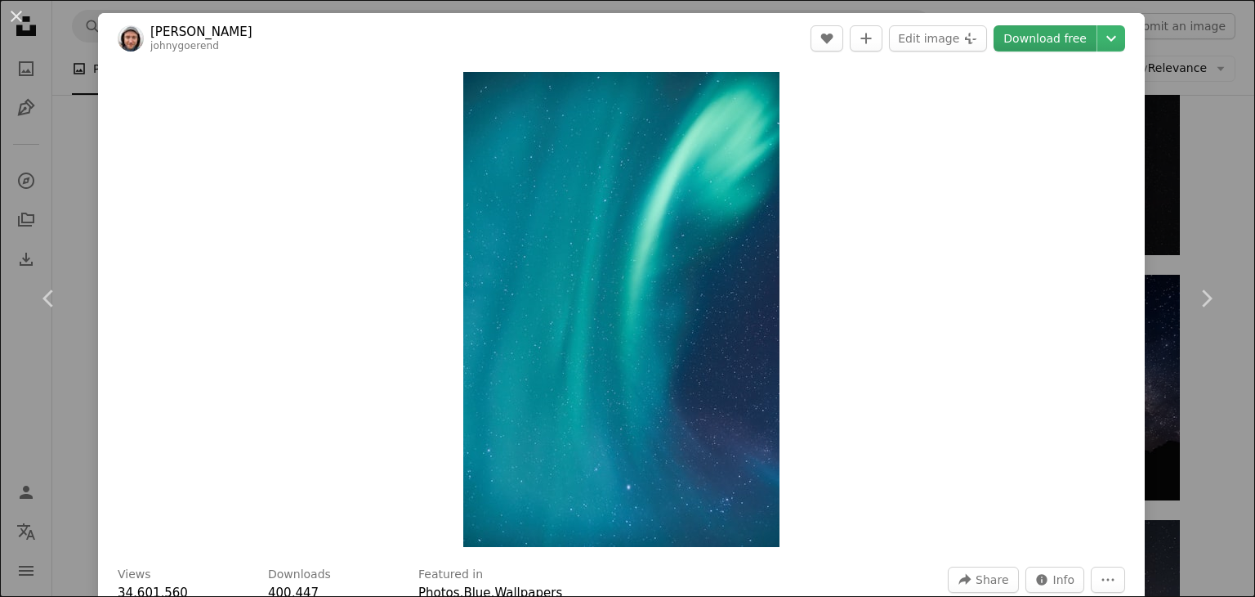
click at [1026, 31] on link "Download free" at bounding box center [1045, 38] width 103 height 26
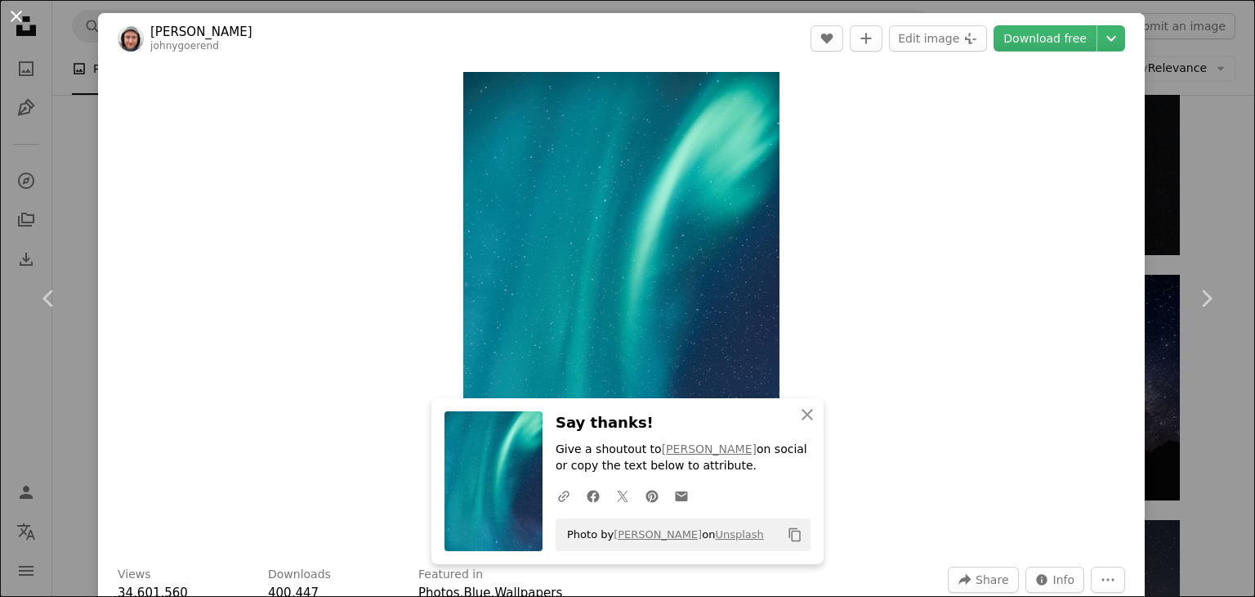
click at [20, 18] on button "An X shape" at bounding box center [17, 17] width 20 height 20
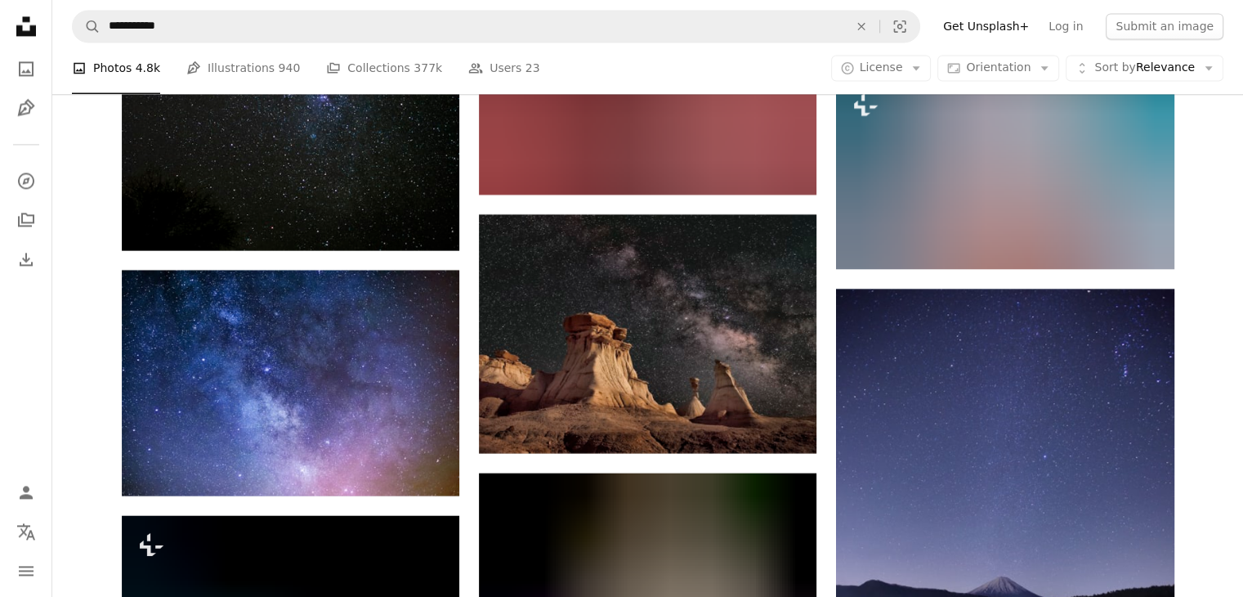
scroll to position [8744, 0]
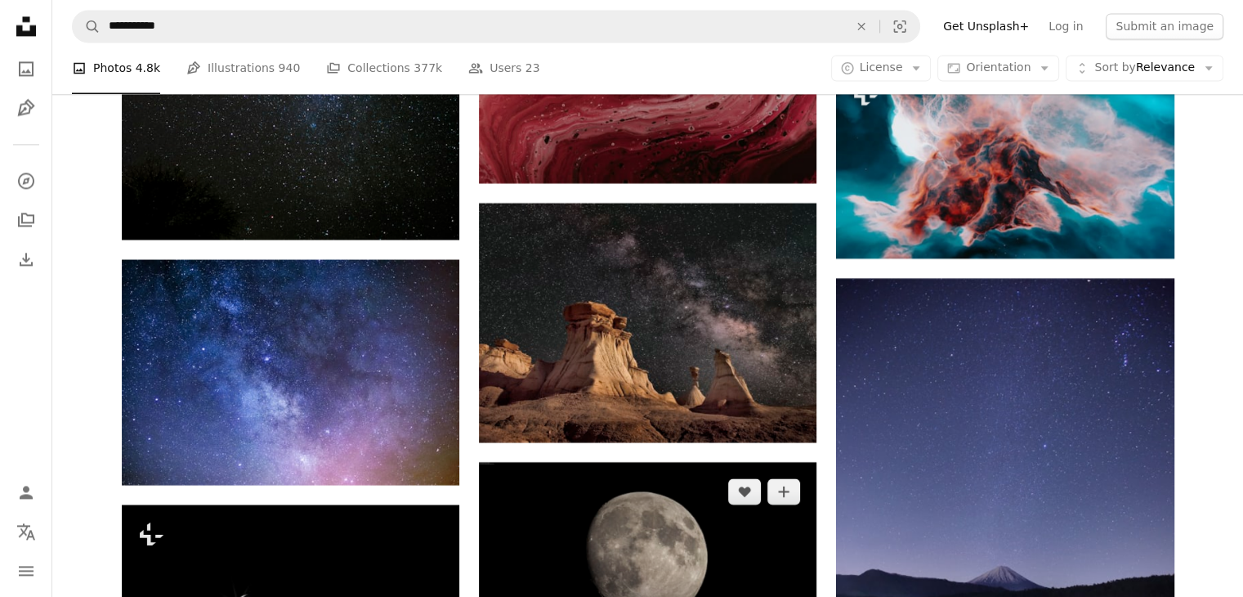
click at [763, 462] on img at bounding box center [647, 556] width 337 height 188
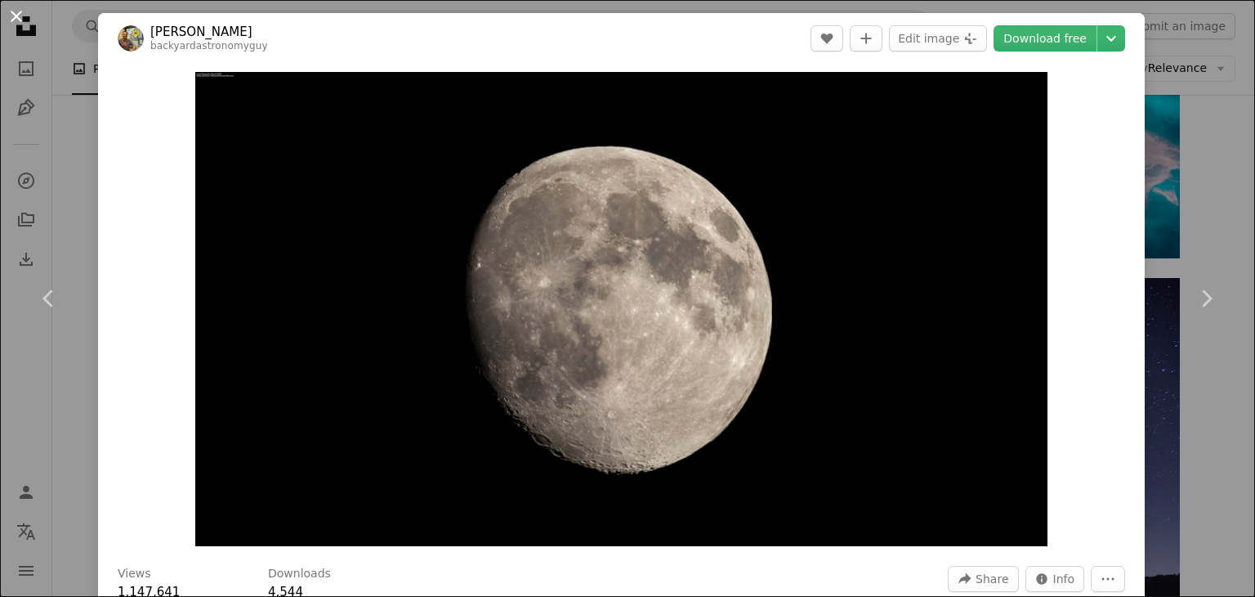
click at [20, 16] on button "An X shape" at bounding box center [17, 17] width 20 height 20
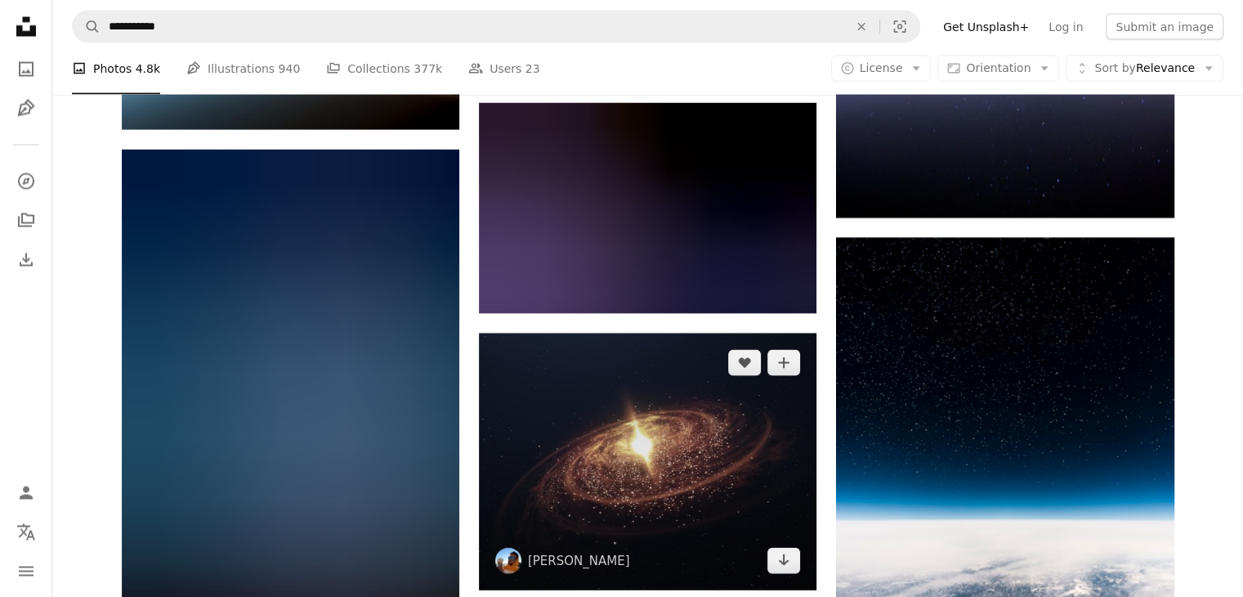
scroll to position [9316, 0]
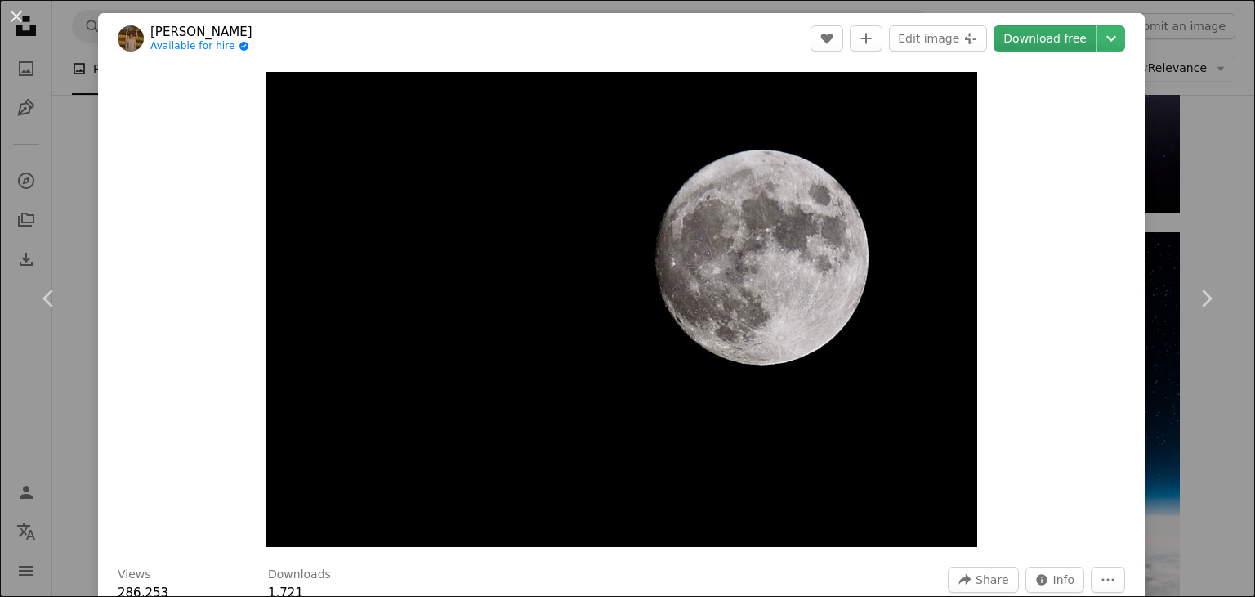
click at [1039, 42] on link "Download free" at bounding box center [1045, 38] width 103 height 26
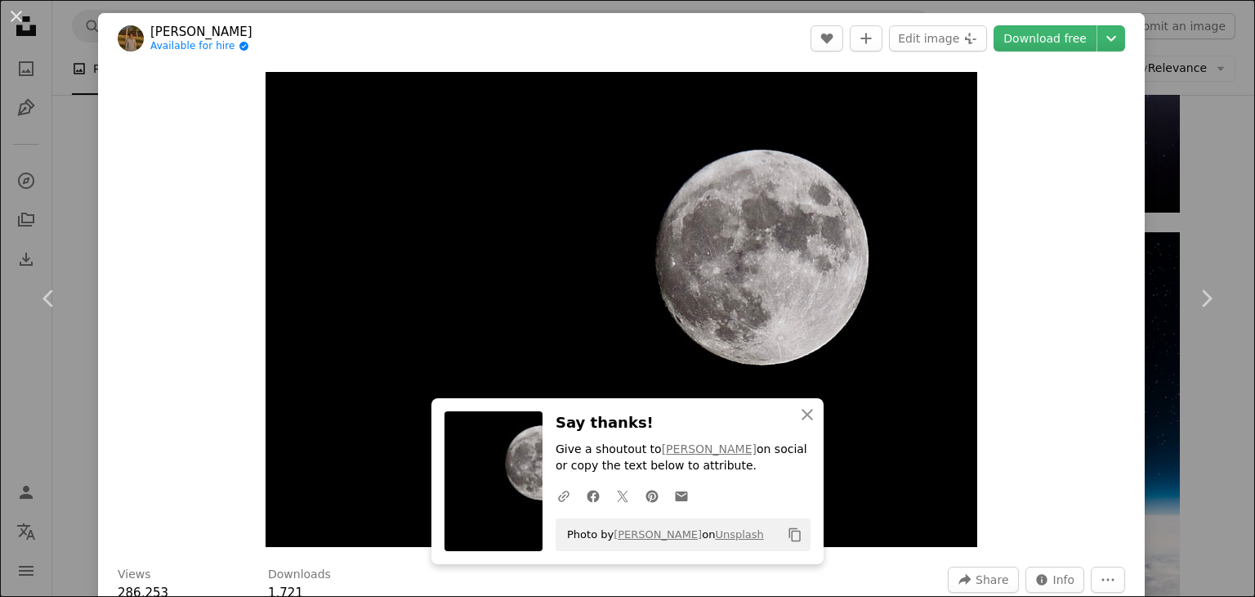
click at [16, 10] on button "An X shape" at bounding box center [17, 17] width 20 height 20
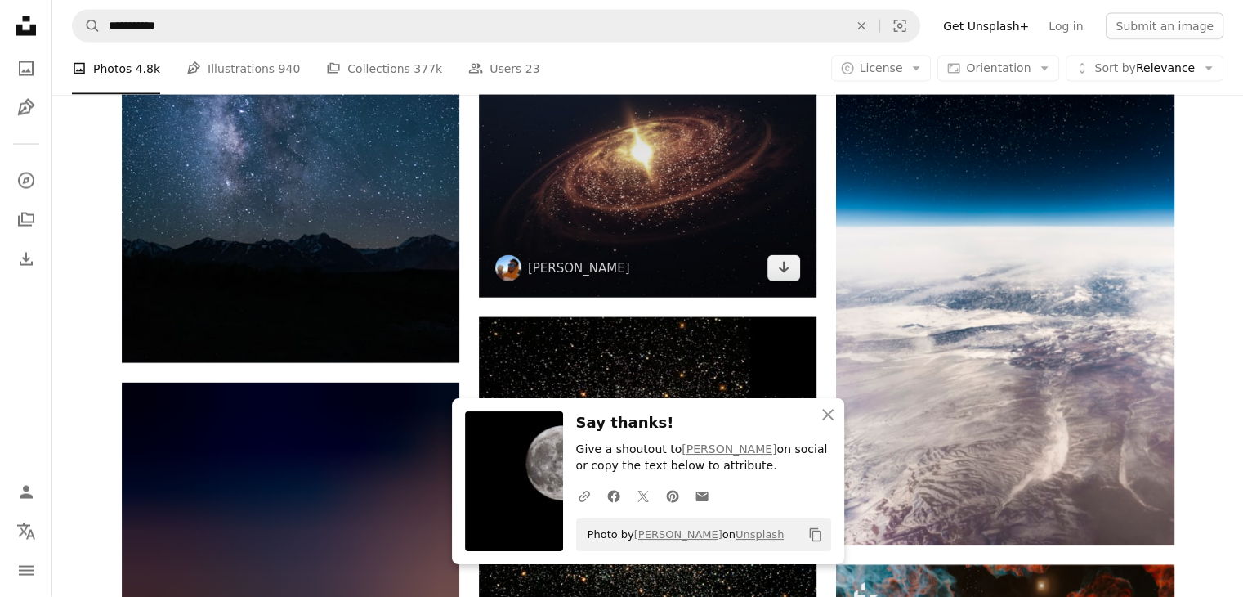
scroll to position [9642, 0]
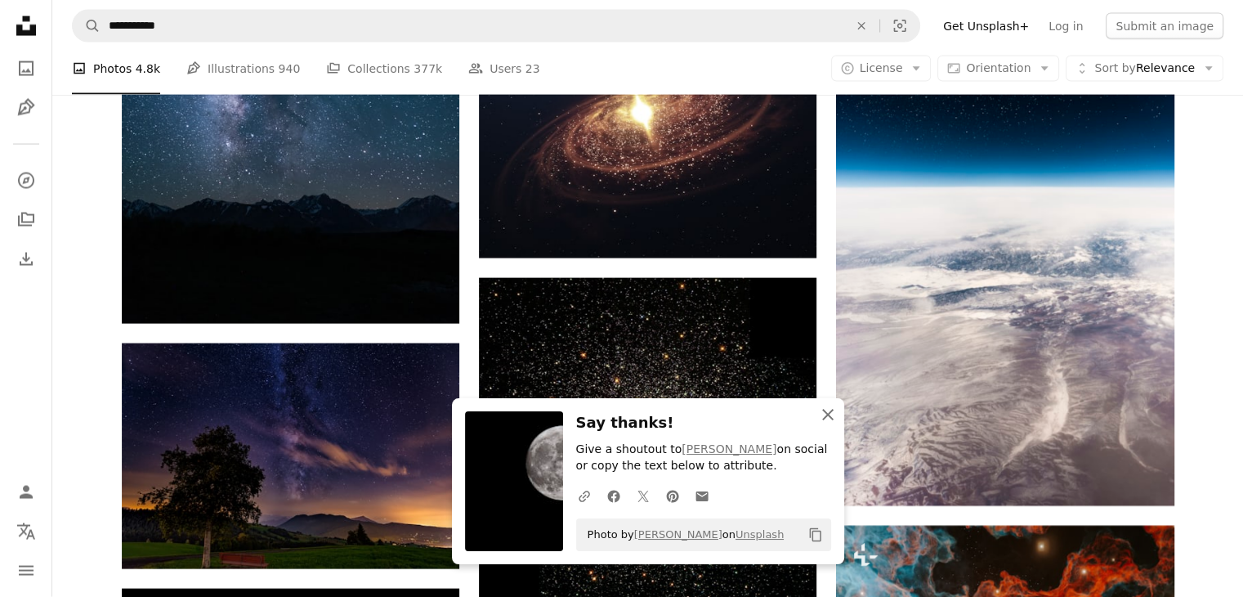
click at [835, 413] on icon "An X shape" at bounding box center [828, 414] width 20 height 20
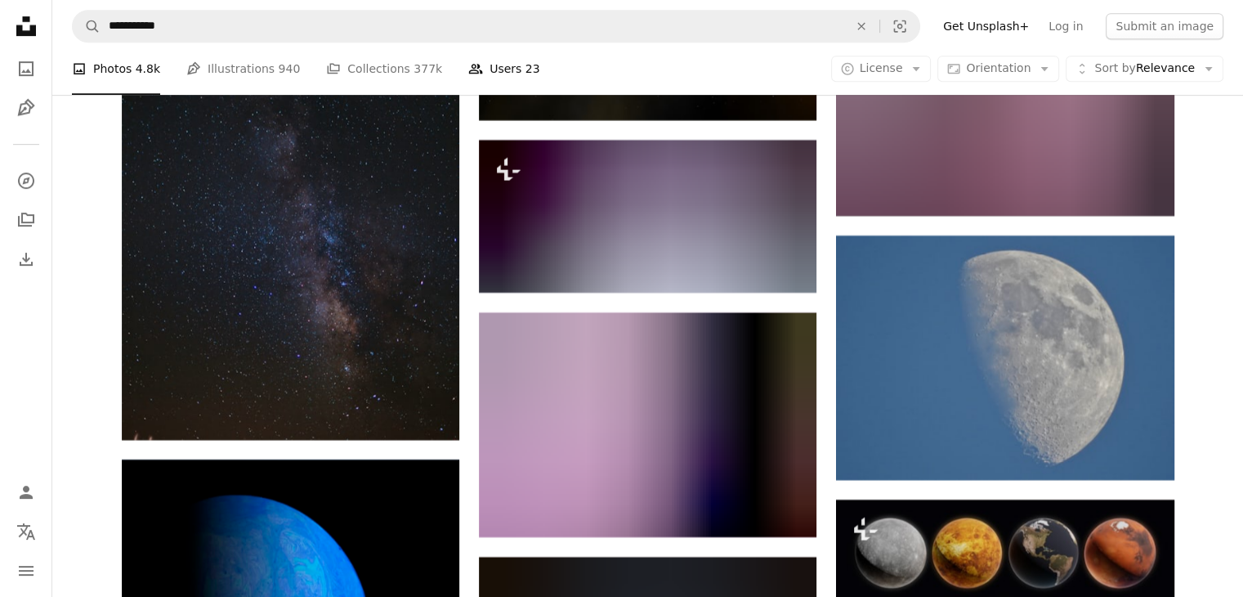
scroll to position [12829, 0]
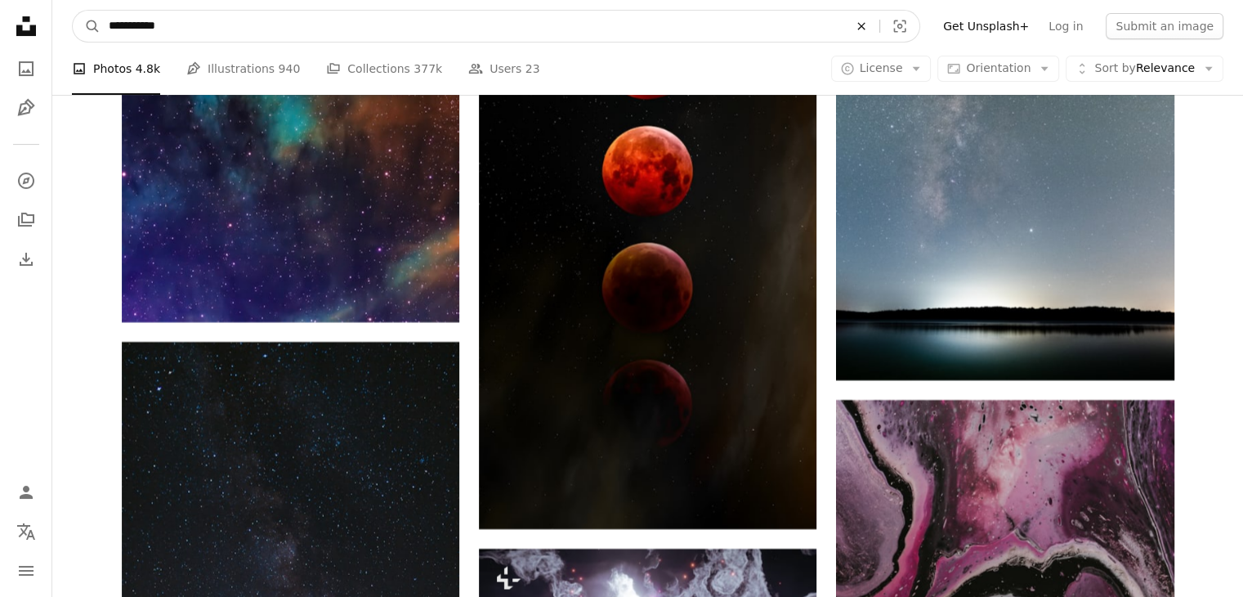
click at [879, 30] on icon "An X shape" at bounding box center [861, 26] width 36 height 13
type input "**********"
click at [73, 11] on button "A magnifying glass" at bounding box center [87, 26] width 28 height 31
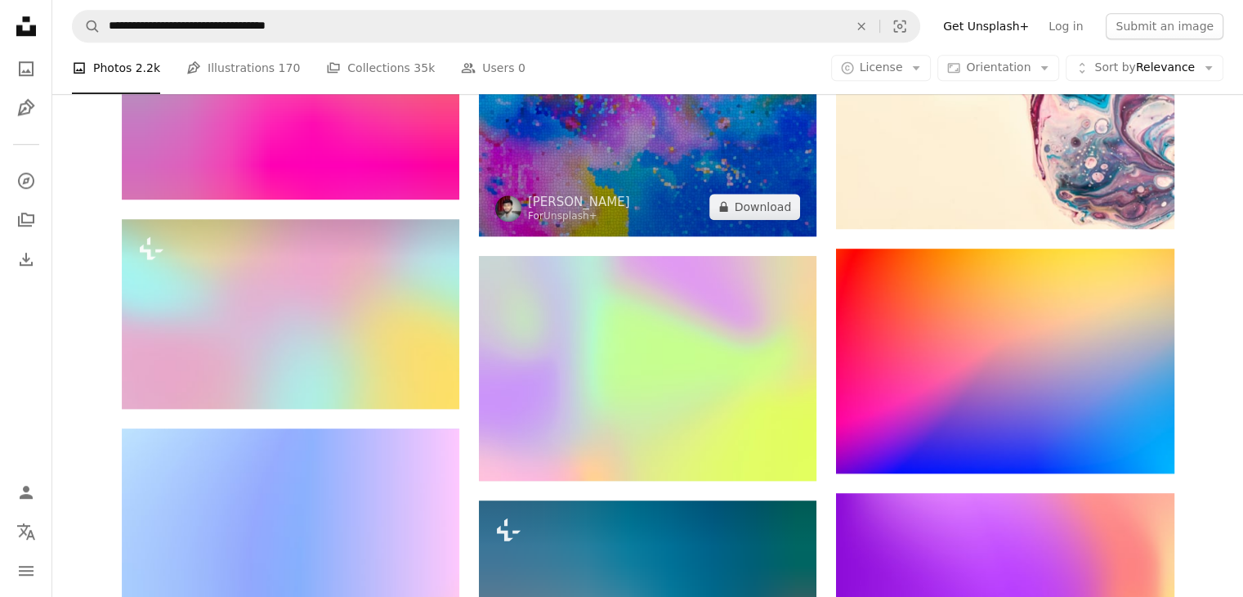
scroll to position [1389, 0]
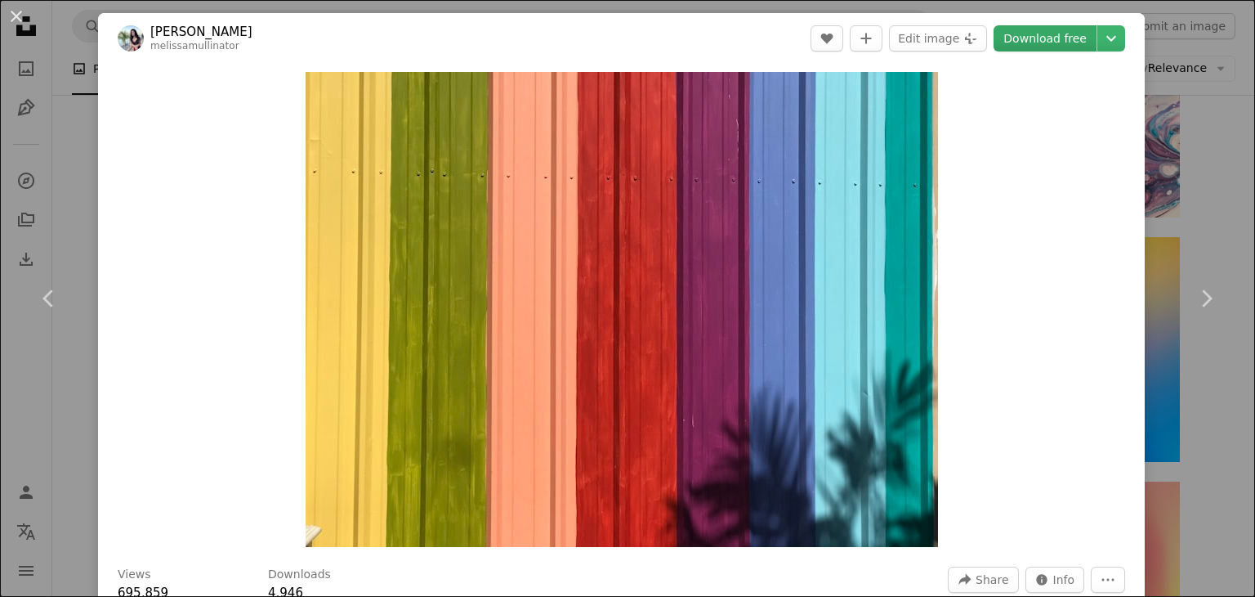
click at [1041, 35] on link "Download free" at bounding box center [1045, 38] width 103 height 26
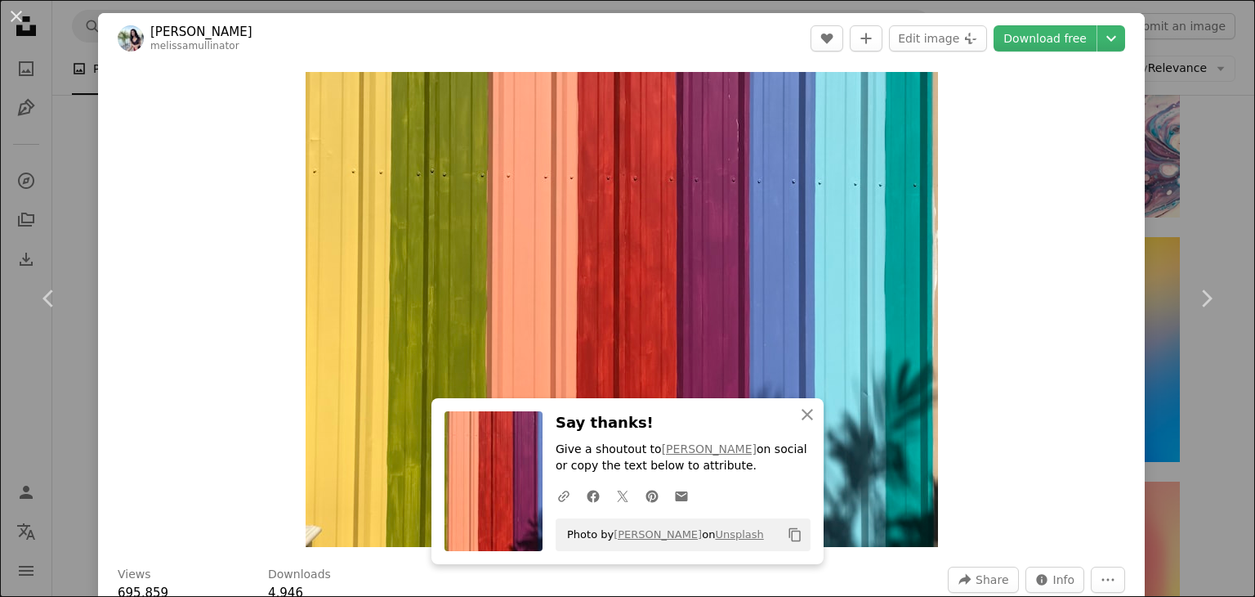
click at [13, 11] on button "An X shape" at bounding box center [17, 17] width 20 height 20
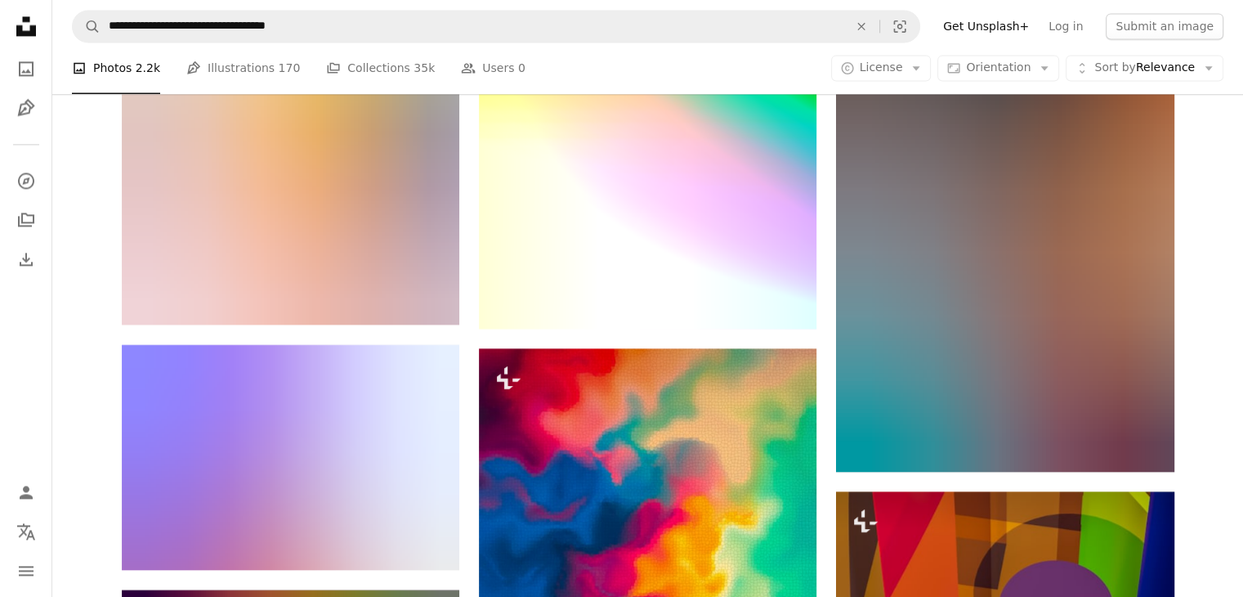
scroll to position [2860, 0]
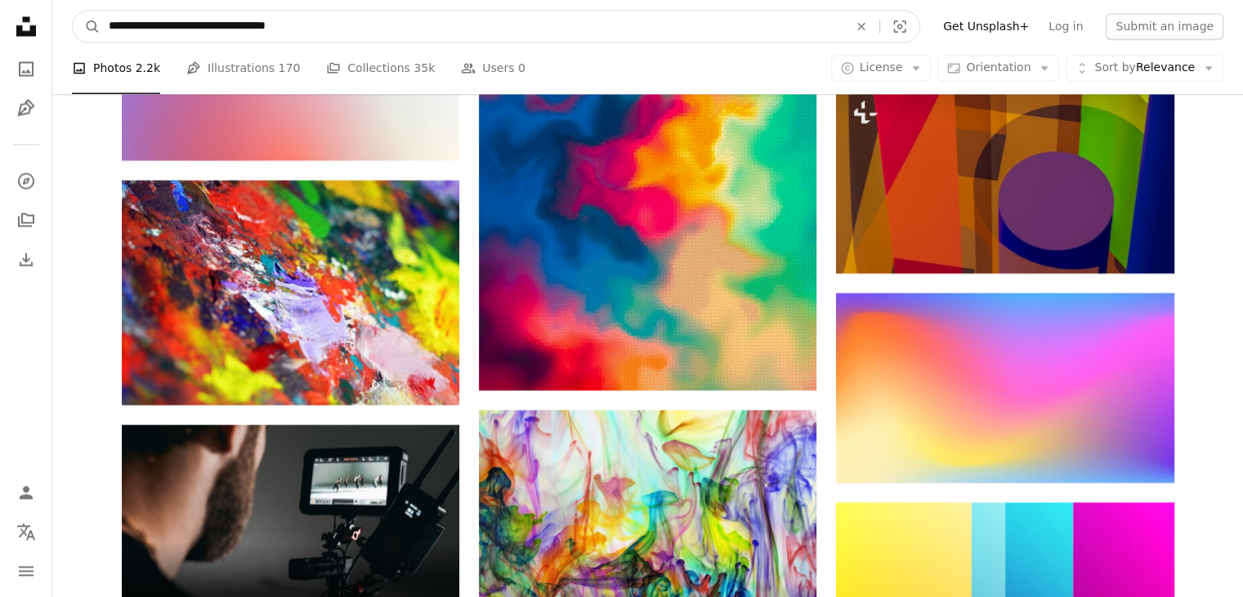
click at [527, 37] on input "**********" at bounding box center [472, 26] width 743 height 31
type input "*******"
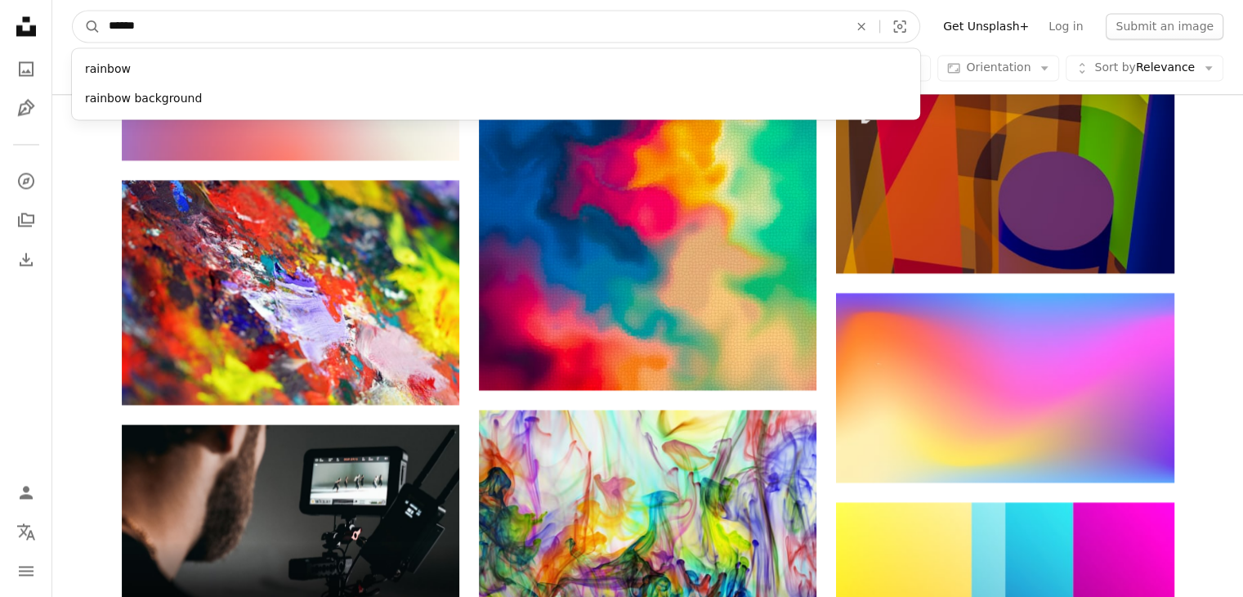
type input "*******"
click button "A magnifying glass" at bounding box center [87, 26] width 28 height 31
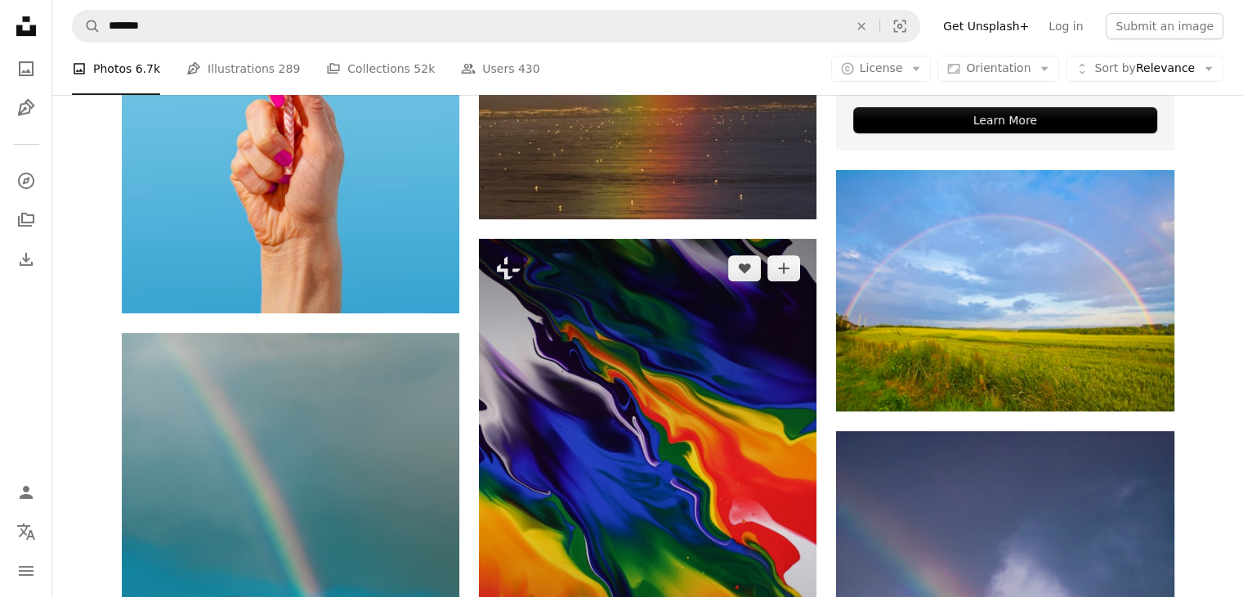
scroll to position [735, 0]
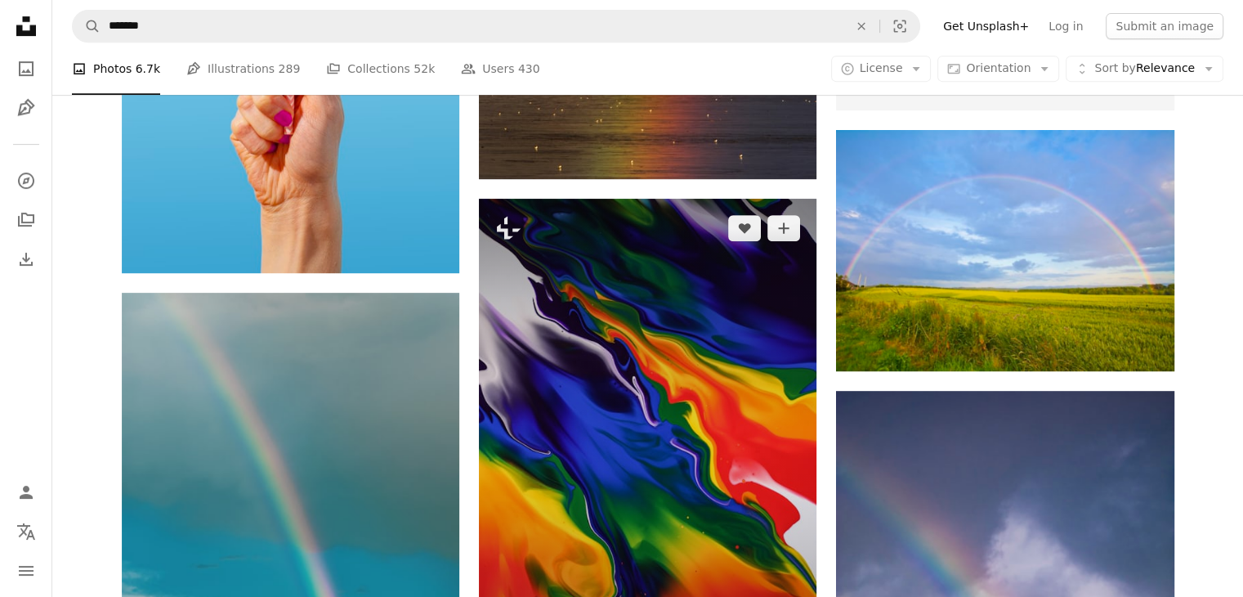
click at [657, 331] on img at bounding box center [647, 452] width 337 height 507
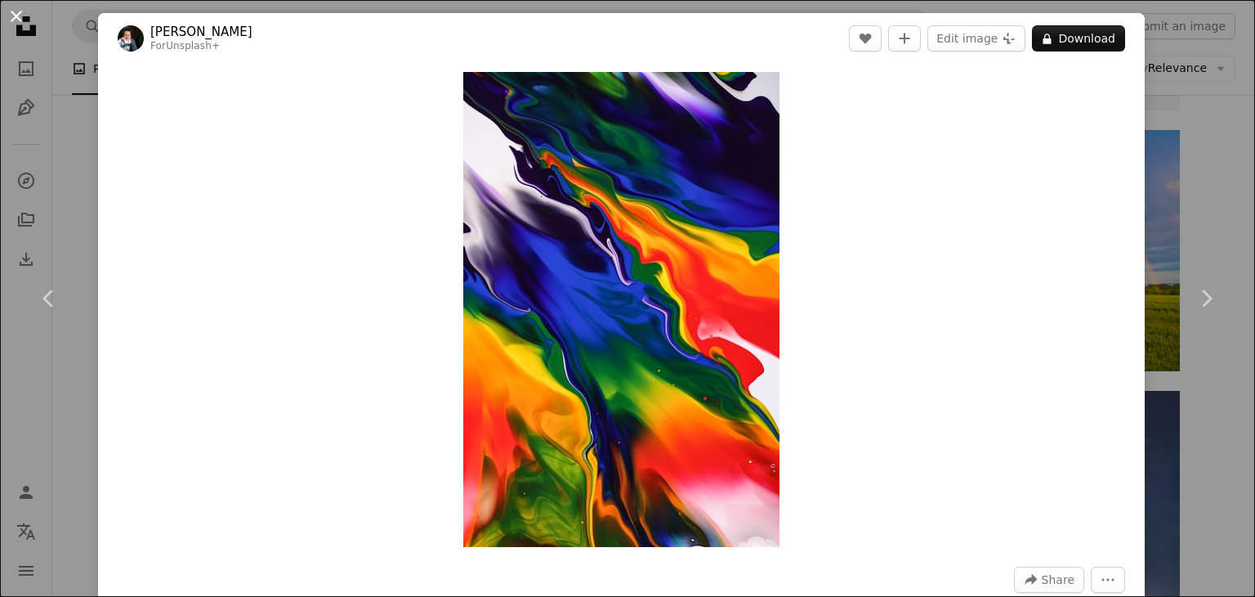
click at [12, 24] on button "An X shape" at bounding box center [17, 17] width 20 height 20
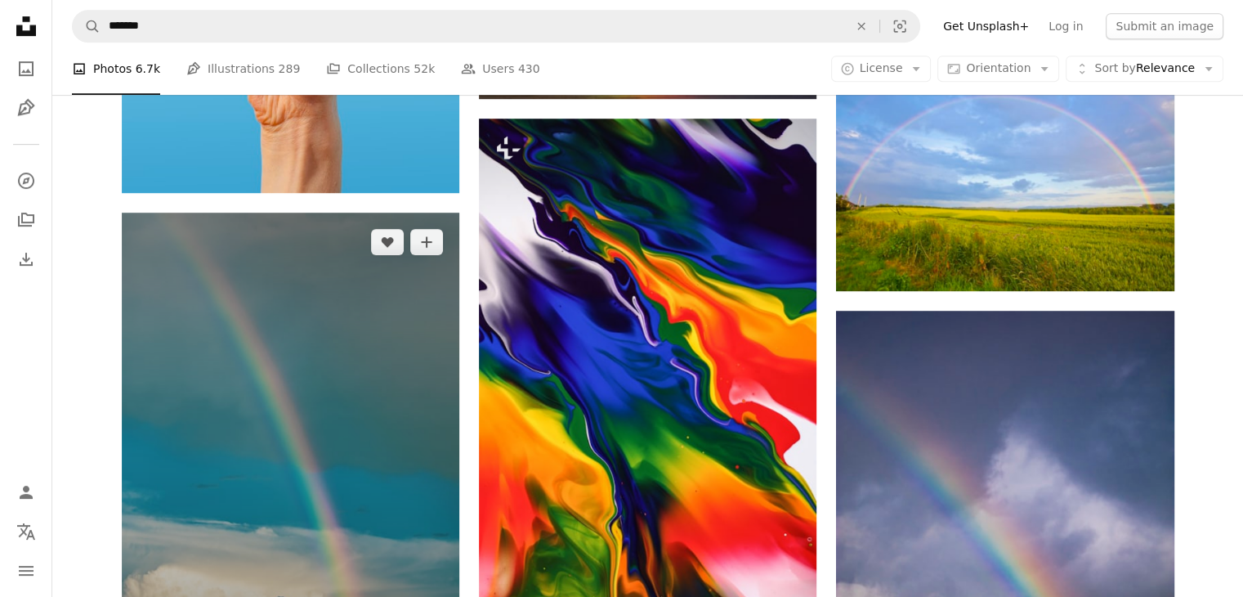
scroll to position [817, 0]
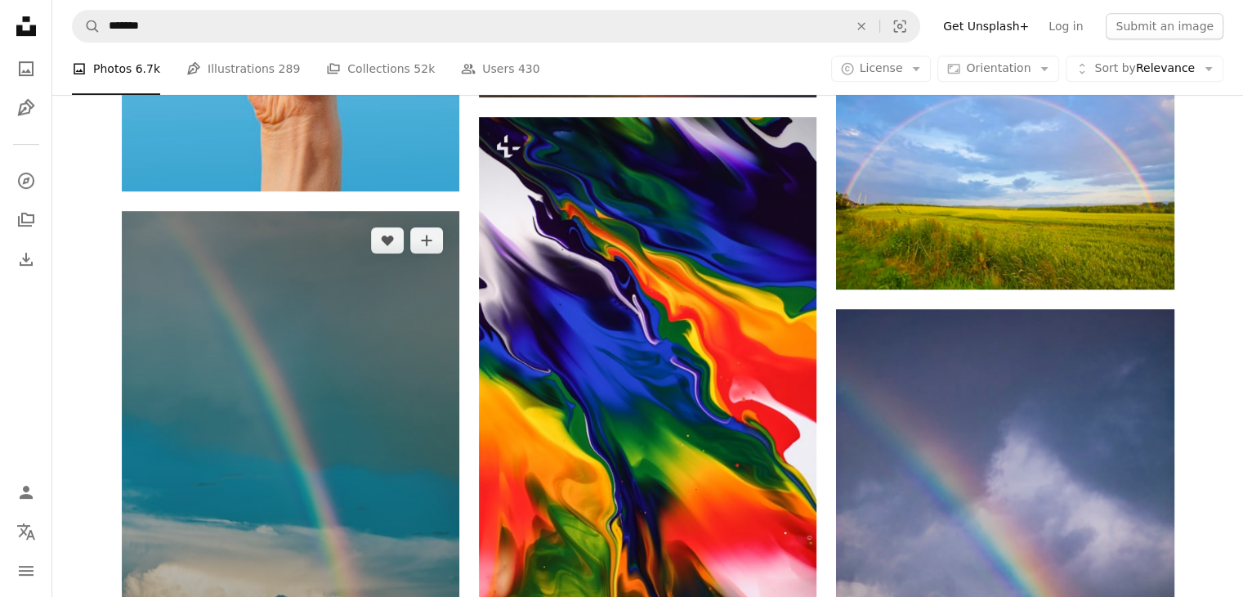
click at [354, 334] on img at bounding box center [290, 429] width 337 height 437
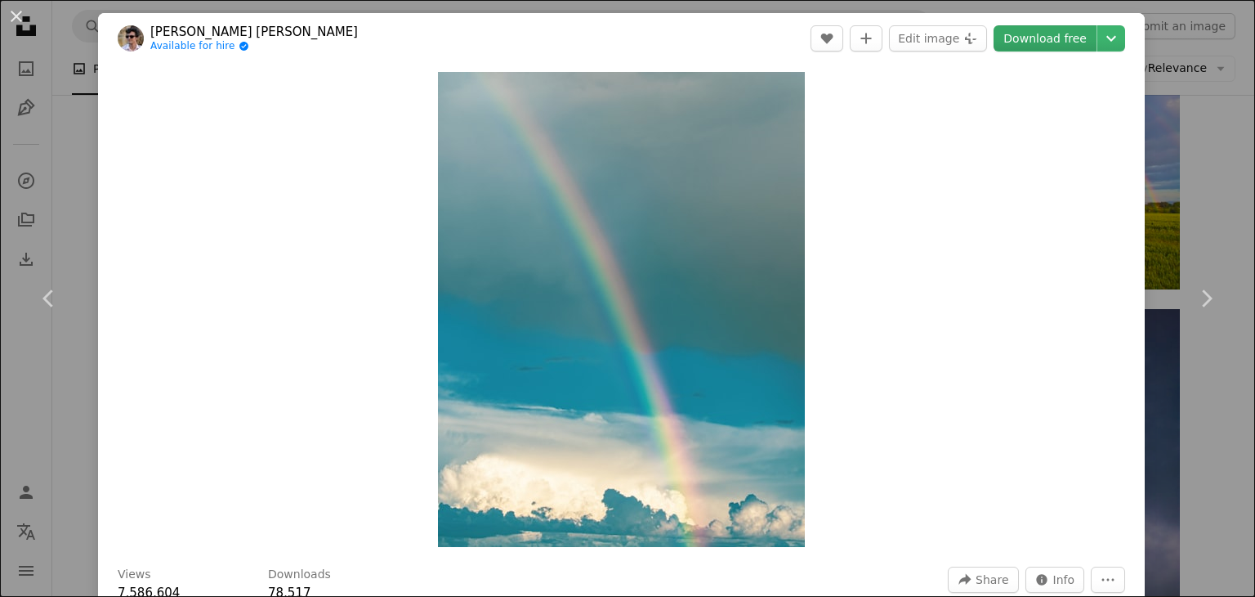
click at [1036, 47] on link "Download free" at bounding box center [1045, 38] width 103 height 26
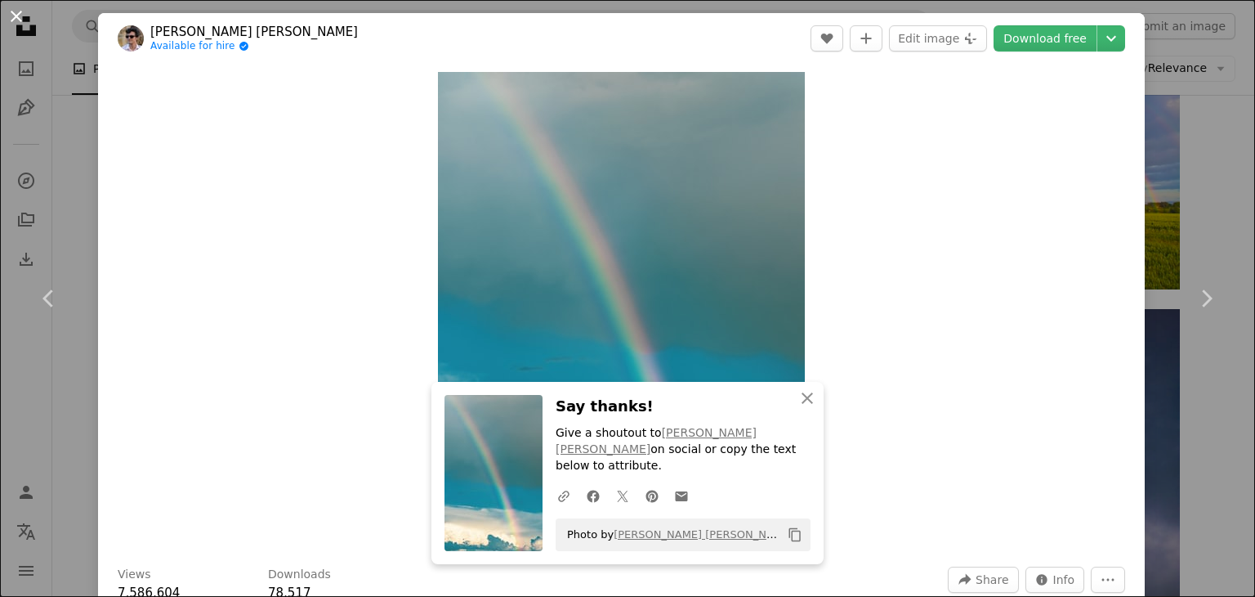
click at [20, 16] on button "An X shape" at bounding box center [17, 17] width 20 height 20
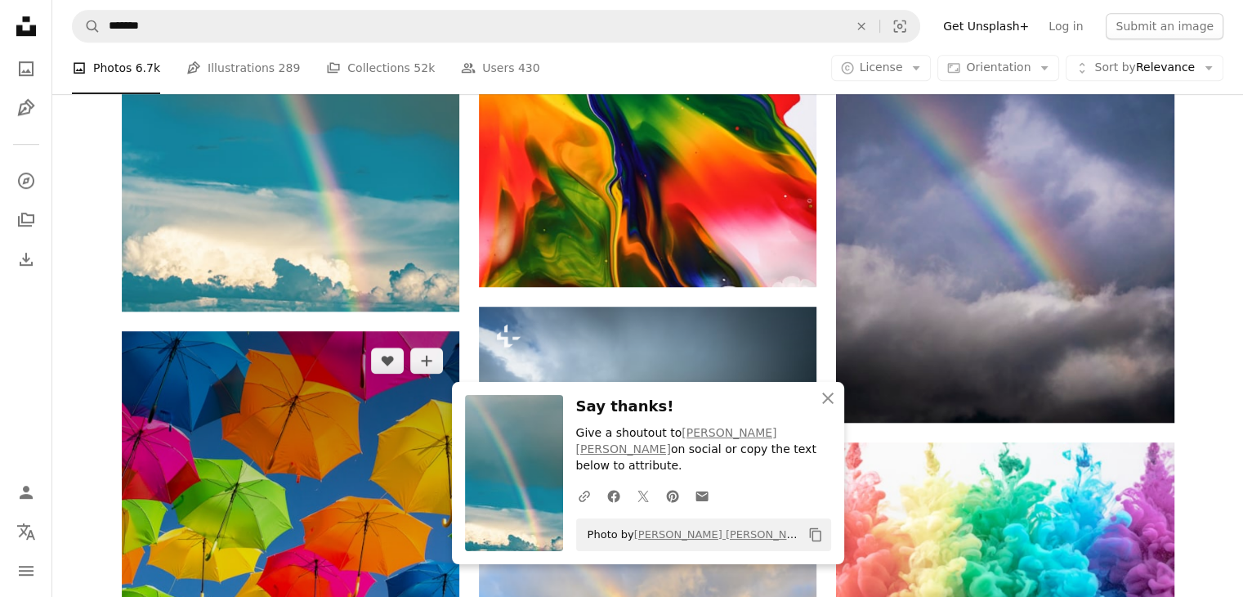
scroll to position [1226, 0]
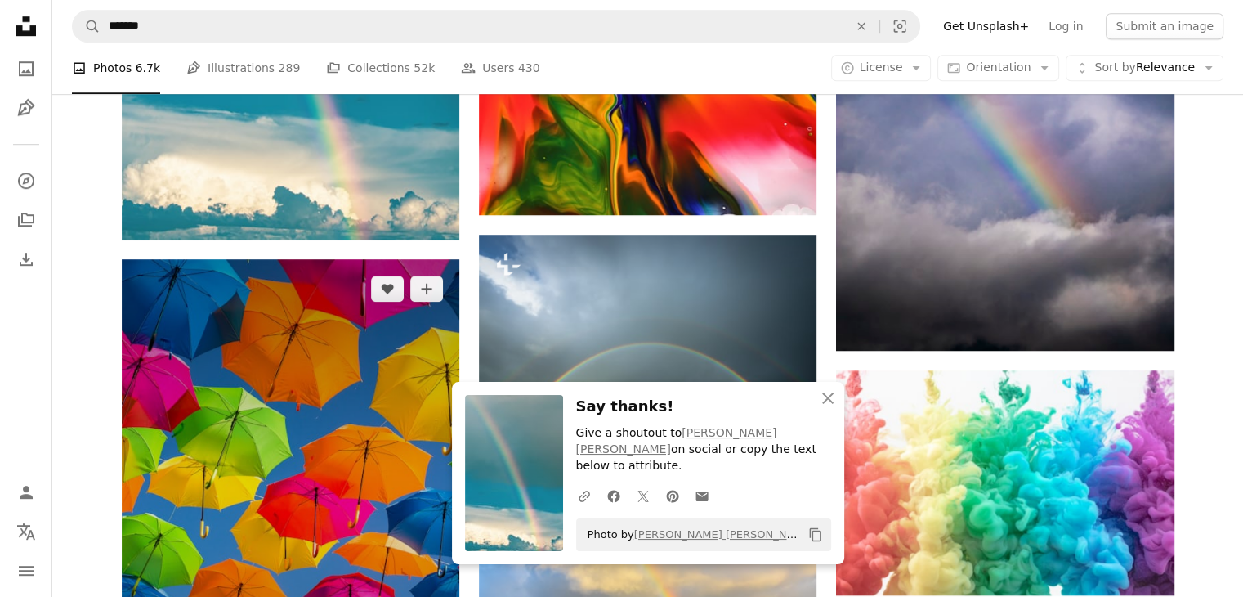
click at [363, 357] on img at bounding box center [290, 512] width 337 height 506
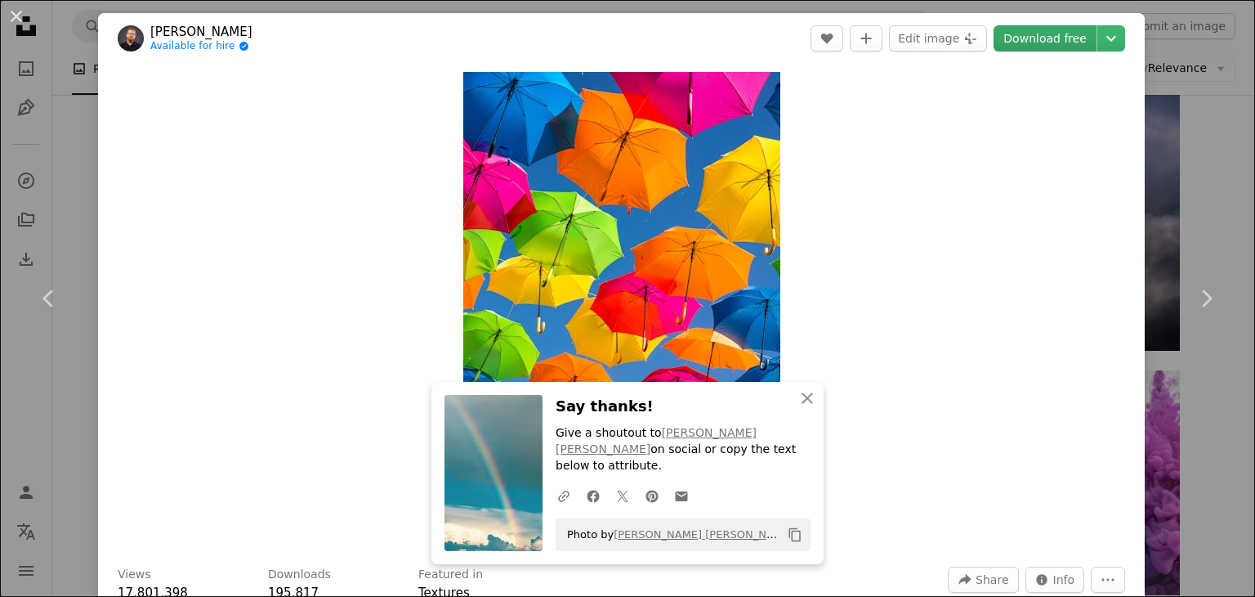
click at [1036, 37] on link "Download free" at bounding box center [1045, 38] width 103 height 26
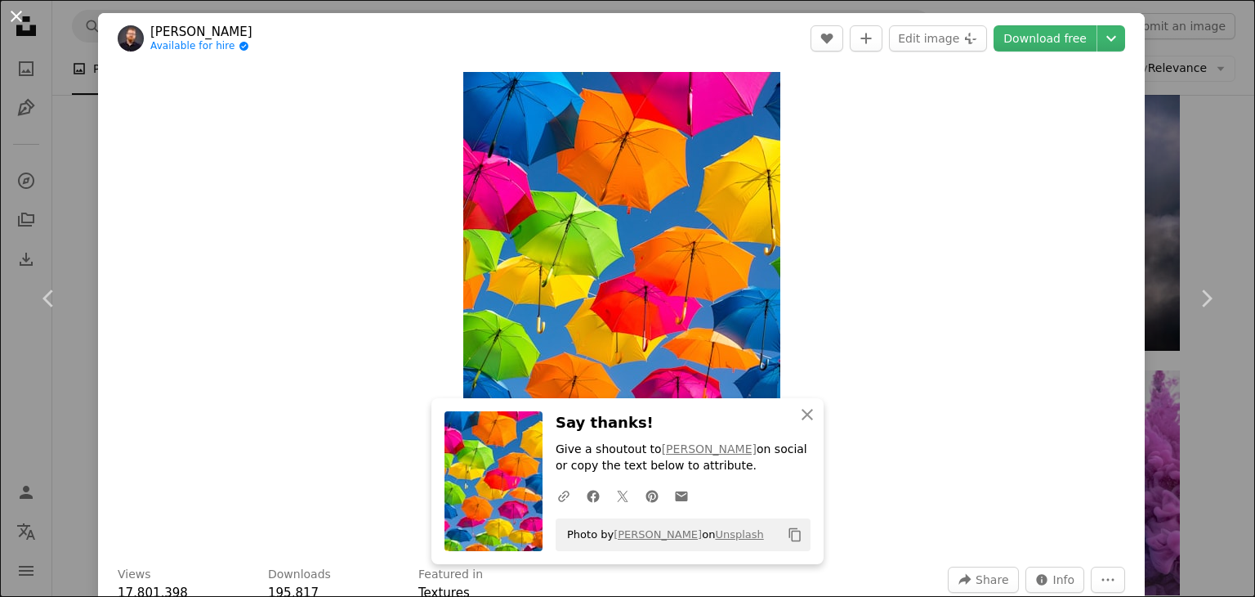
click at [26, 21] on button "An X shape" at bounding box center [17, 17] width 20 height 20
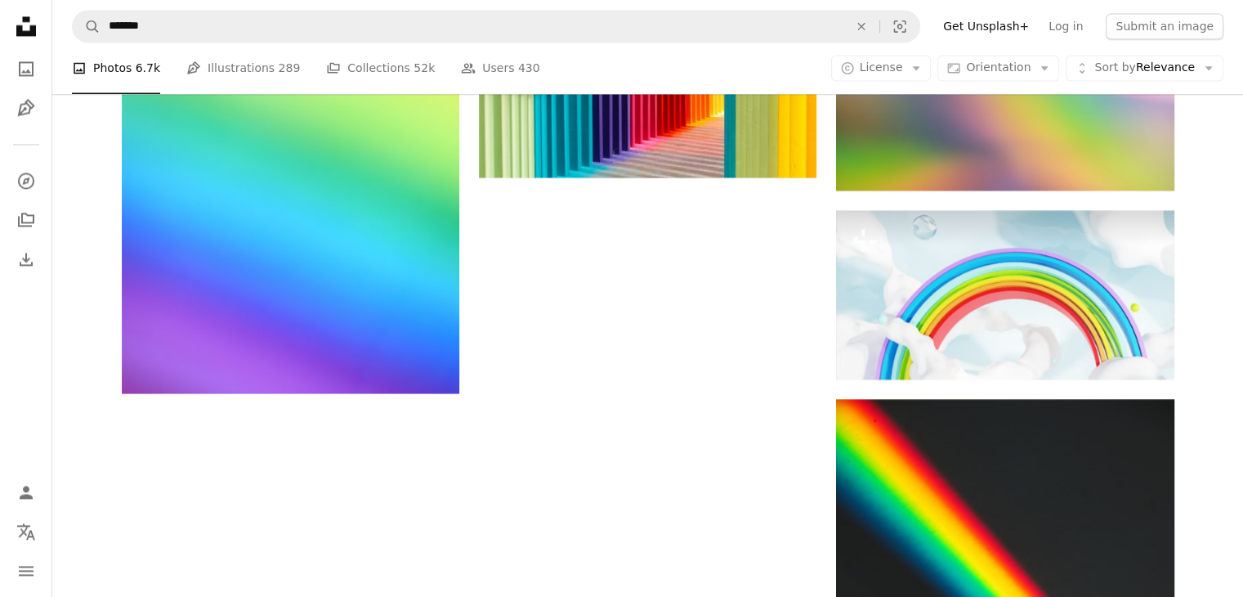
scroll to position [2615, 0]
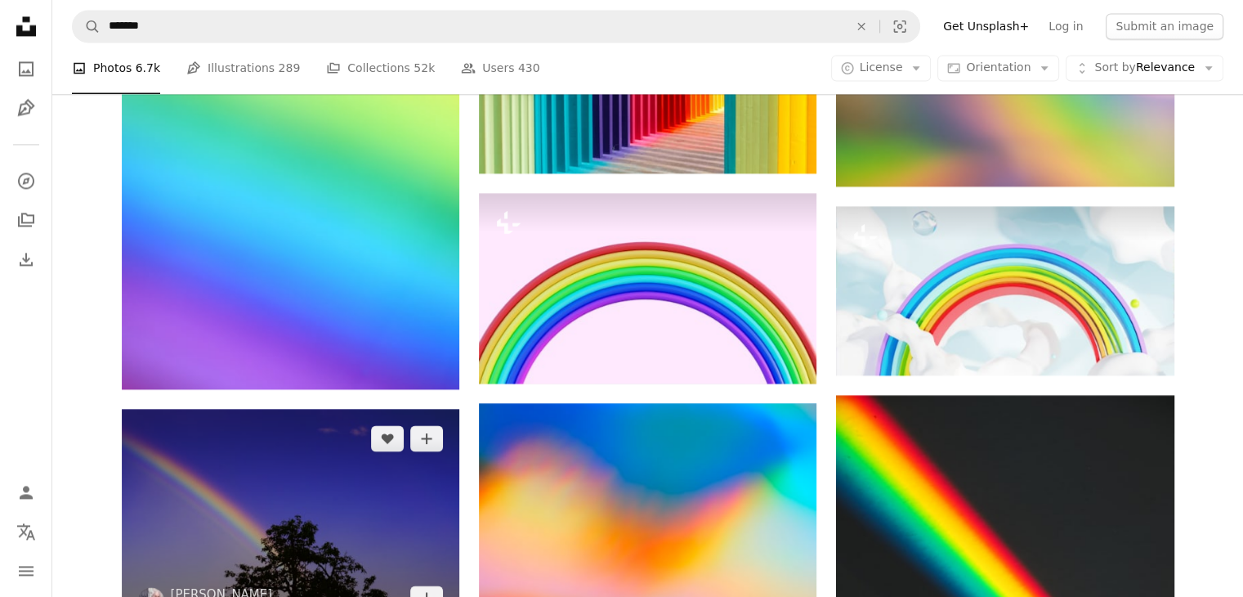
click at [345, 409] on img at bounding box center [290, 518] width 337 height 219
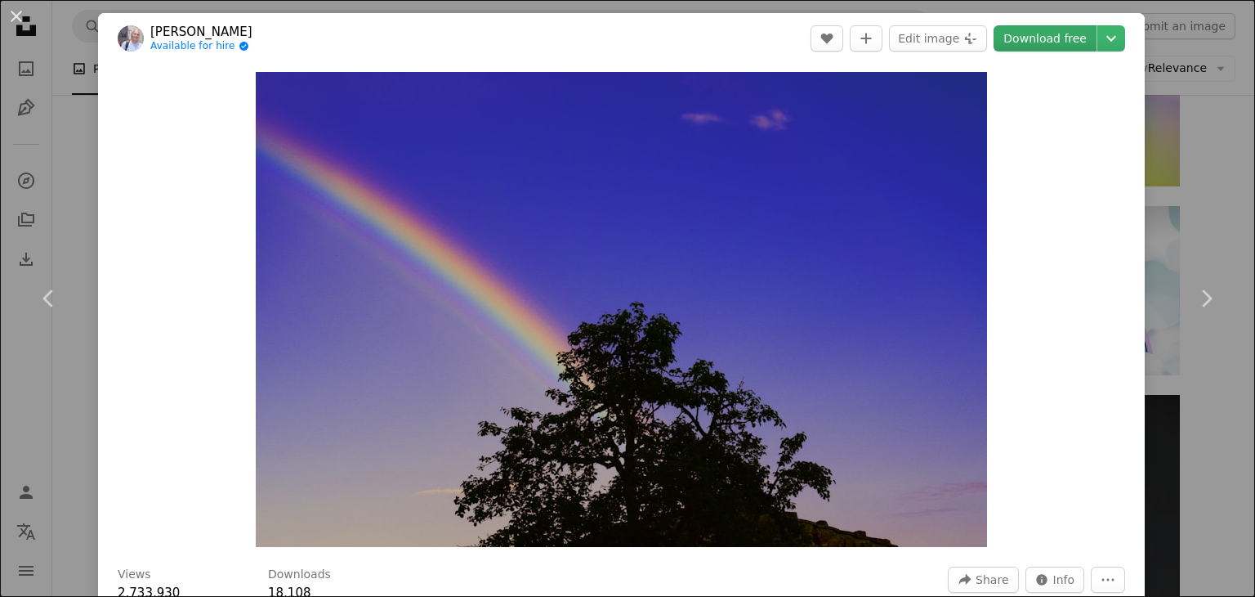
click at [1033, 37] on link "Download free" at bounding box center [1045, 38] width 103 height 26
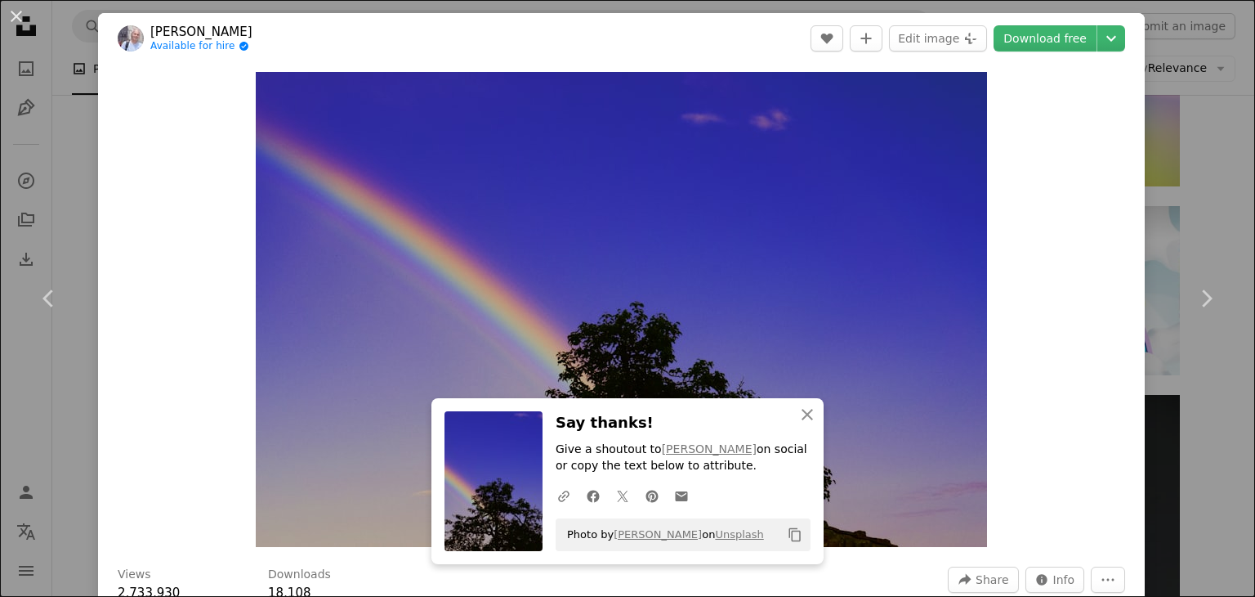
drag, startPoint x: 13, startPoint y: 16, endPoint x: 22, endPoint y: 14, distance: 9.1
click at [13, 16] on button "An X shape" at bounding box center [17, 17] width 20 height 20
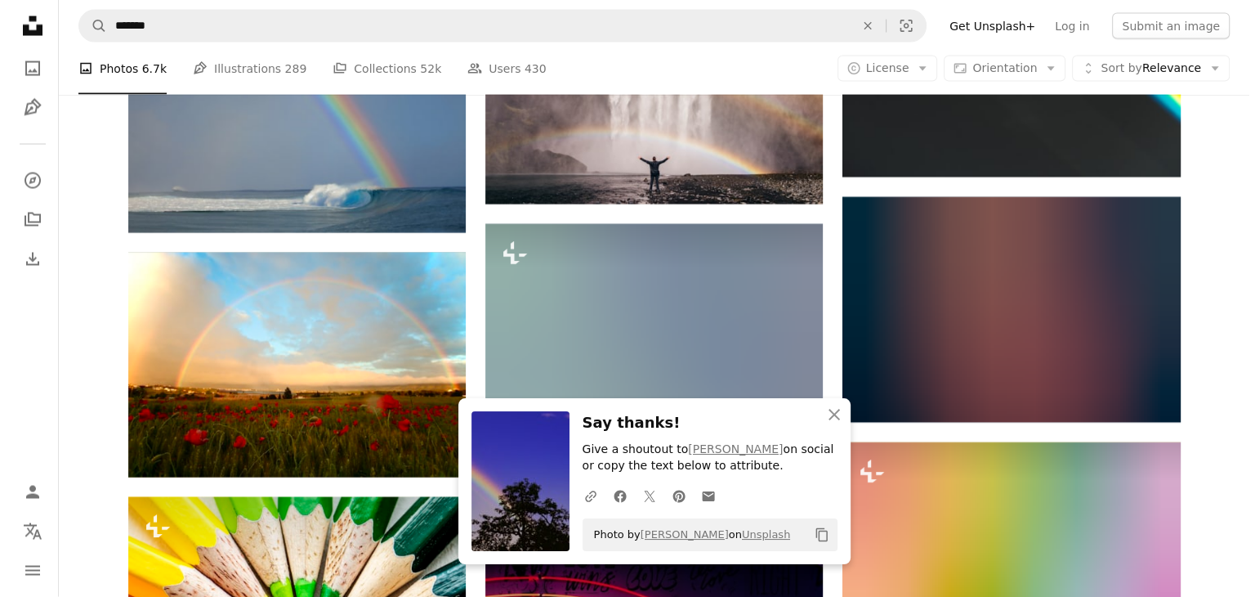
scroll to position [3105, 0]
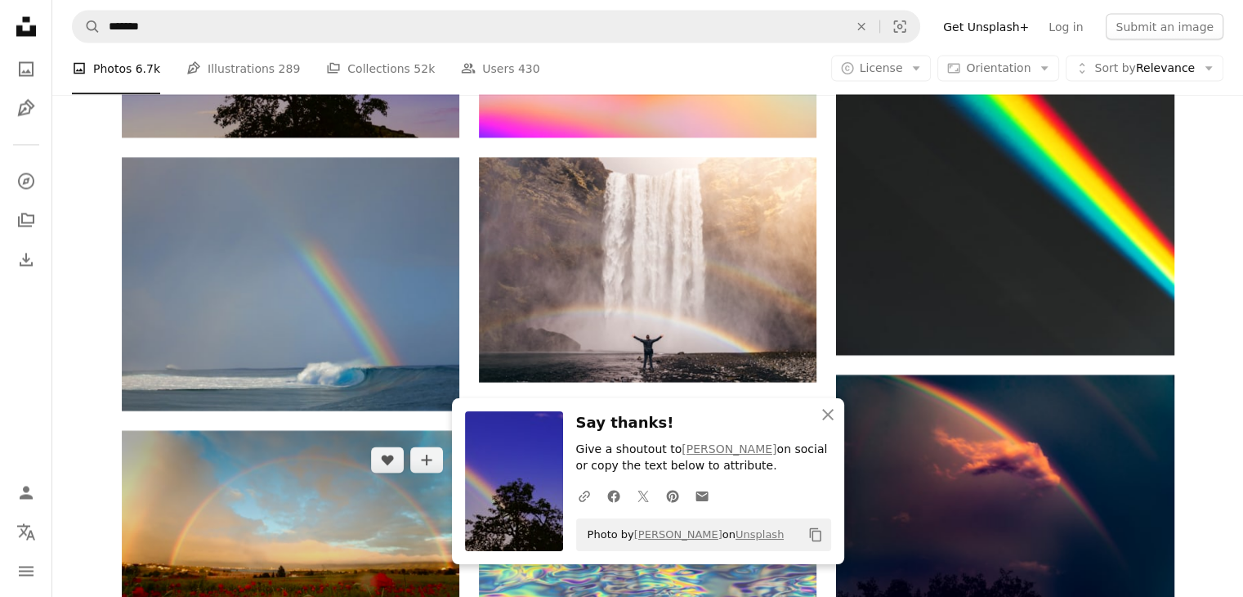
click at [333, 430] on img at bounding box center [290, 542] width 337 height 225
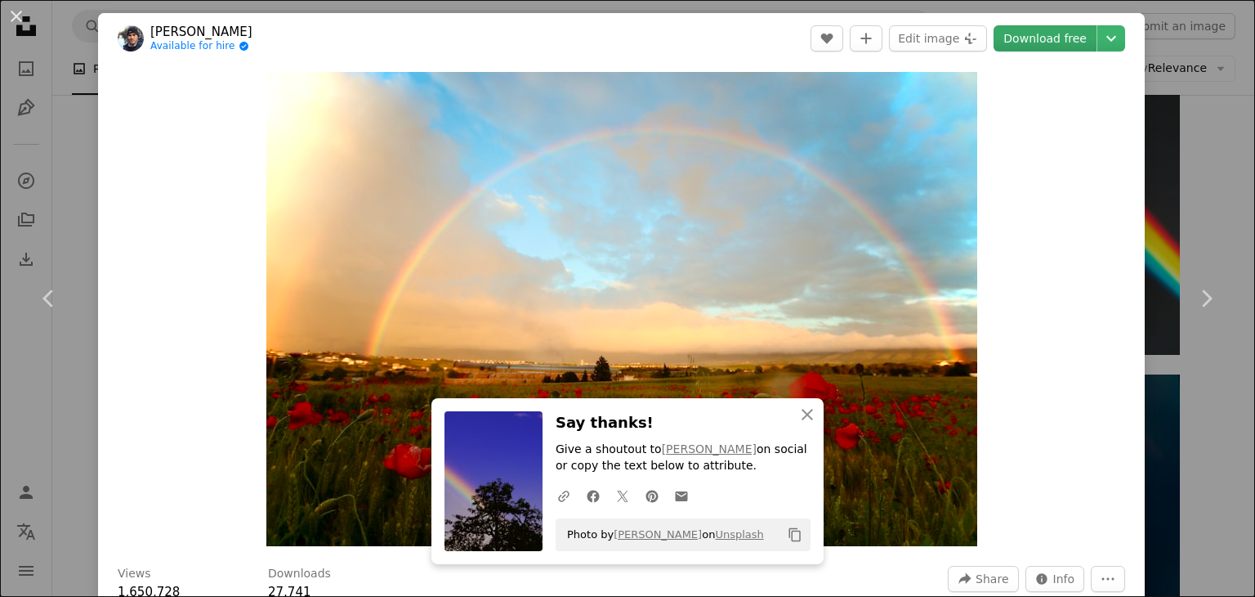
click at [1047, 27] on link "Download free" at bounding box center [1045, 38] width 103 height 26
